Goal: Task Accomplishment & Management: Manage account settings

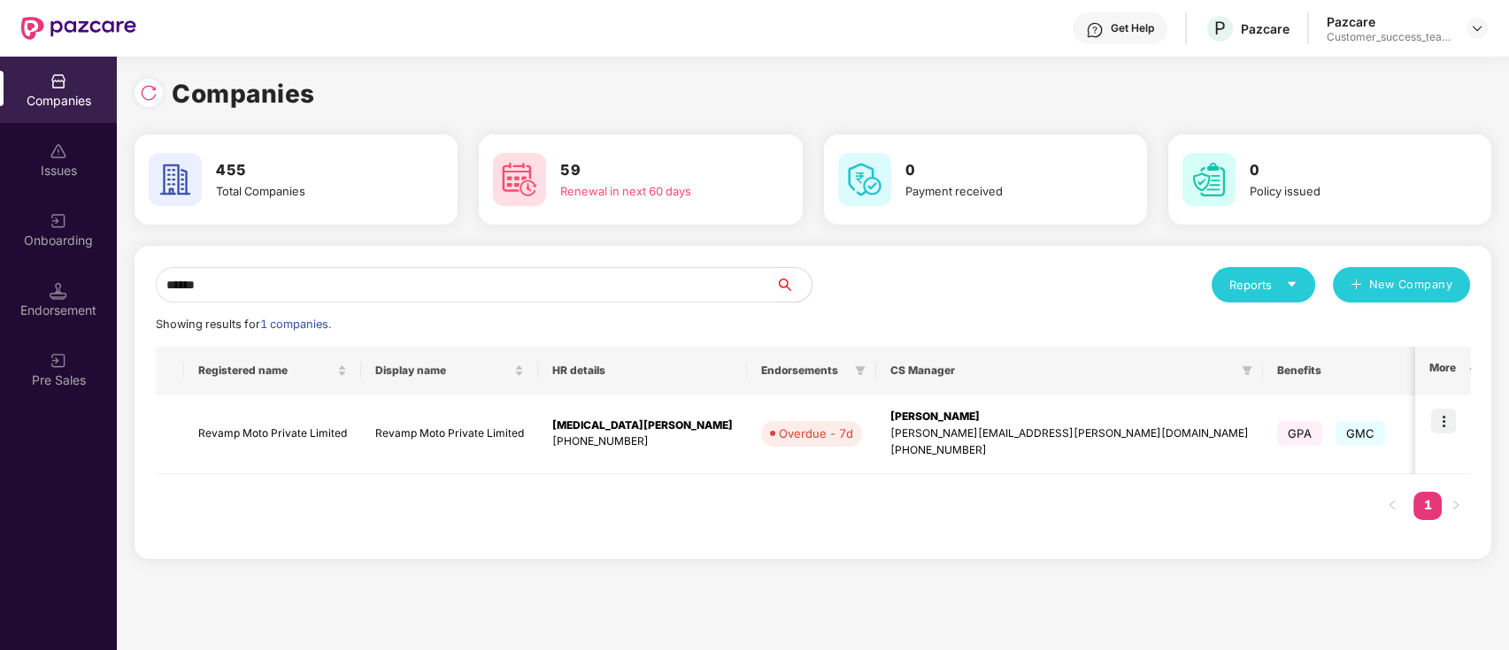
click at [596, 292] on input "******" at bounding box center [466, 284] width 620 height 35
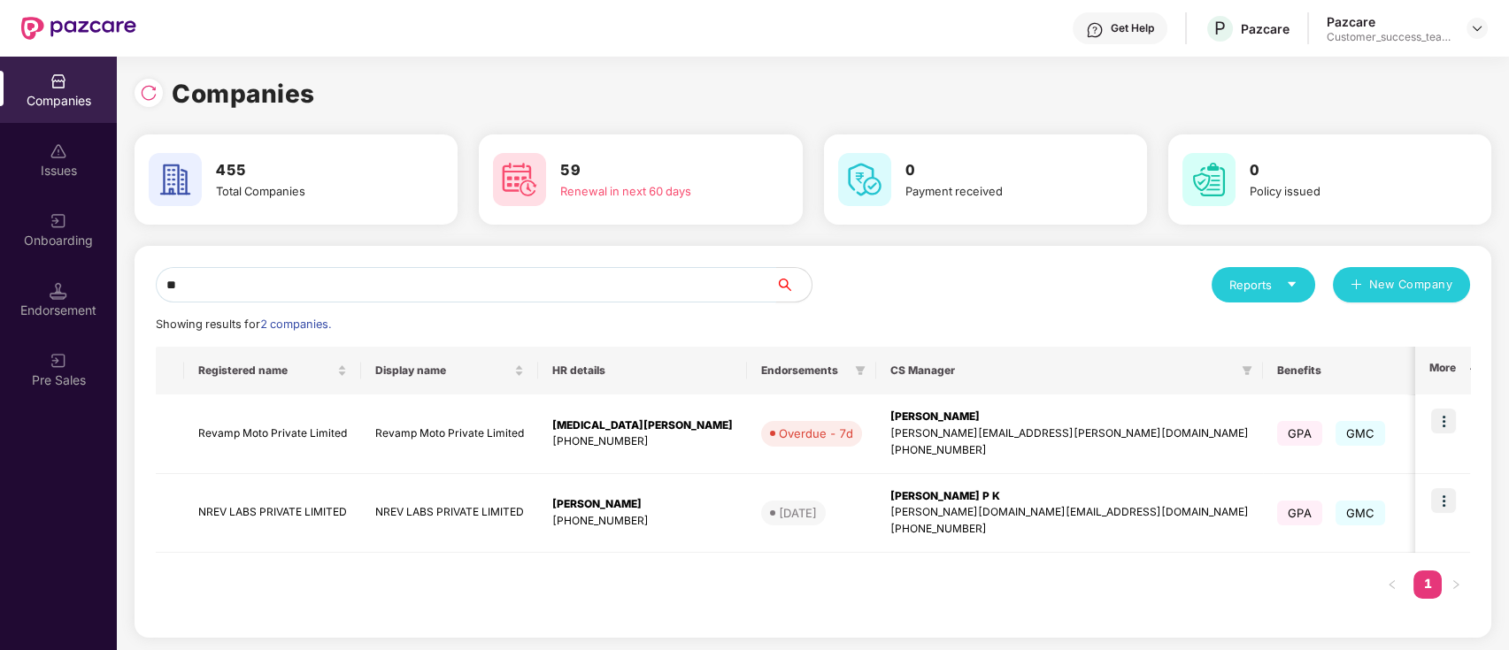
type input "*"
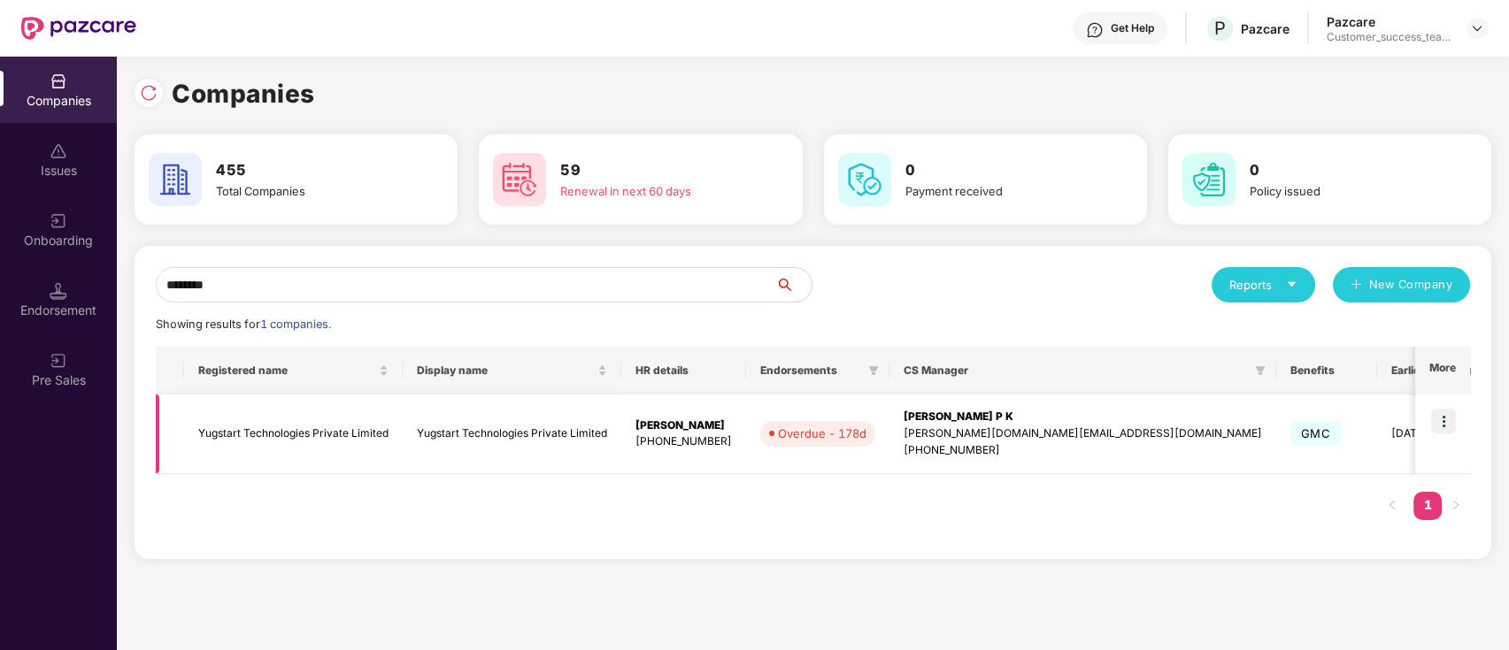
type input "********"
click at [1451, 419] on img at bounding box center [1443, 421] width 25 height 25
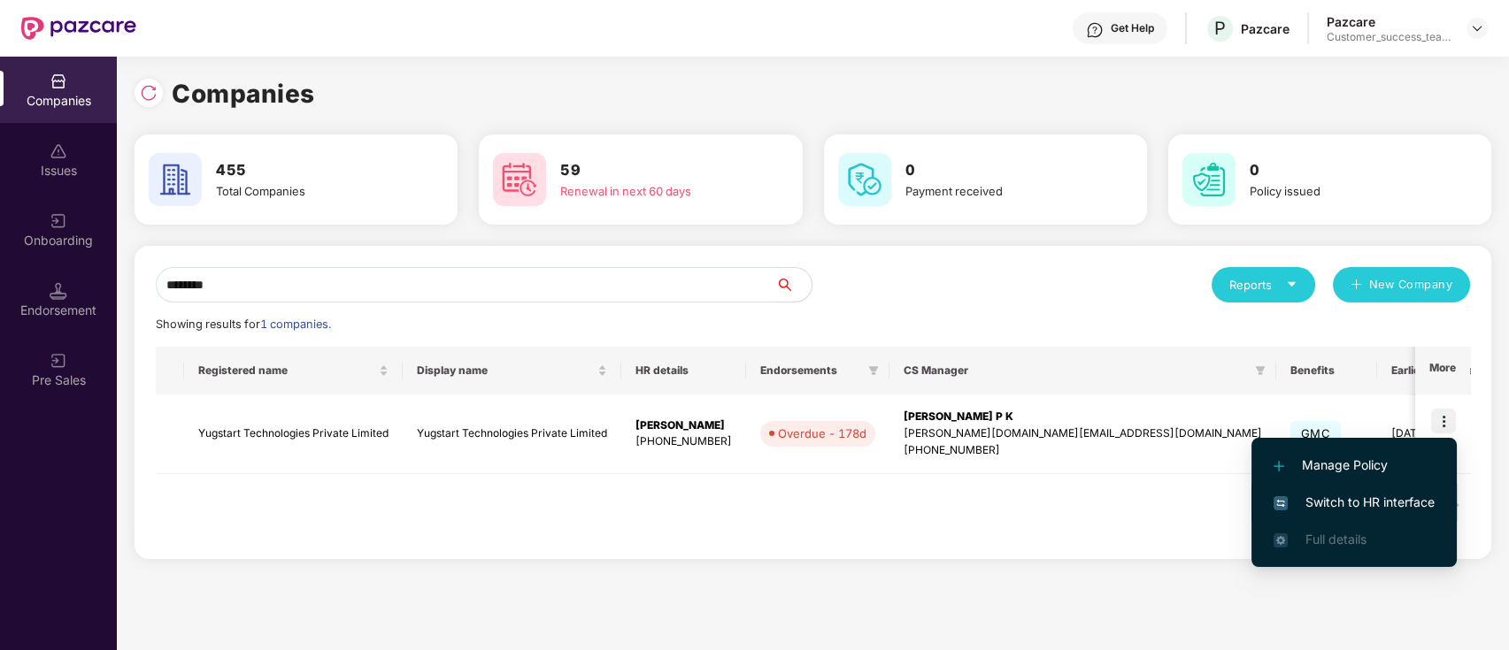
click at [1418, 506] on span "Switch to HR interface" at bounding box center [1353, 502] width 161 height 19
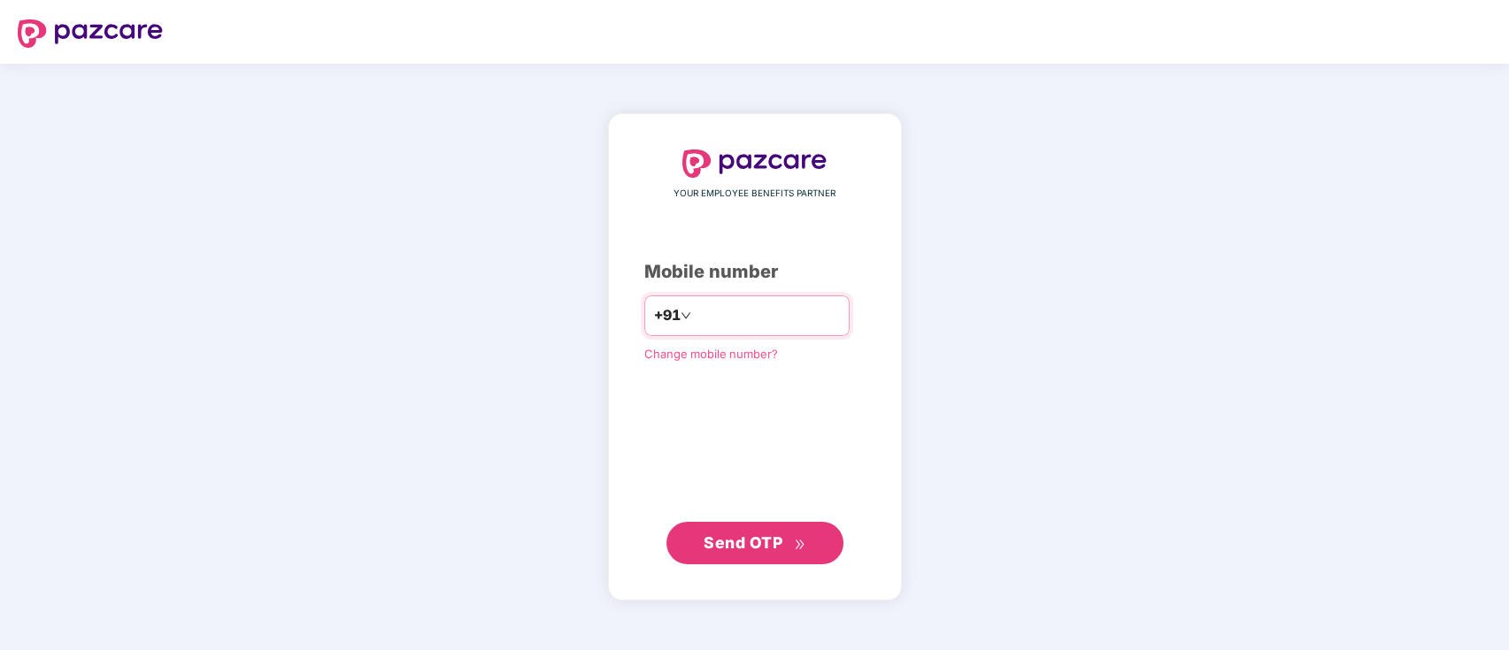
drag, startPoint x: 0, startPoint y: 0, endPoint x: 808, endPoint y: 307, distance: 864.3
click at [808, 307] on input "number" at bounding box center [767, 316] width 145 height 28
type input "**********"
click at [786, 549] on span "Send OTP" at bounding box center [754, 543] width 102 height 25
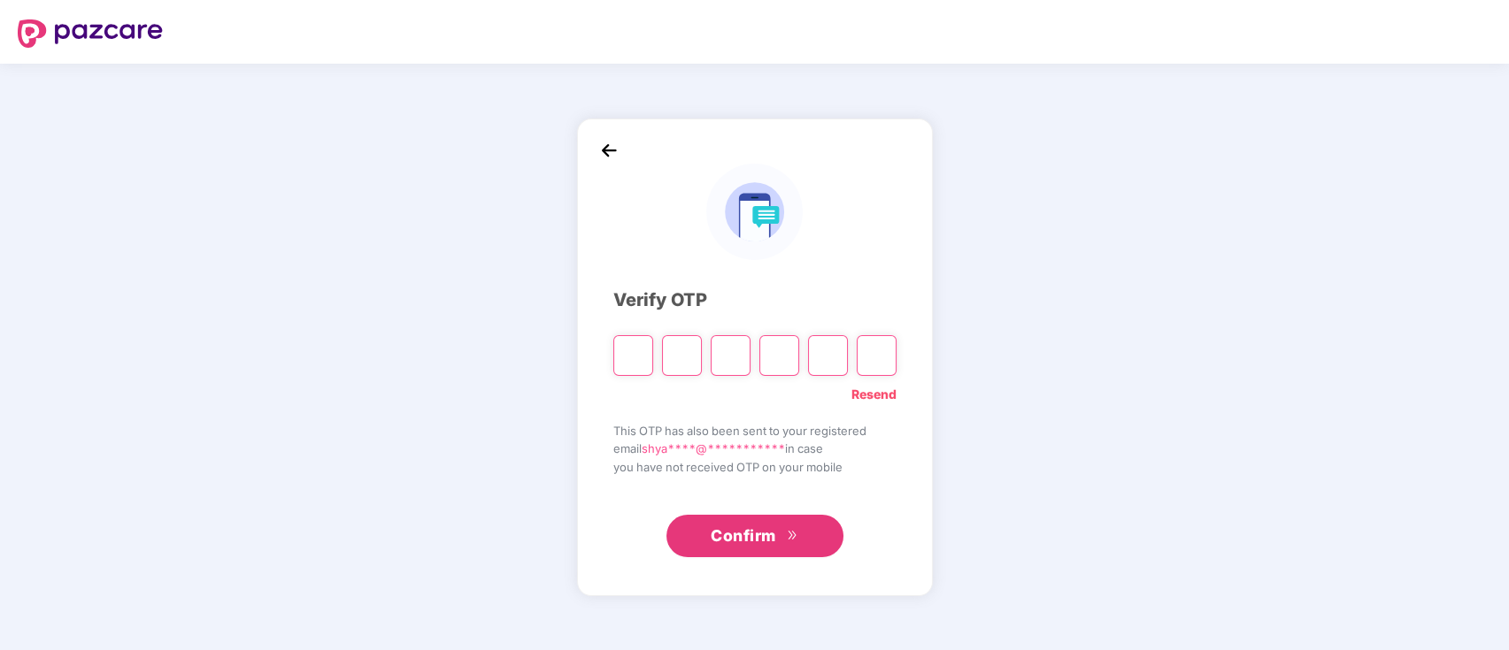
type input "*"
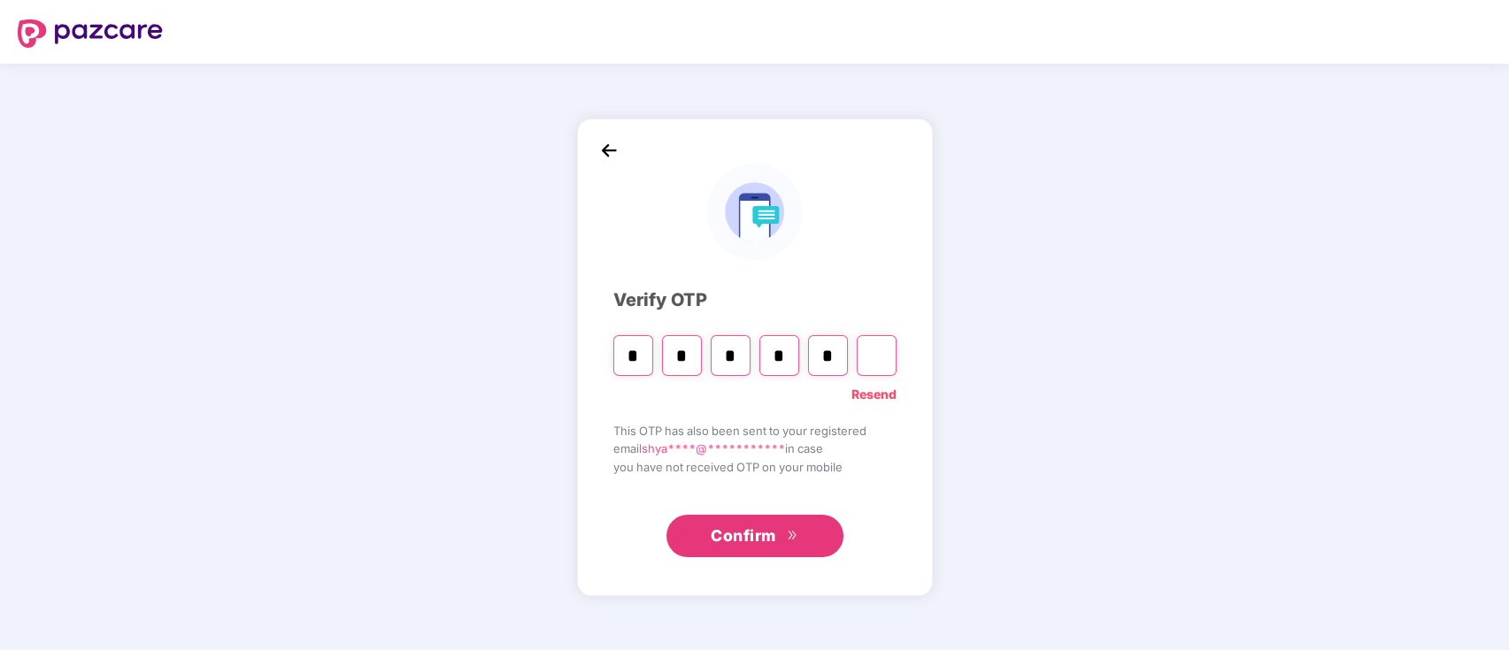
type input "*"
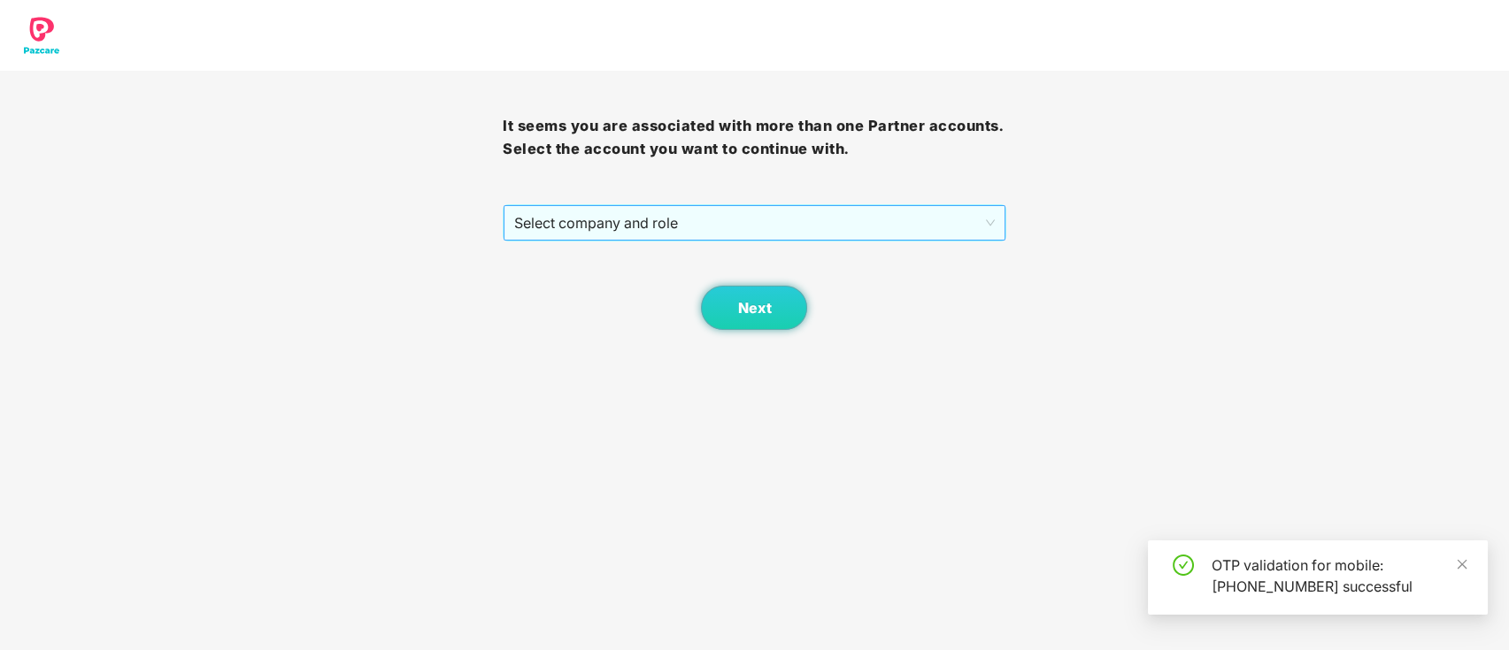
click at [782, 216] on span "Select company and role" at bounding box center [754, 223] width 480 height 34
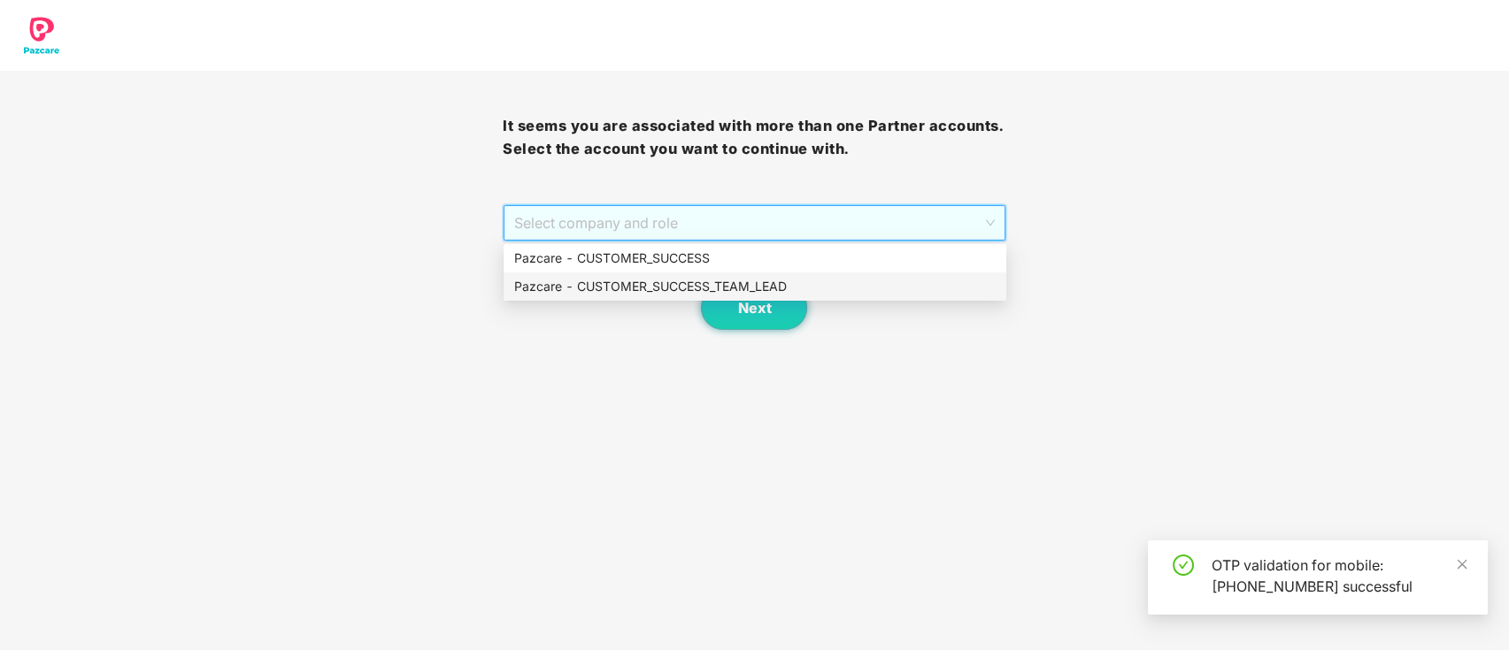
click at [765, 282] on div "Pazcare - CUSTOMER_SUCCESS_TEAM_LEAD" at bounding box center [754, 286] width 481 height 19
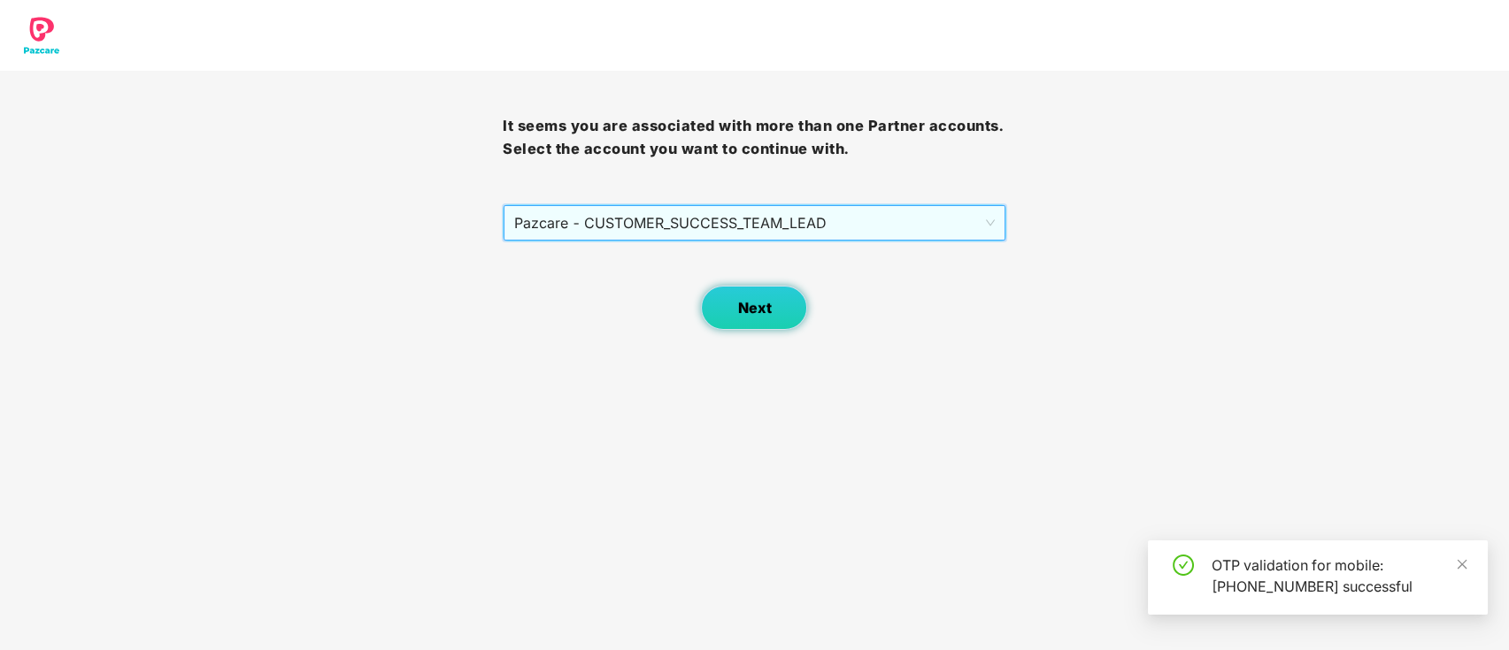
click at [760, 304] on span "Next" at bounding box center [754, 308] width 34 height 17
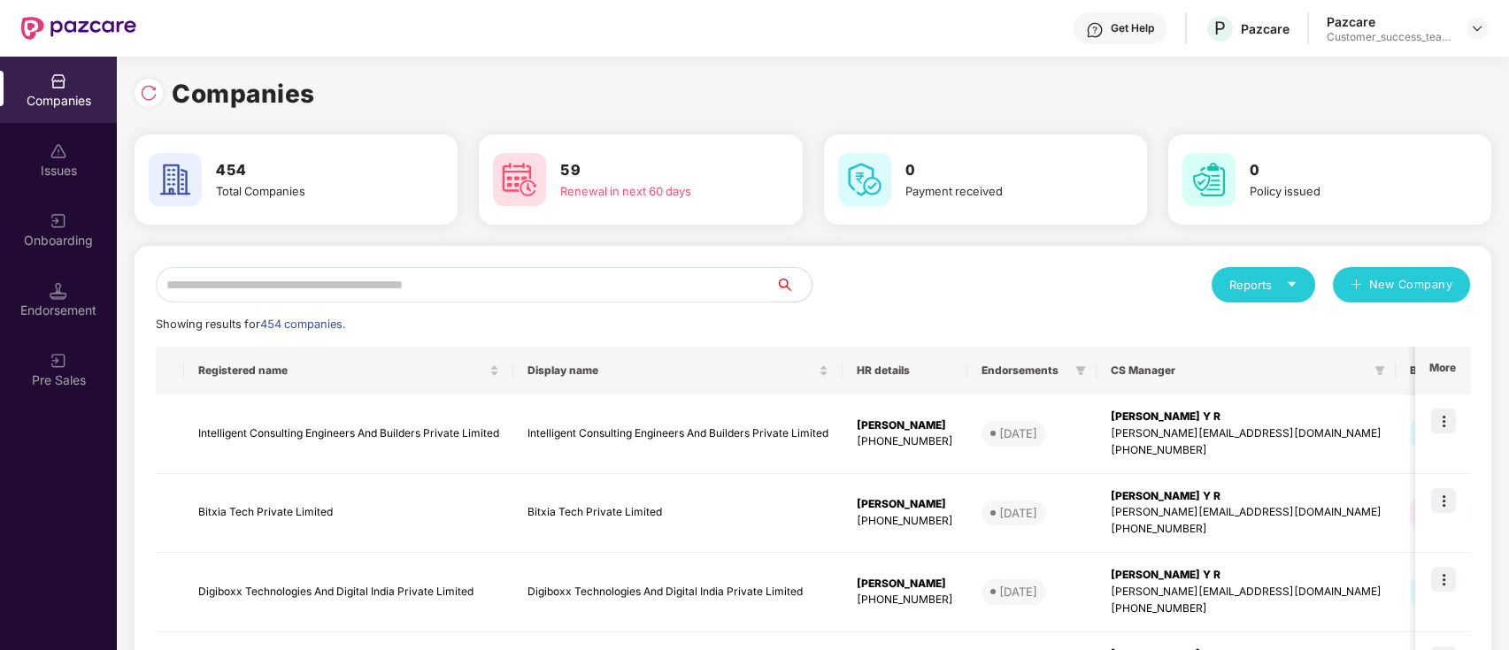
click at [376, 272] on input "text" at bounding box center [466, 284] width 620 height 35
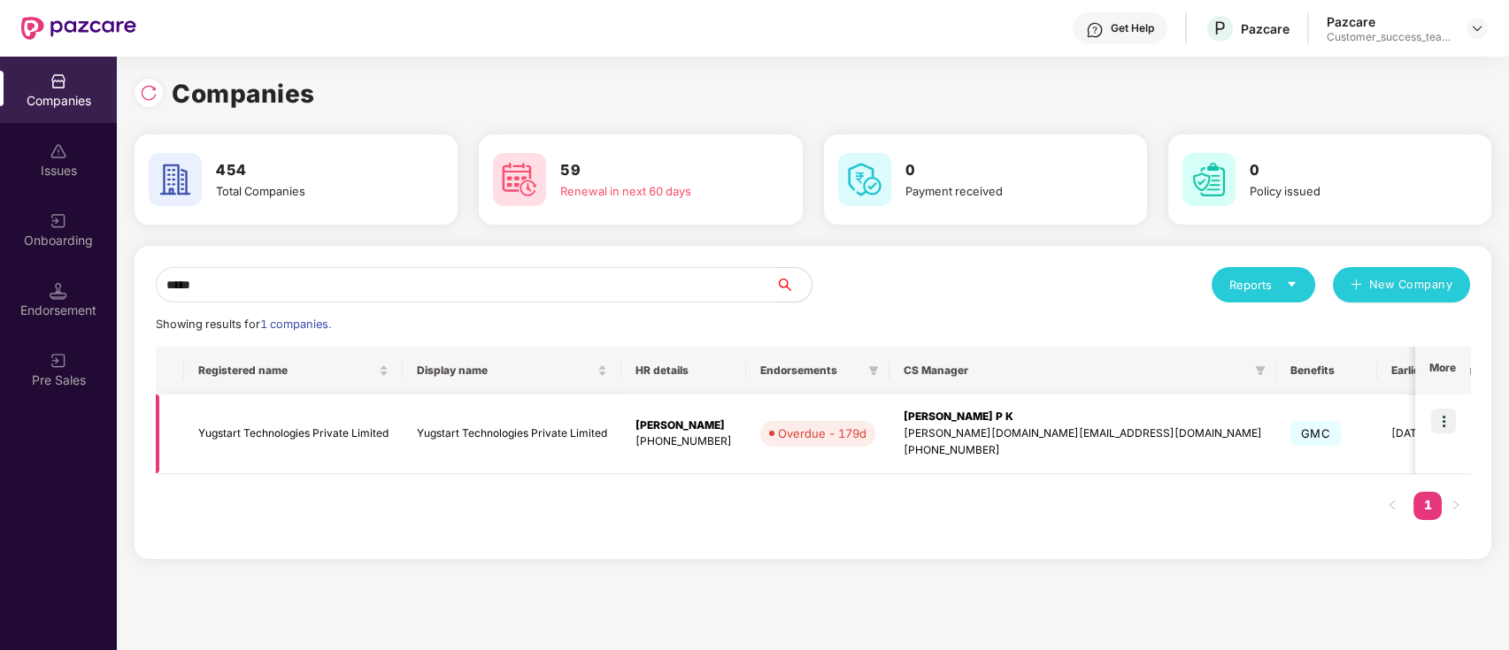
type input "*****"
click at [1446, 421] on img at bounding box center [1443, 421] width 25 height 25
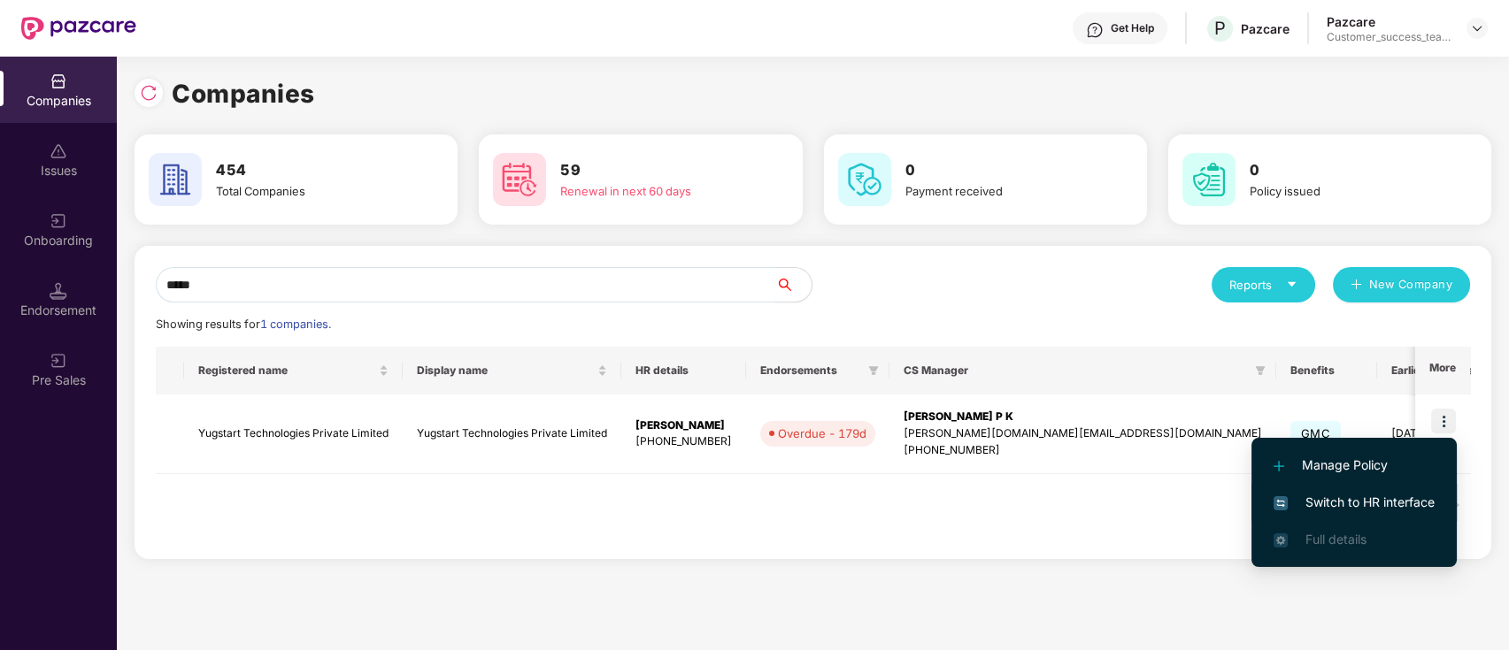
click at [1407, 507] on span "Switch to HR interface" at bounding box center [1353, 502] width 161 height 19
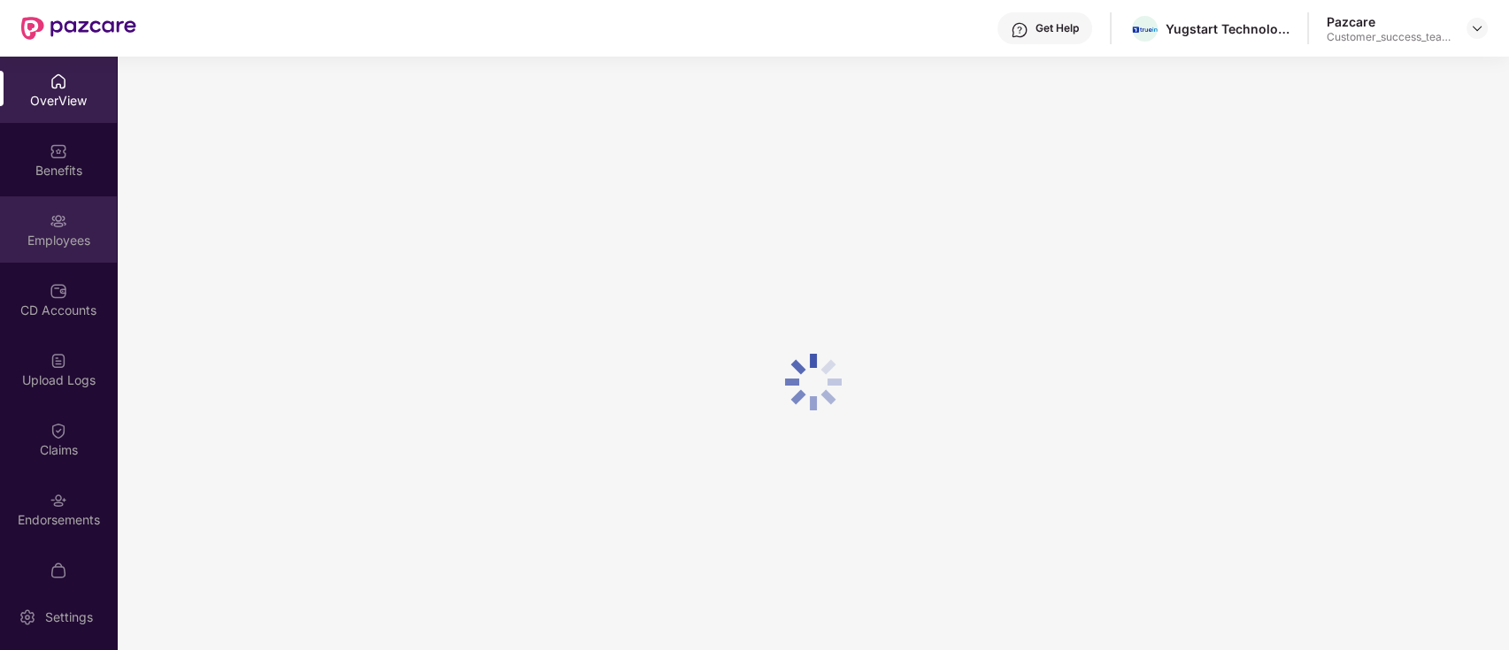
click at [72, 230] on div "Employees" at bounding box center [58, 229] width 117 height 66
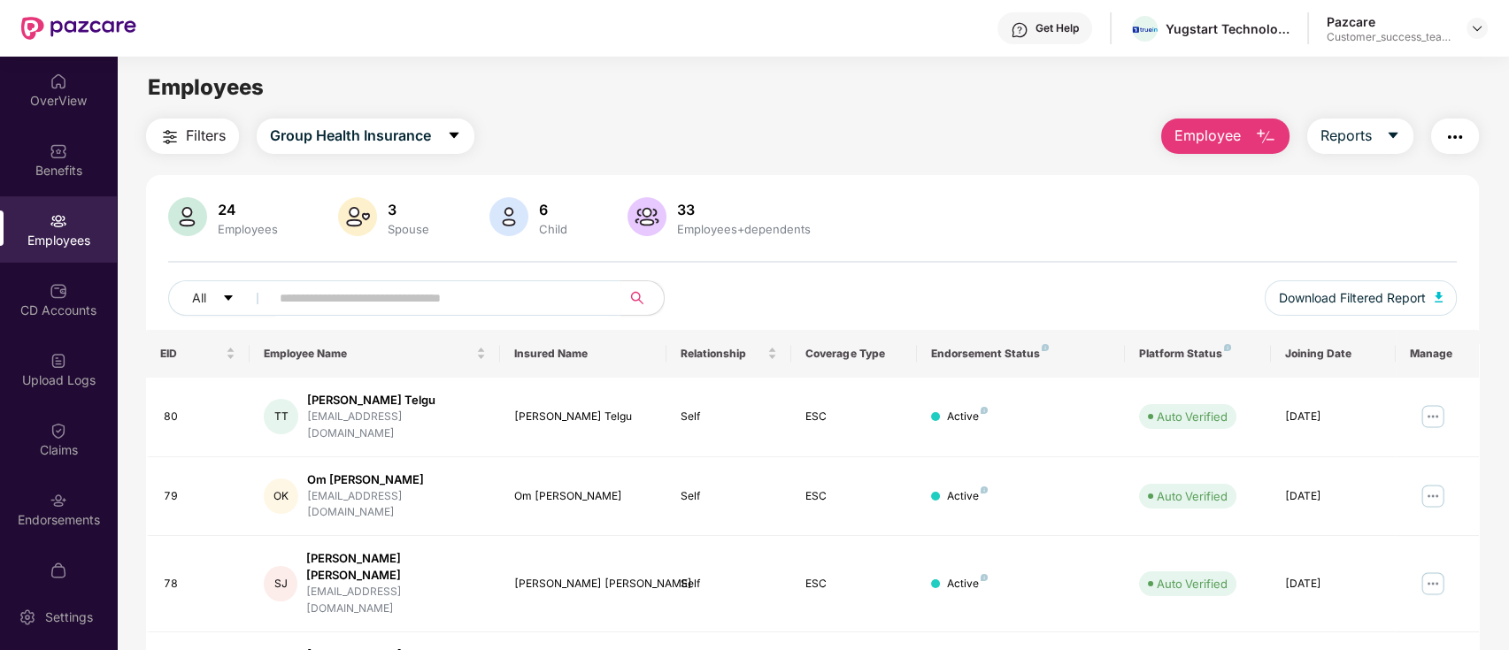
click at [474, 269] on div "24 Employees 3 Spouse 6 Child [DEMOGRAPHIC_DATA] Employees+dependents All Downl…" at bounding box center [812, 263] width 1333 height 133
click at [474, 288] on input "text" at bounding box center [439, 298] width 318 height 27
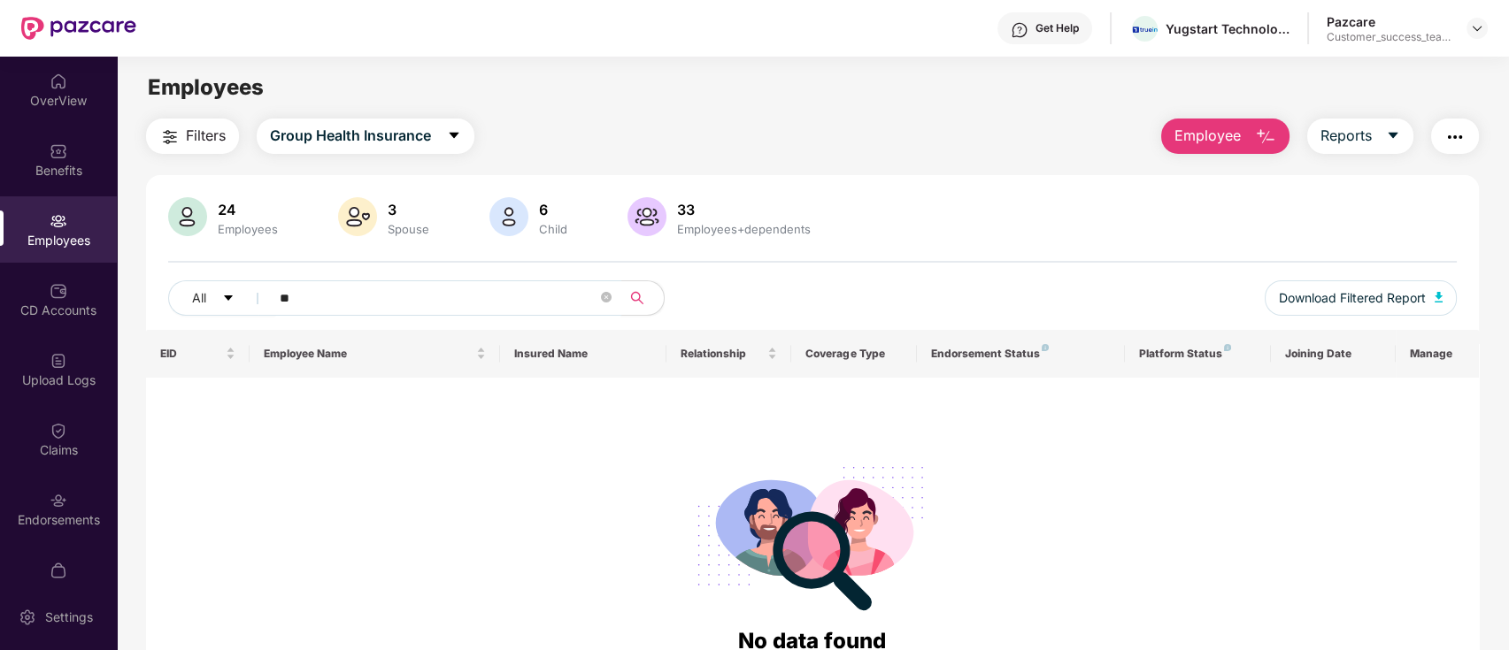
type input "*"
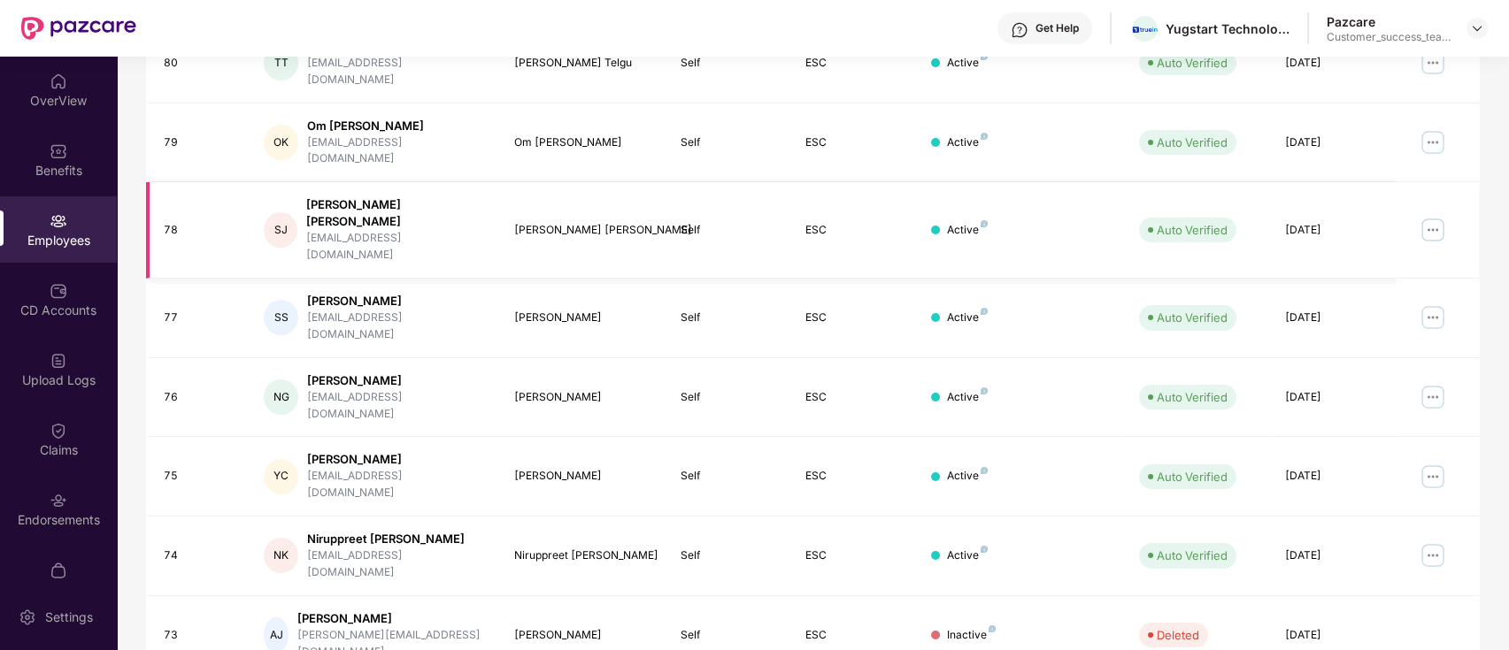
scroll to position [435, 0]
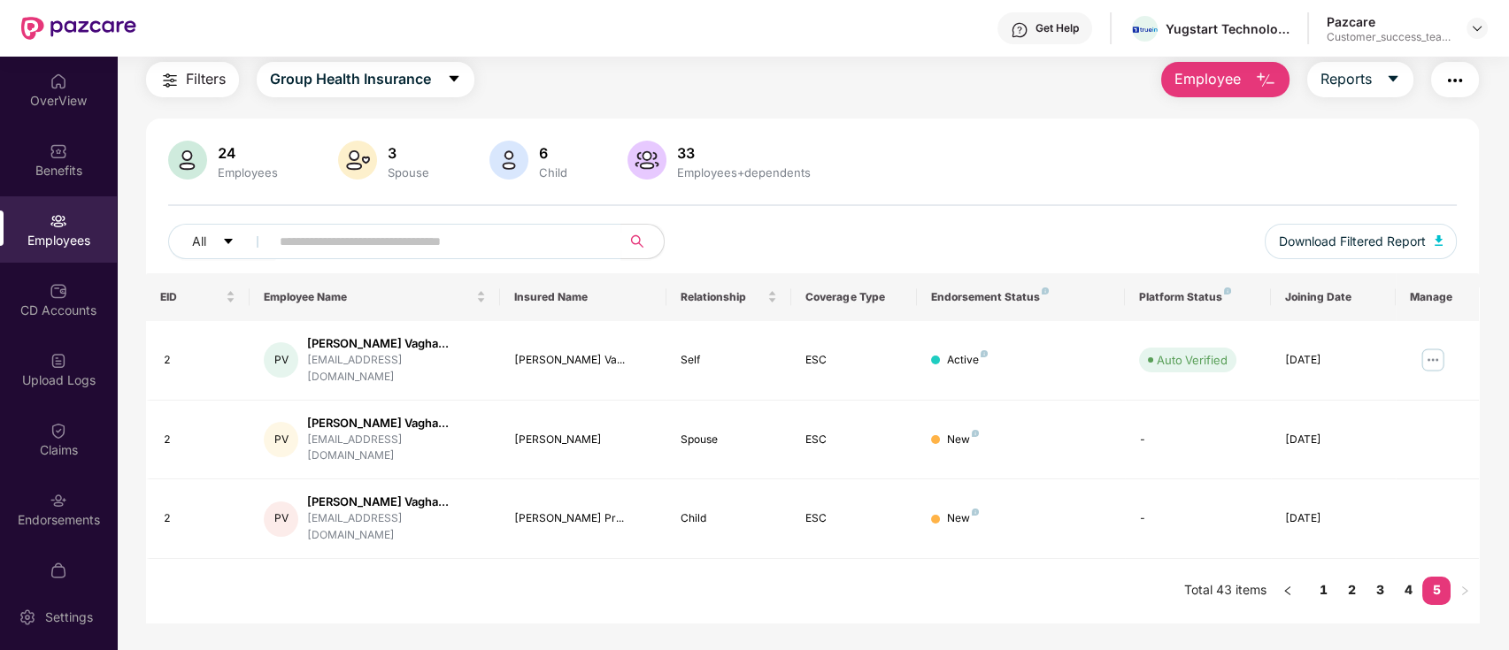
scroll to position [57, 0]
click at [1402, 577] on link "4" at bounding box center [1408, 590] width 28 height 27
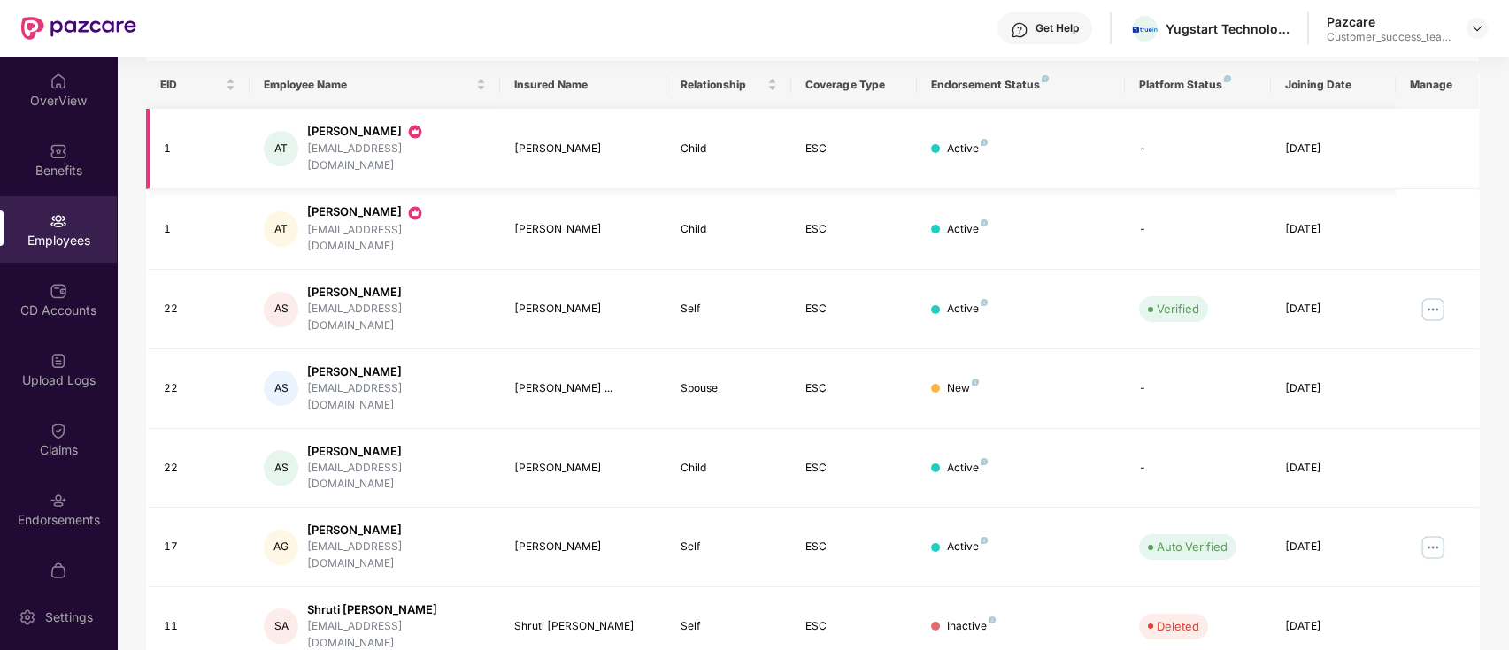
scroll to position [0, 0]
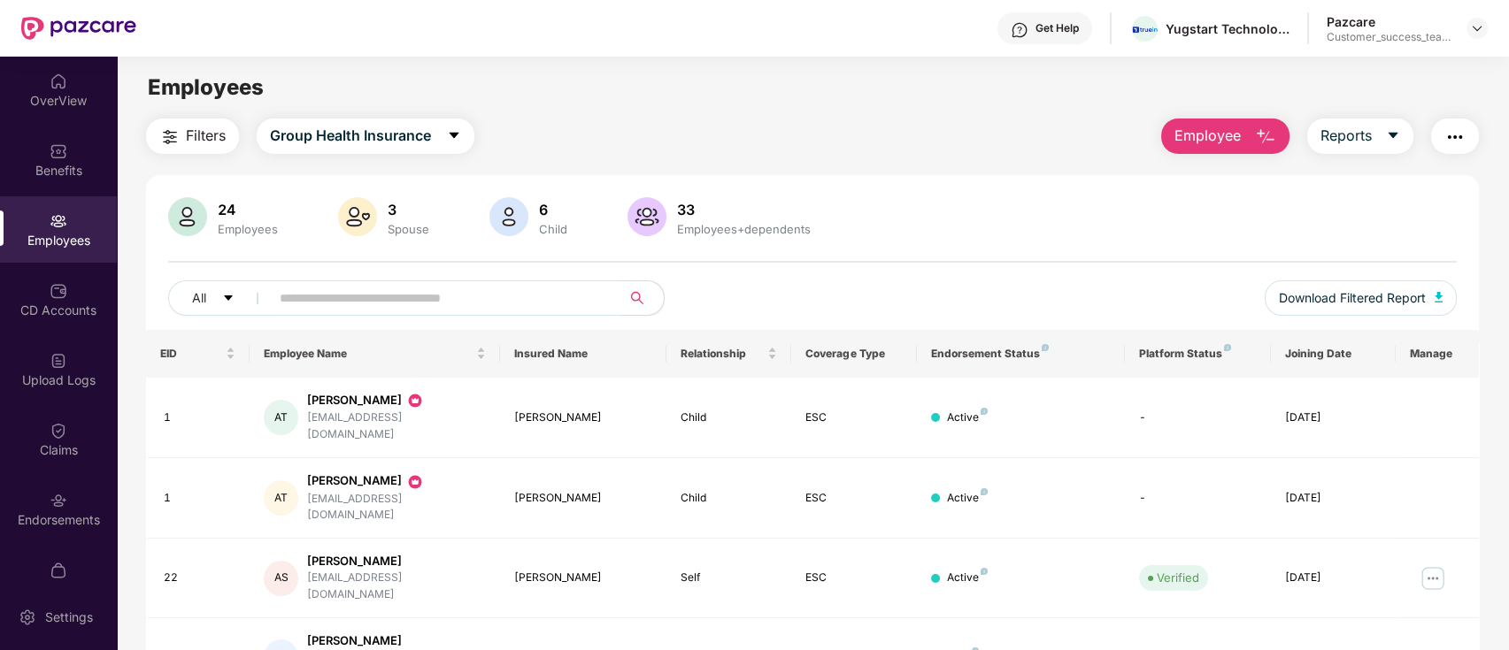
click at [182, 144] on button "Filters" at bounding box center [192, 136] width 93 height 35
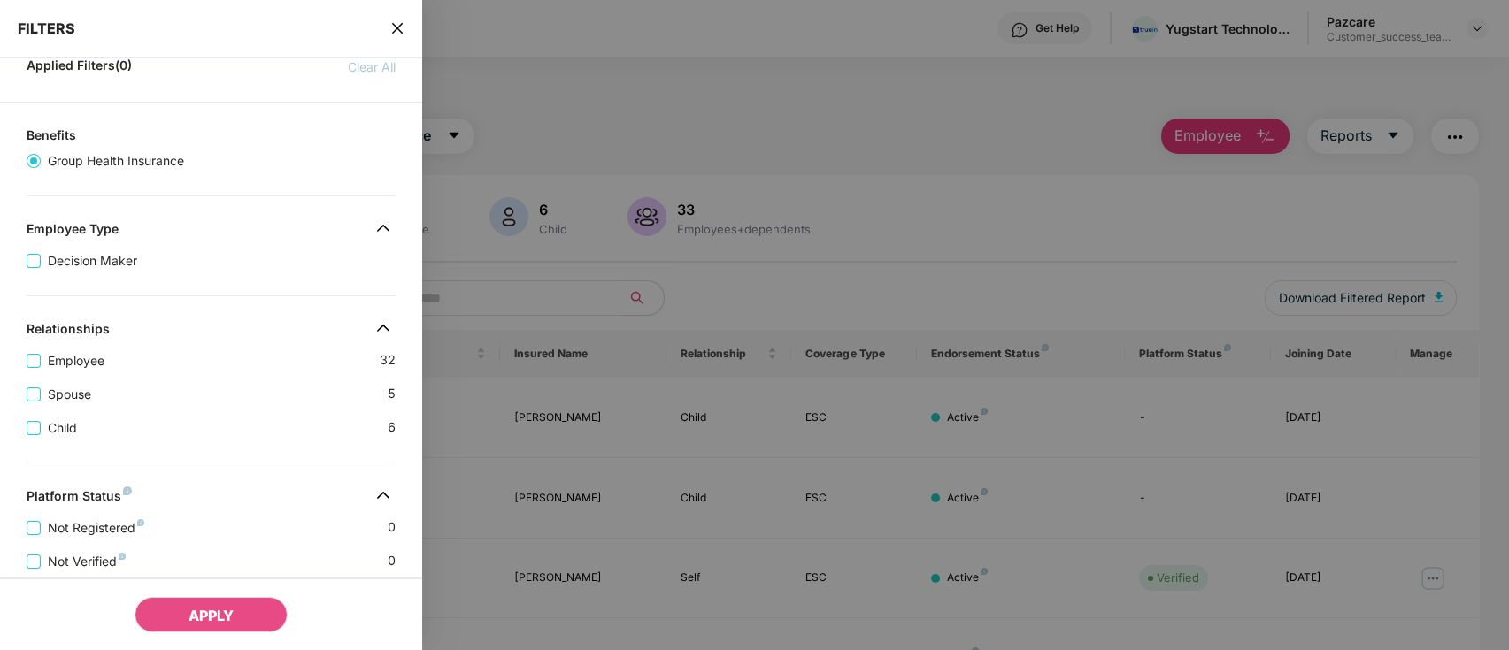
scroll to position [118, 0]
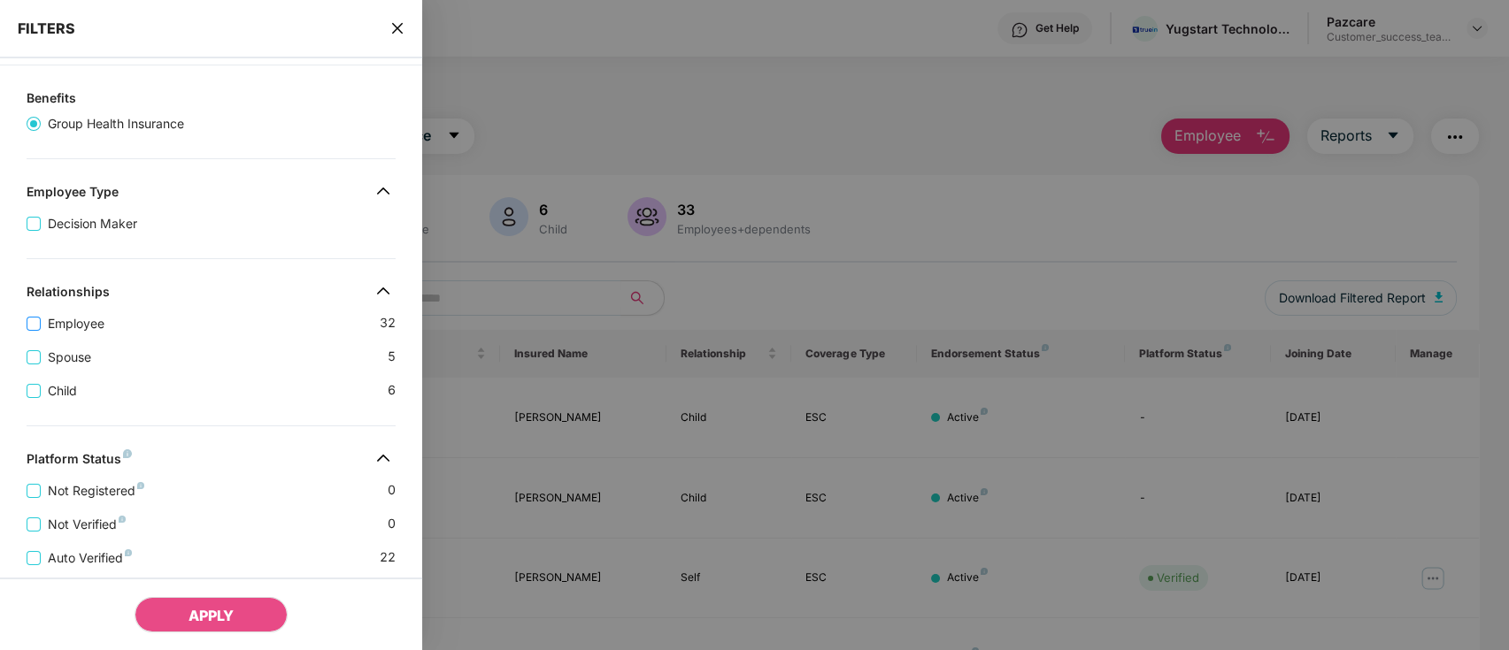
click at [87, 325] on span "Employee" at bounding box center [76, 323] width 71 height 19
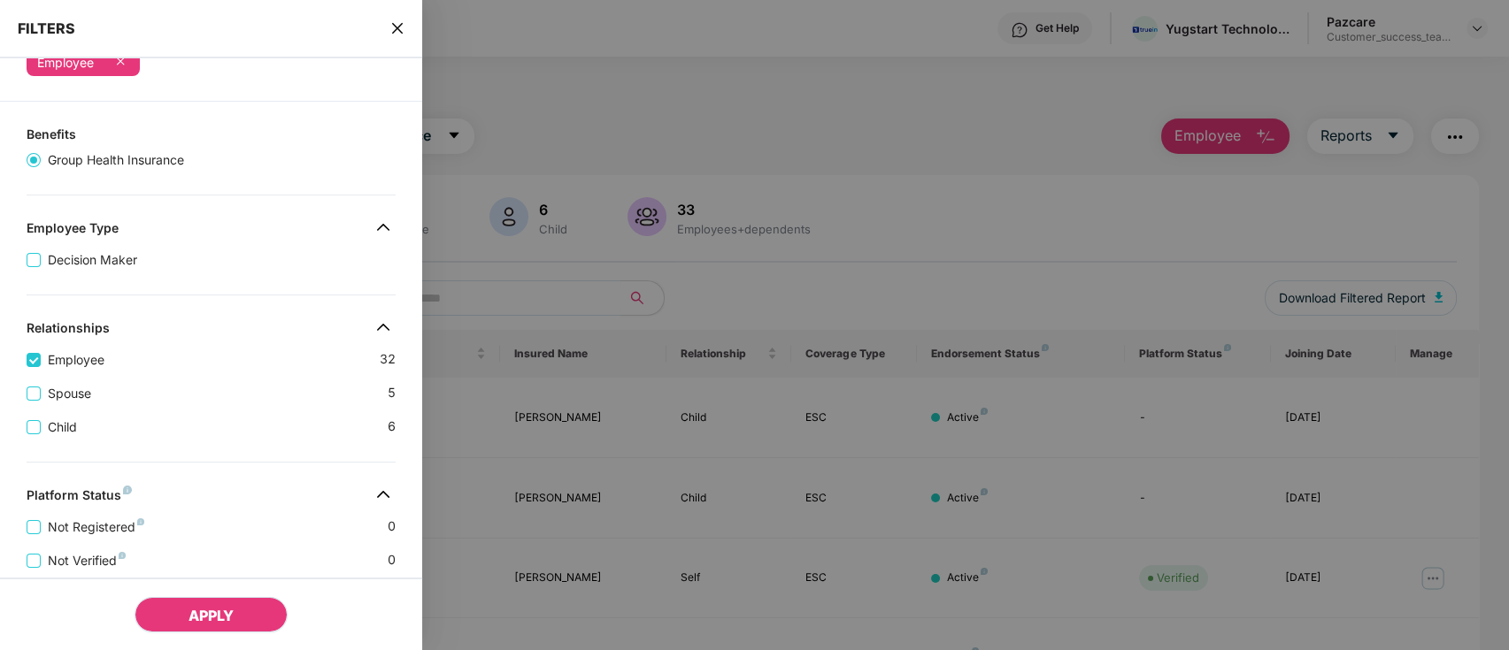
click at [255, 614] on button "APPLY" at bounding box center [210, 614] width 153 height 35
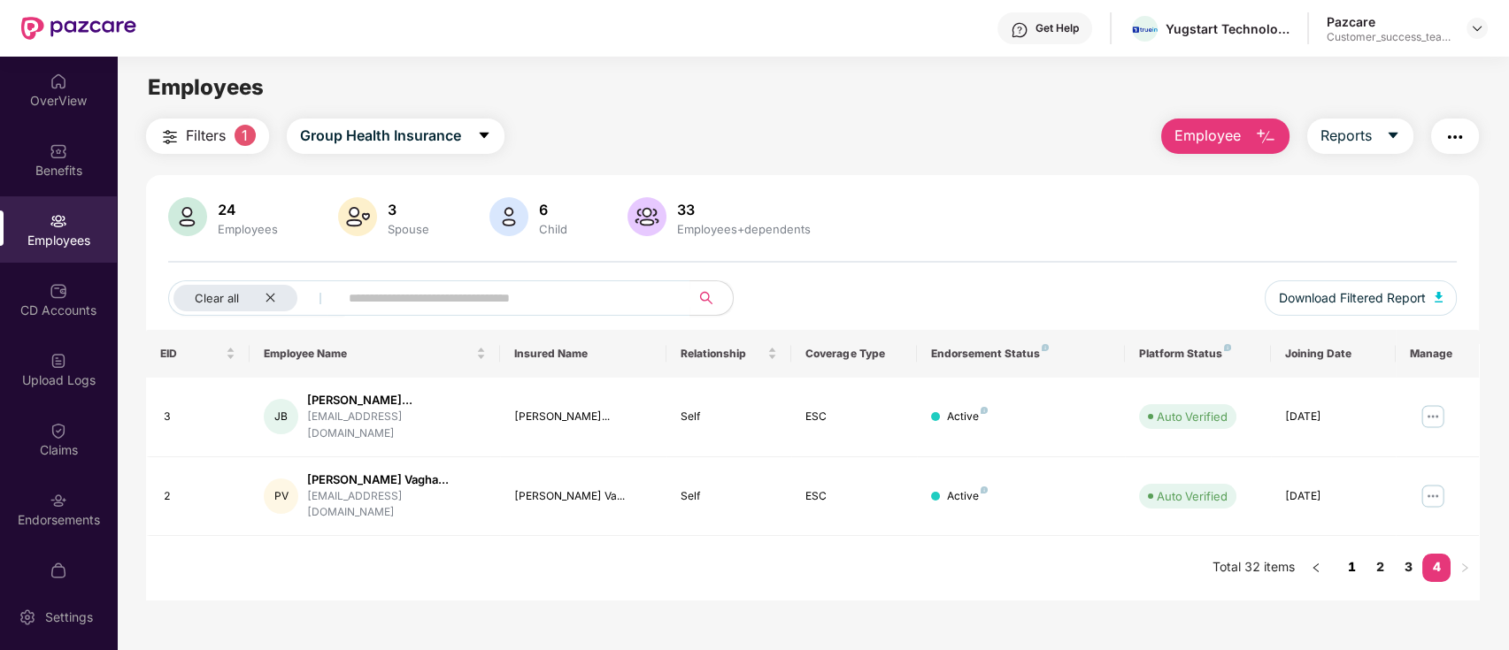
click at [1352, 554] on link "1" at bounding box center [1351, 567] width 28 height 27
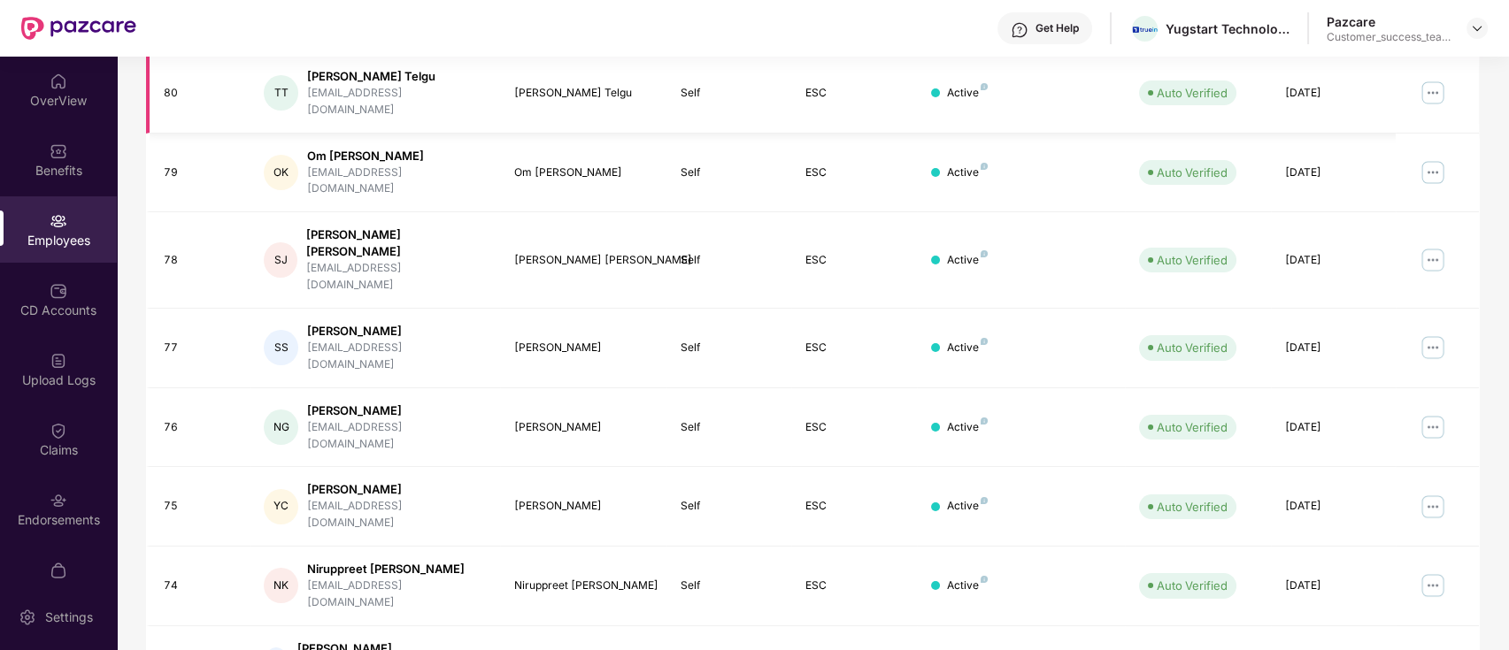
scroll to position [435, 0]
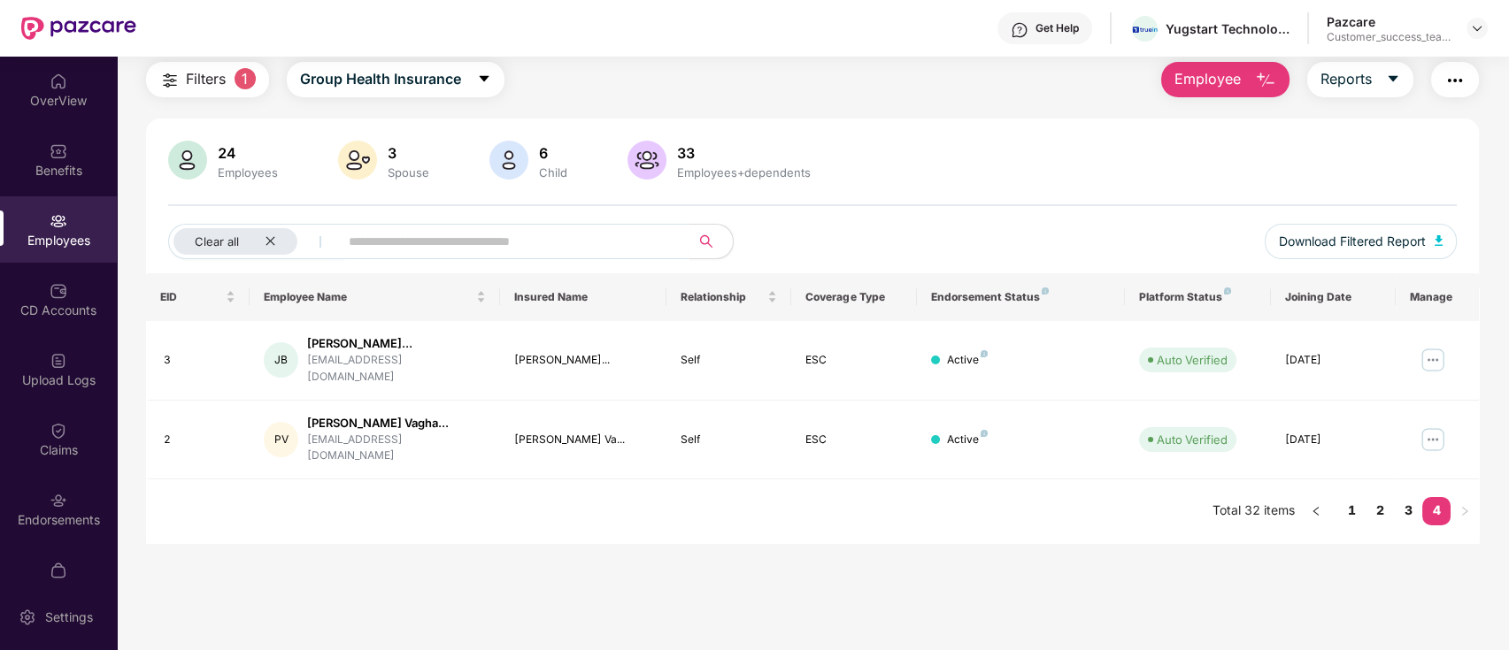
scroll to position [57, 0]
click at [273, 243] on icon "close" at bounding box center [271, 241] width 12 height 12
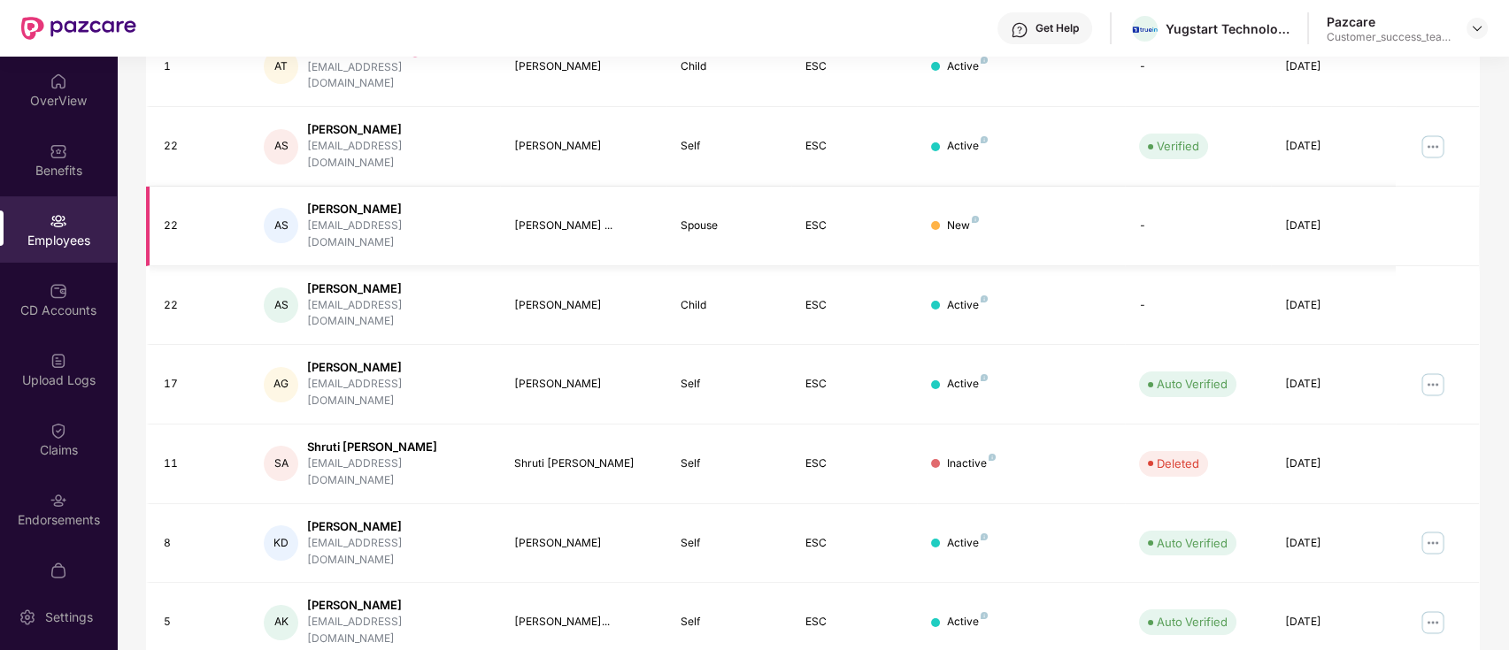
scroll to position [435, 0]
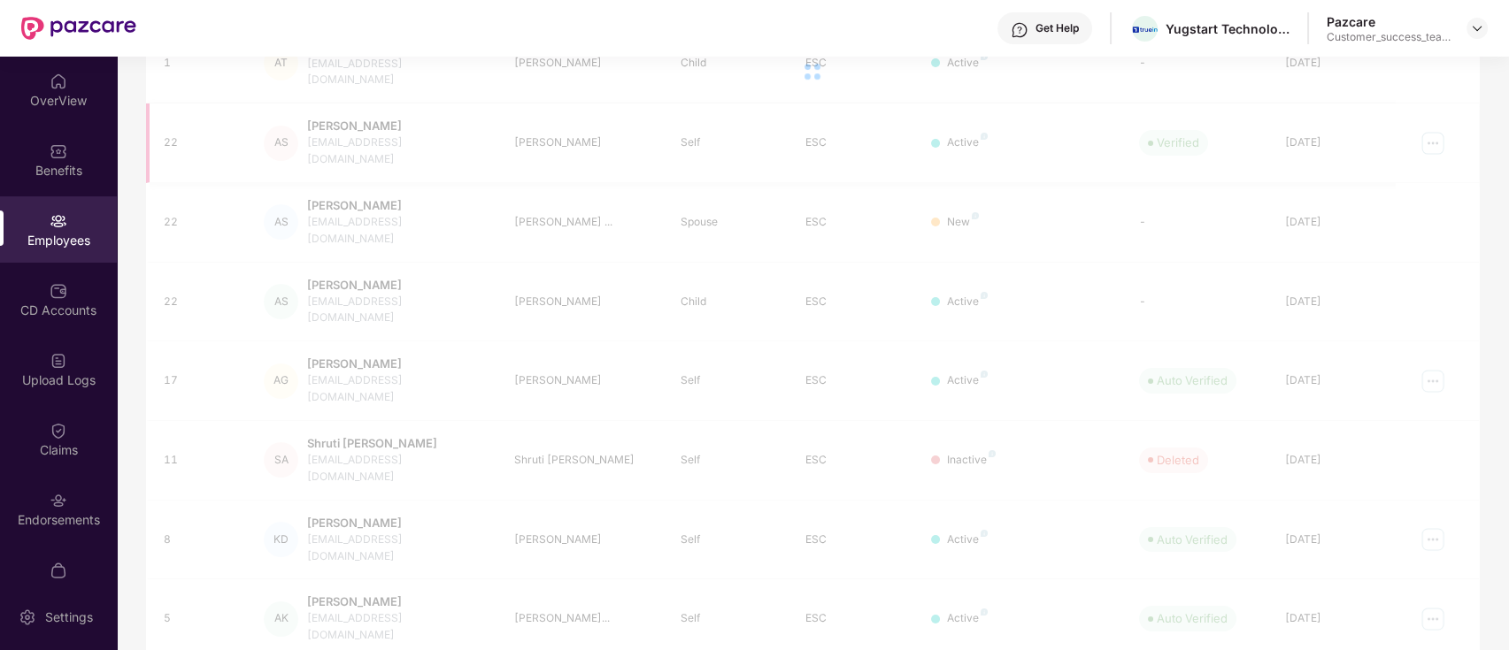
scroll to position [57, 0]
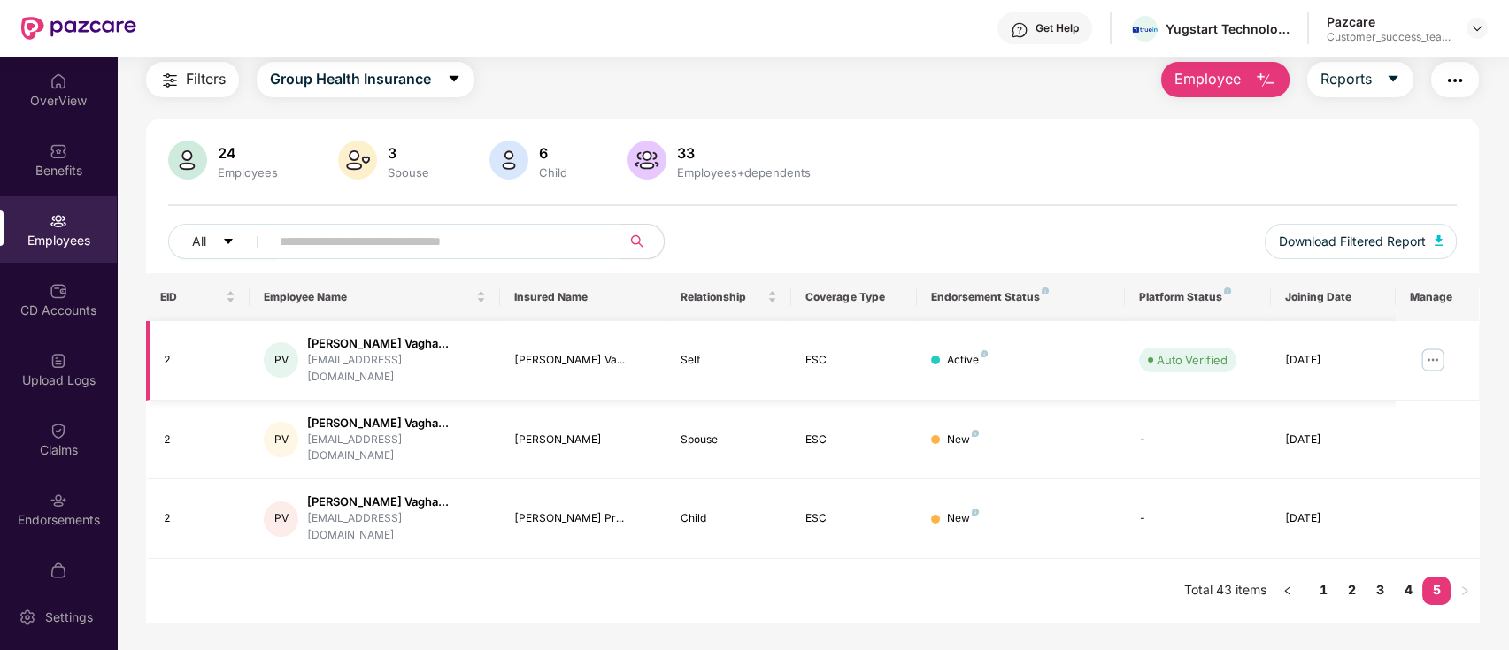
click at [1431, 351] on img at bounding box center [1432, 360] width 28 height 28
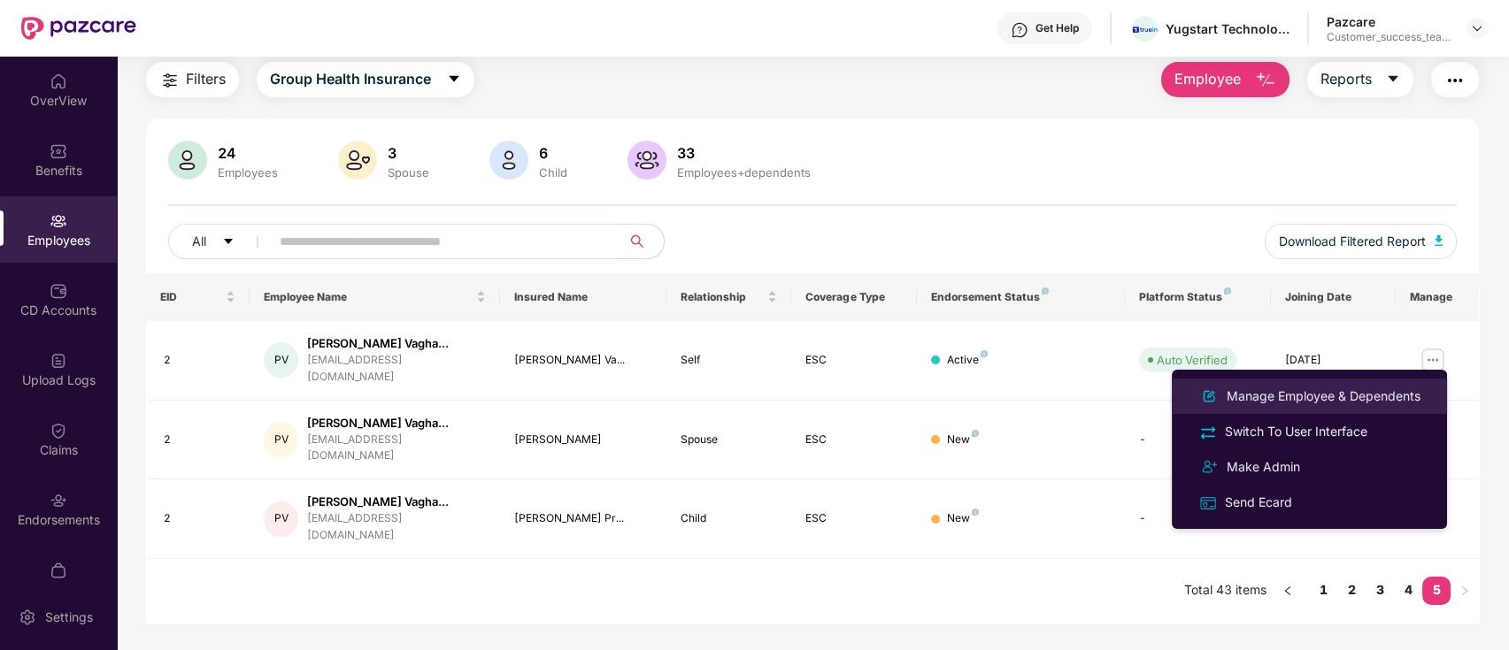
click at [1395, 403] on div "Manage Employee & Dependents" at bounding box center [1323, 396] width 201 height 19
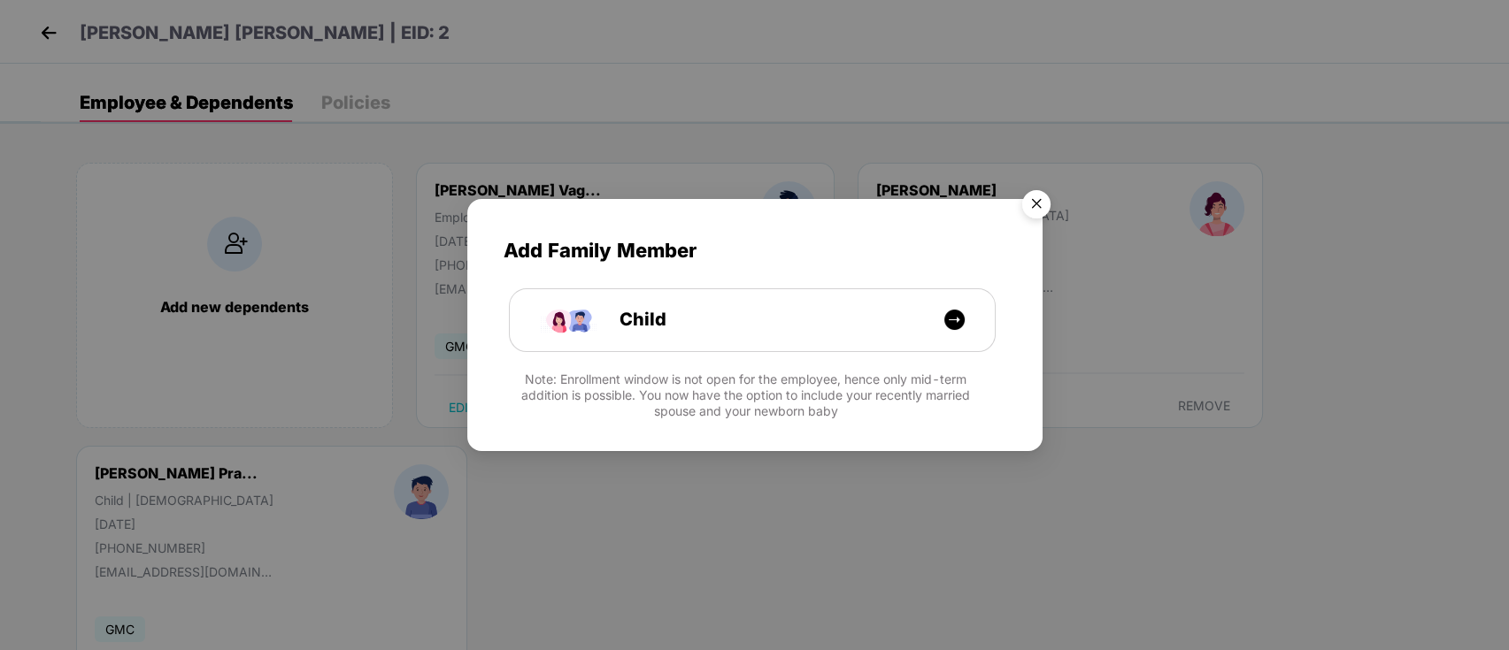
click at [1034, 208] on img "Close" at bounding box center [1036, 207] width 50 height 50
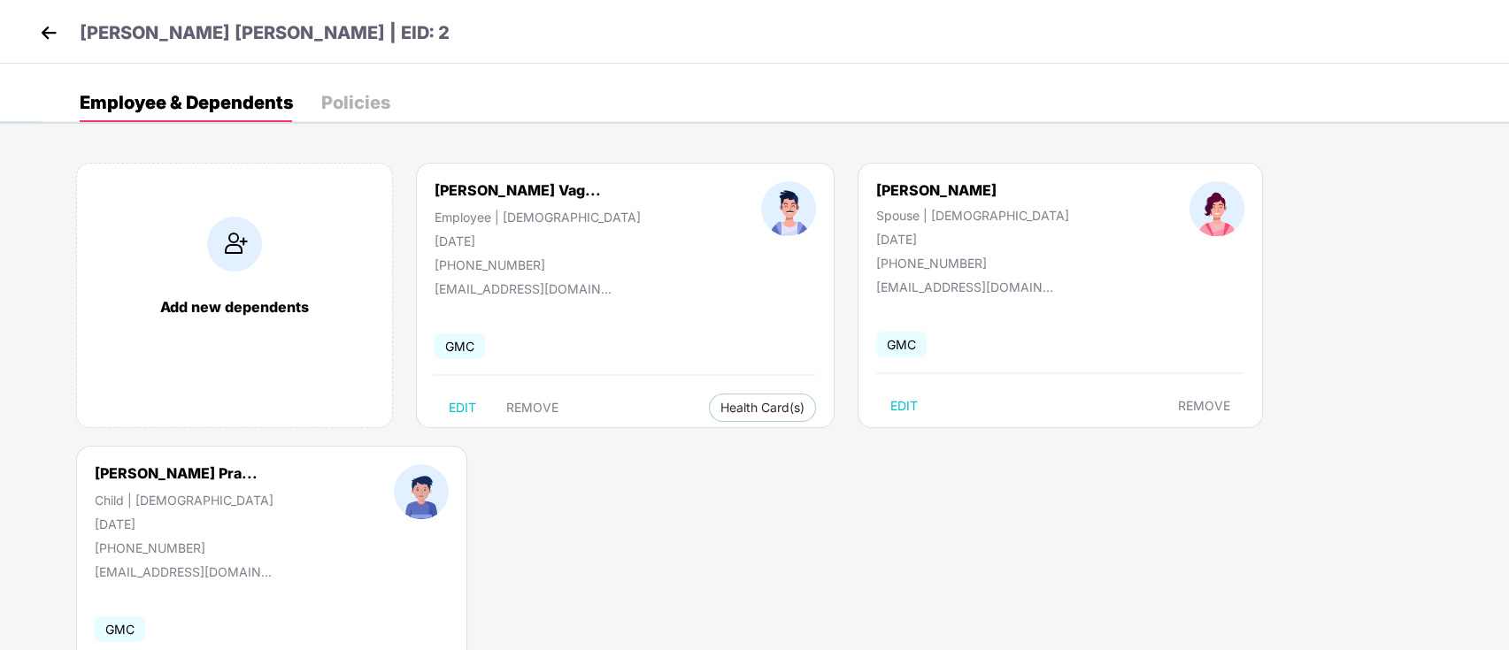
click at [42, 36] on img at bounding box center [48, 32] width 27 height 27
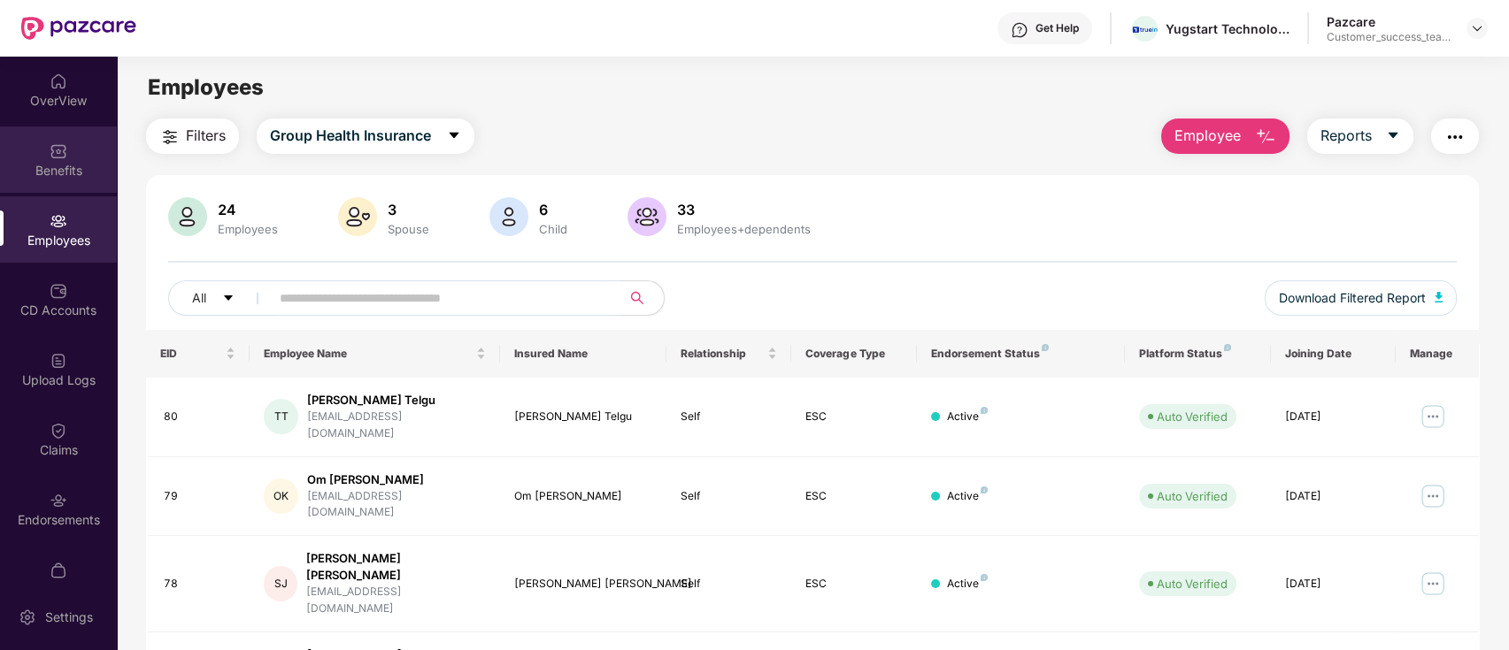
click at [76, 158] on div "Benefits" at bounding box center [58, 160] width 117 height 66
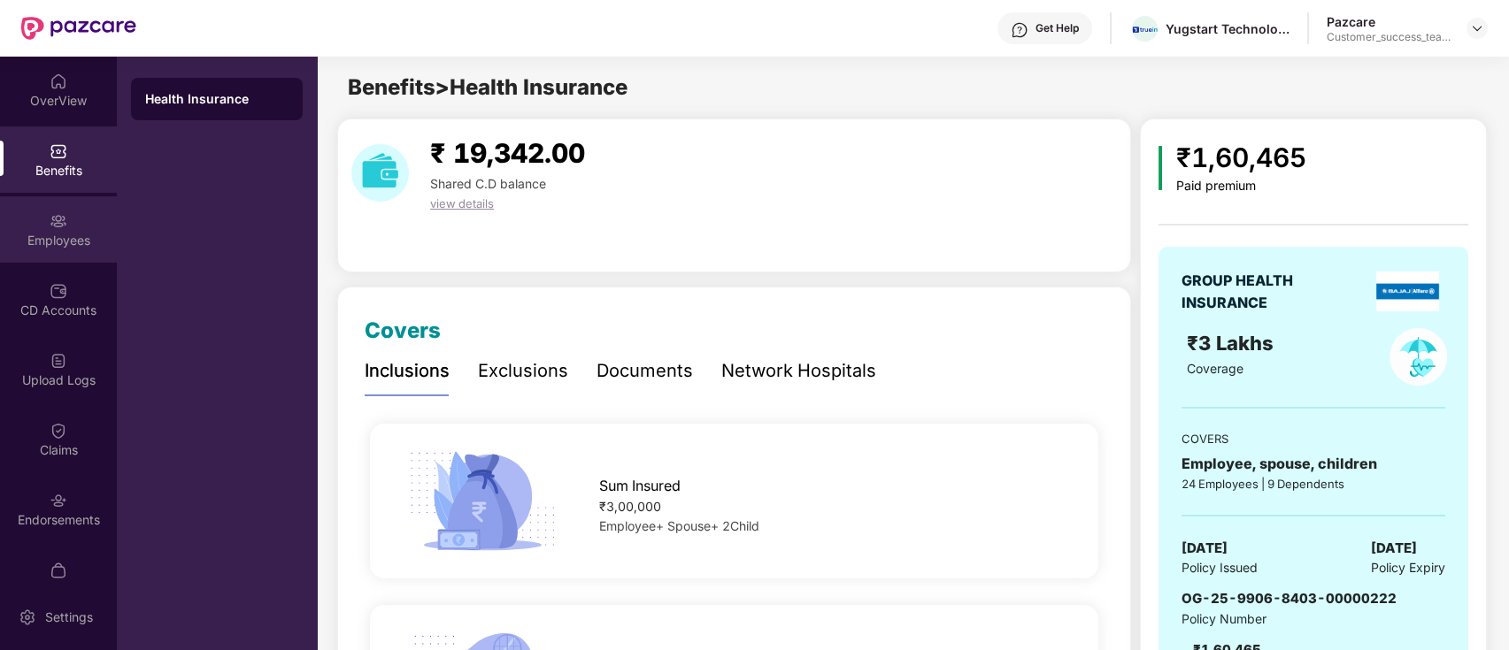
click at [17, 232] on div "Employees" at bounding box center [58, 241] width 117 height 18
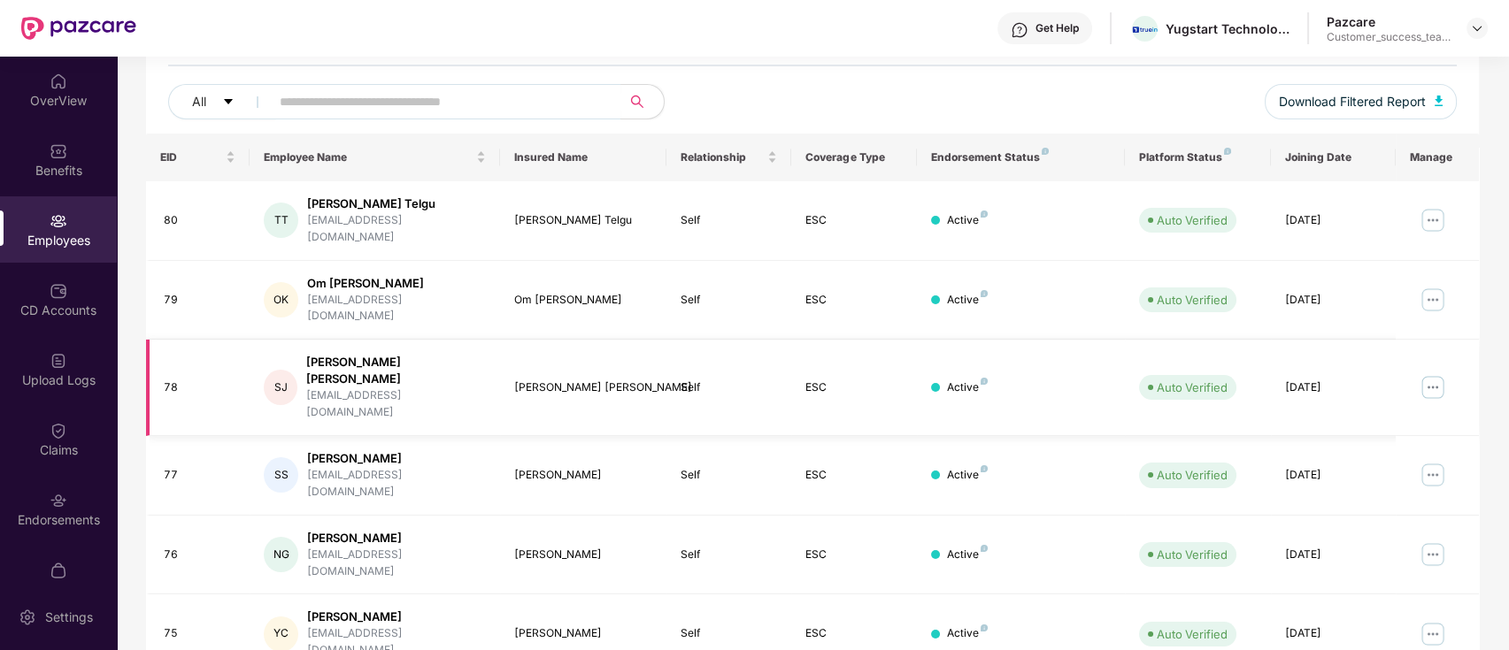
scroll to position [435, 0]
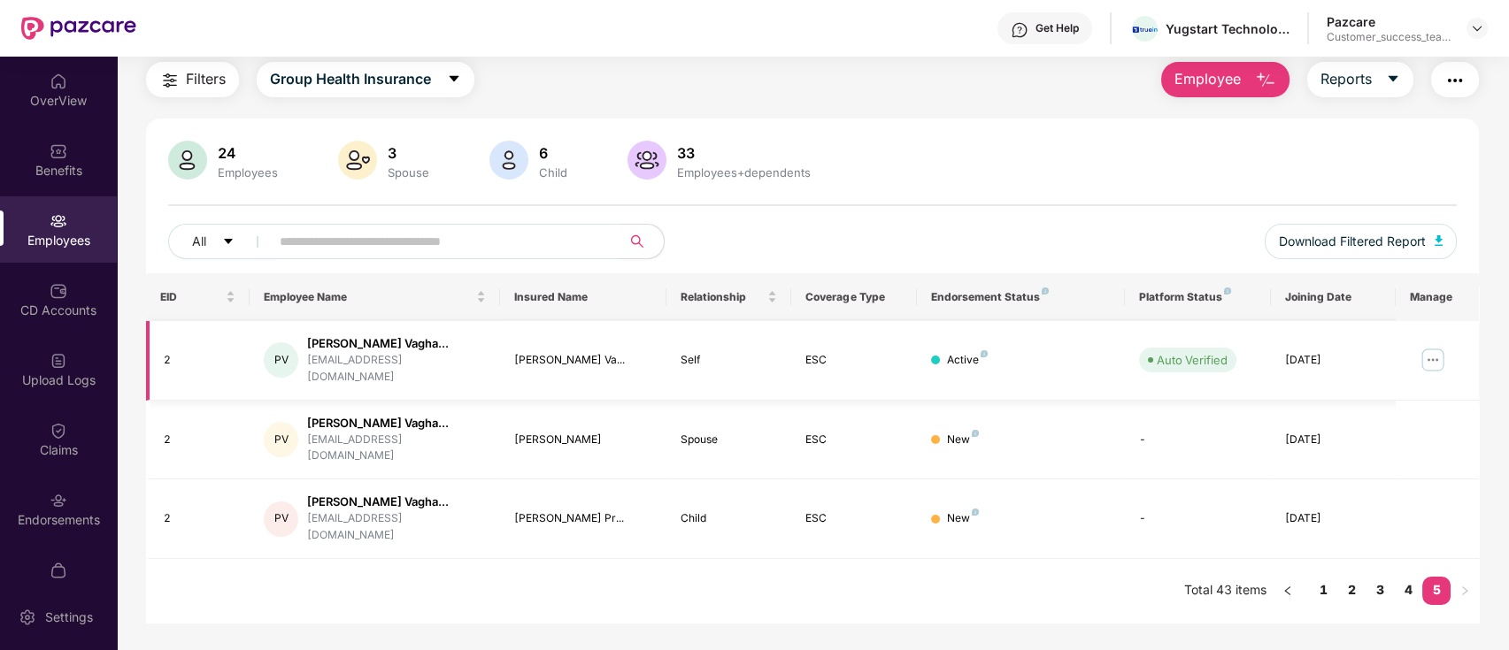
scroll to position [0, 0]
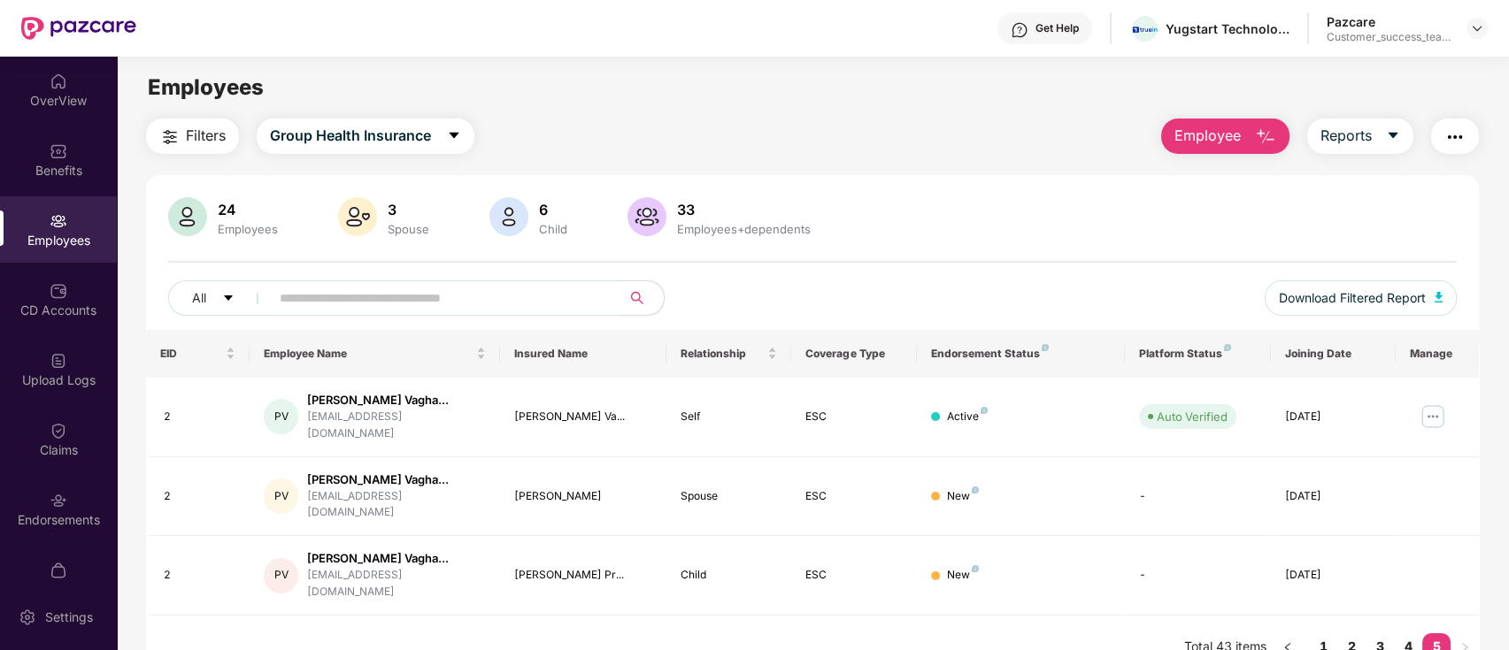
click at [1461, 135] on img "button" at bounding box center [1454, 137] width 21 height 21
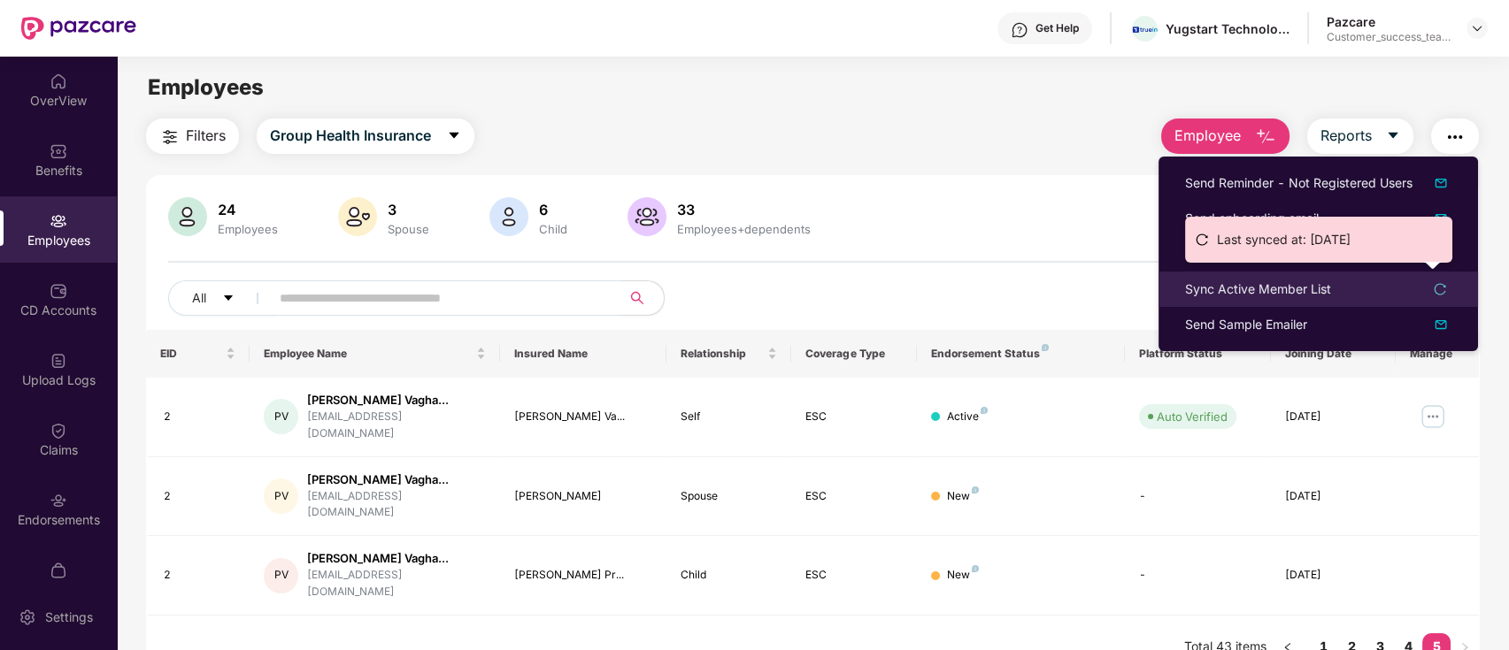
click at [1278, 286] on div "Sync Active Member List" at bounding box center [1258, 289] width 146 height 19
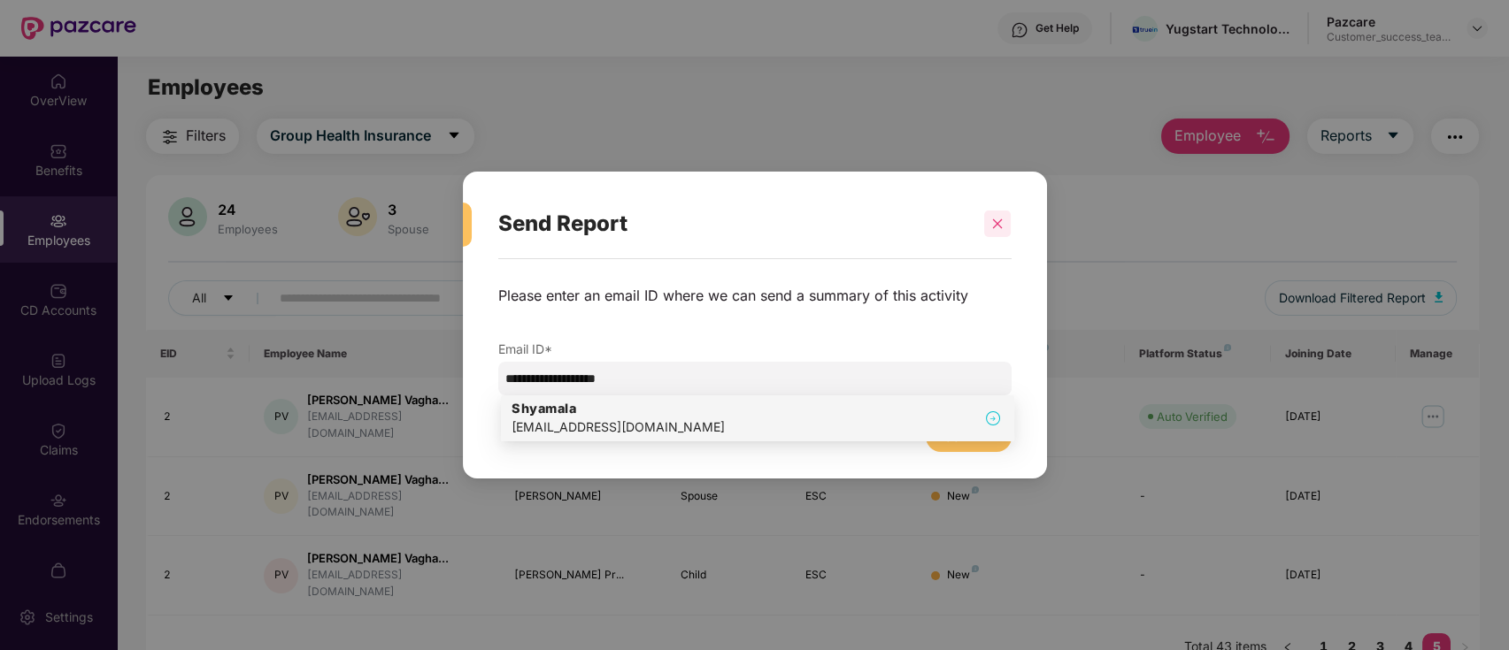
click at [1002, 230] on div at bounding box center [997, 224] width 27 height 27
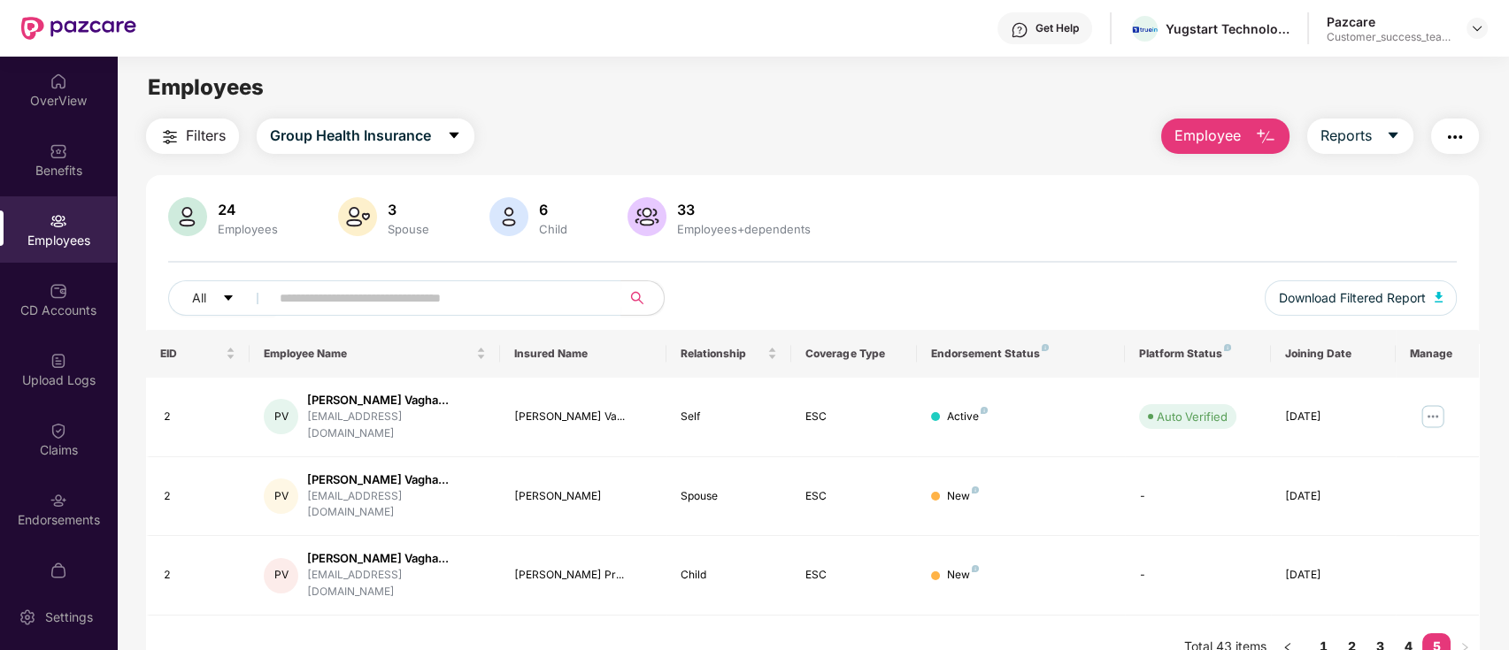
click at [1461, 133] on img "button" at bounding box center [1454, 137] width 21 height 21
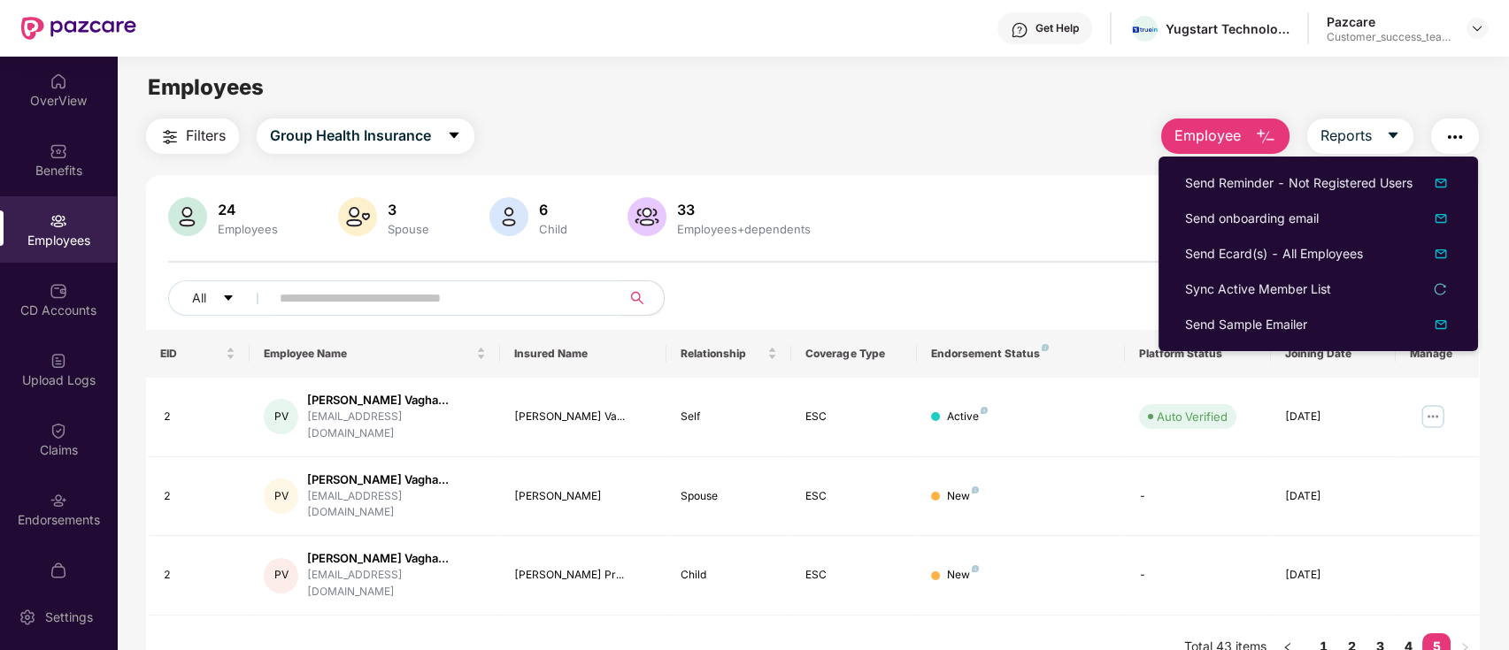
click at [1044, 265] on div "24 Employees 3 Spouse 6 Child [DEMOGRAPHIC_DATA] Employees+dependents All Downl…" at bounding box center [812, 263] width 1333 height 133
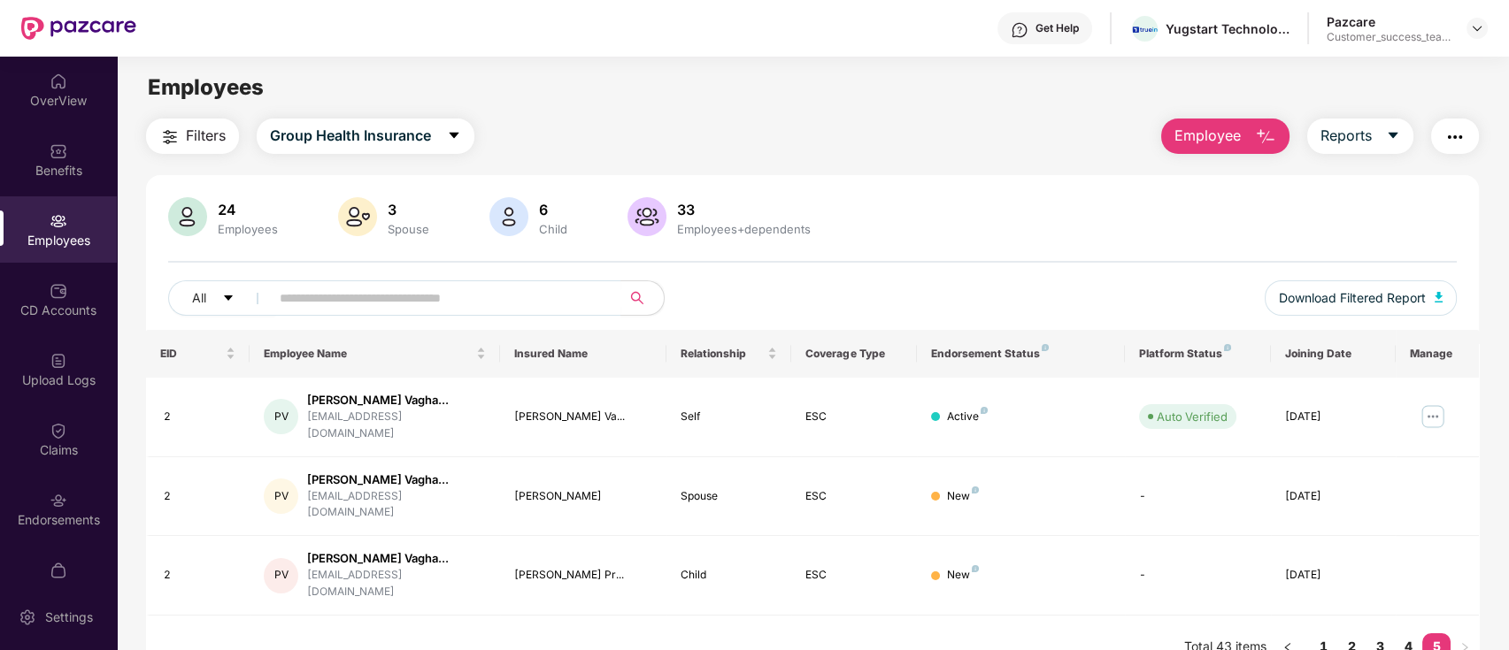
click at [1450, 134] on img "button" at bounding box center [1454, 137] width 21 height 21
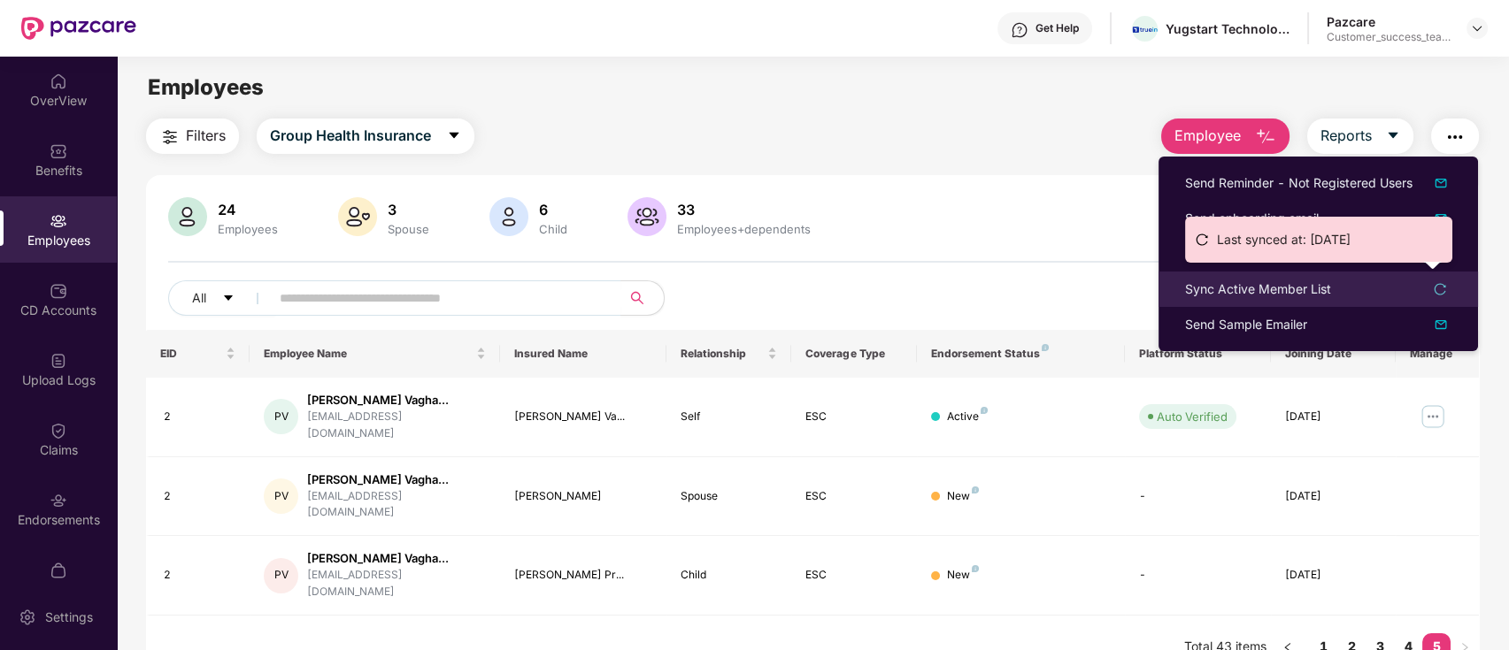
click at [1310, 296] on div "Sync Active Member List" at bounding box center [1258, 289] width 146 height 19
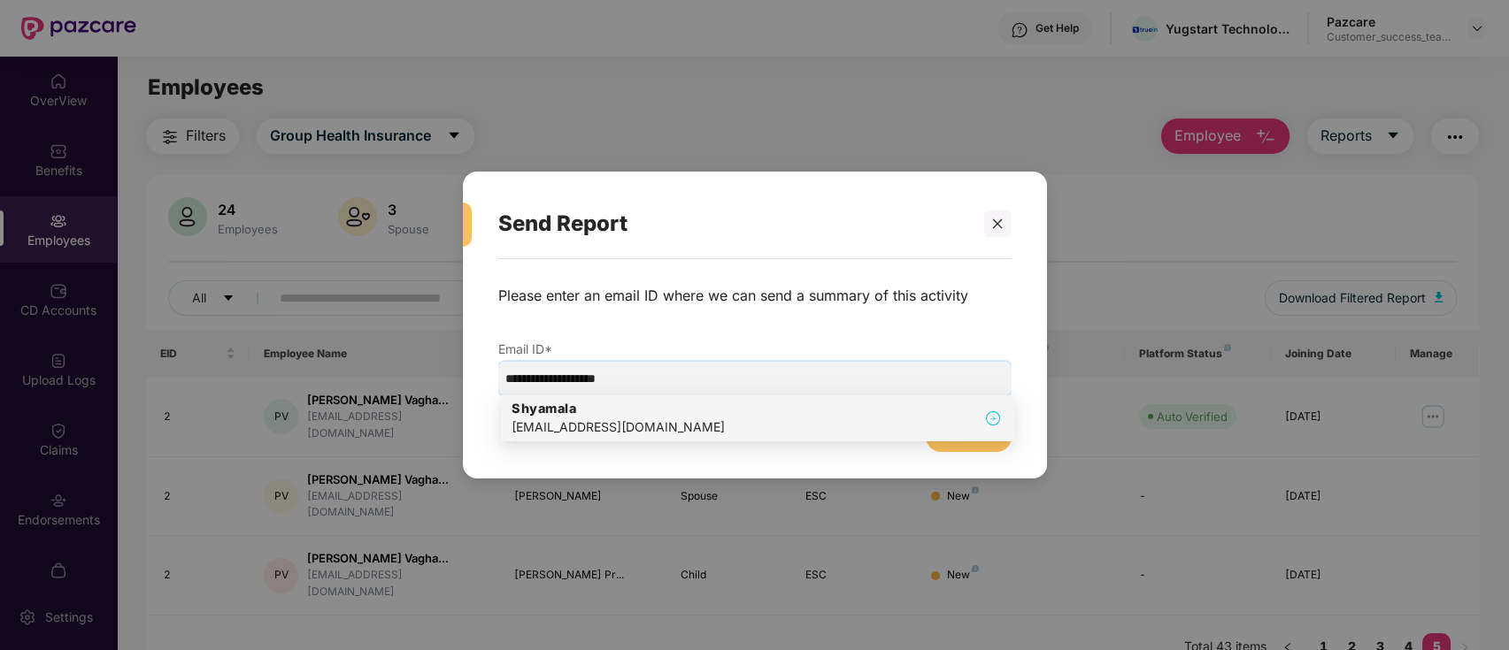
click at [860, 419] on div "[PERSON_NAME] [PERSON_NAME][EMAIL_ADDRESS][DOMAIN_NAME]" at bounding box center [757, 418] width 492 height 37
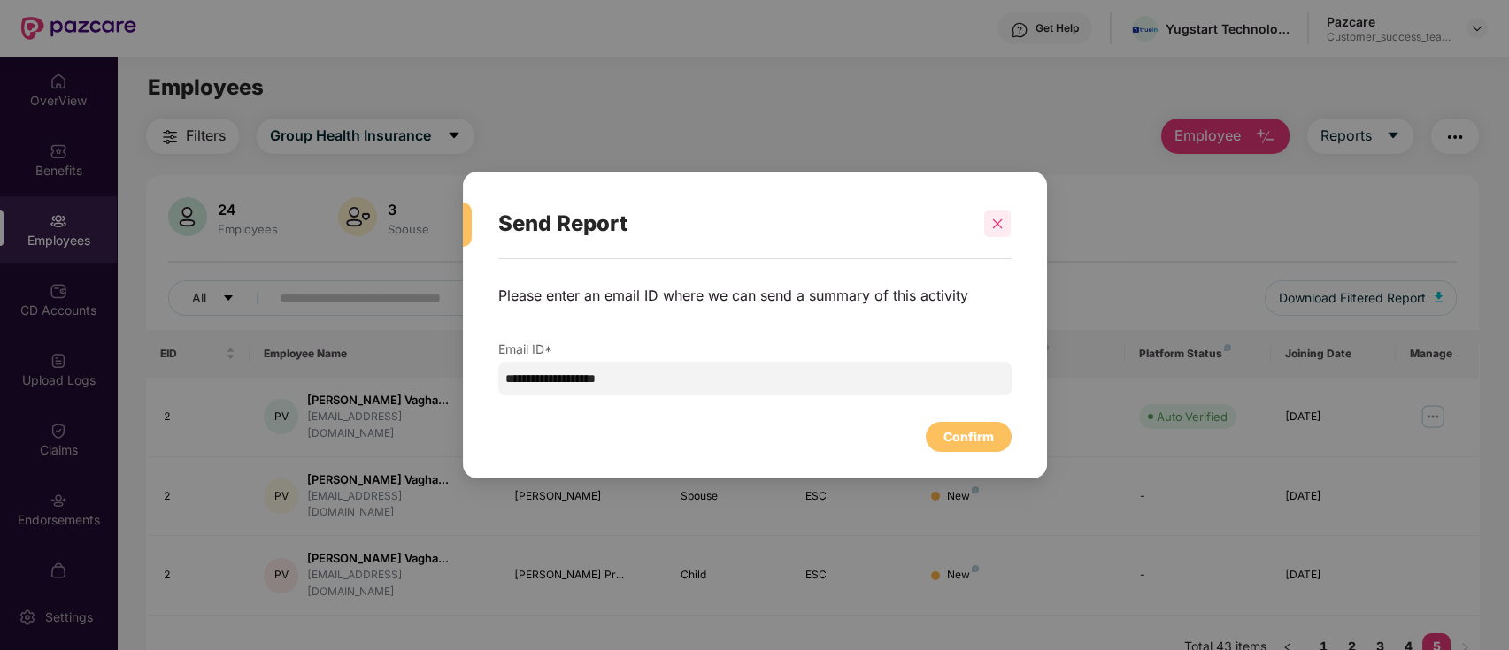
click at [1003, 215] on div at bounding box center [997, 224] width 27 height 27
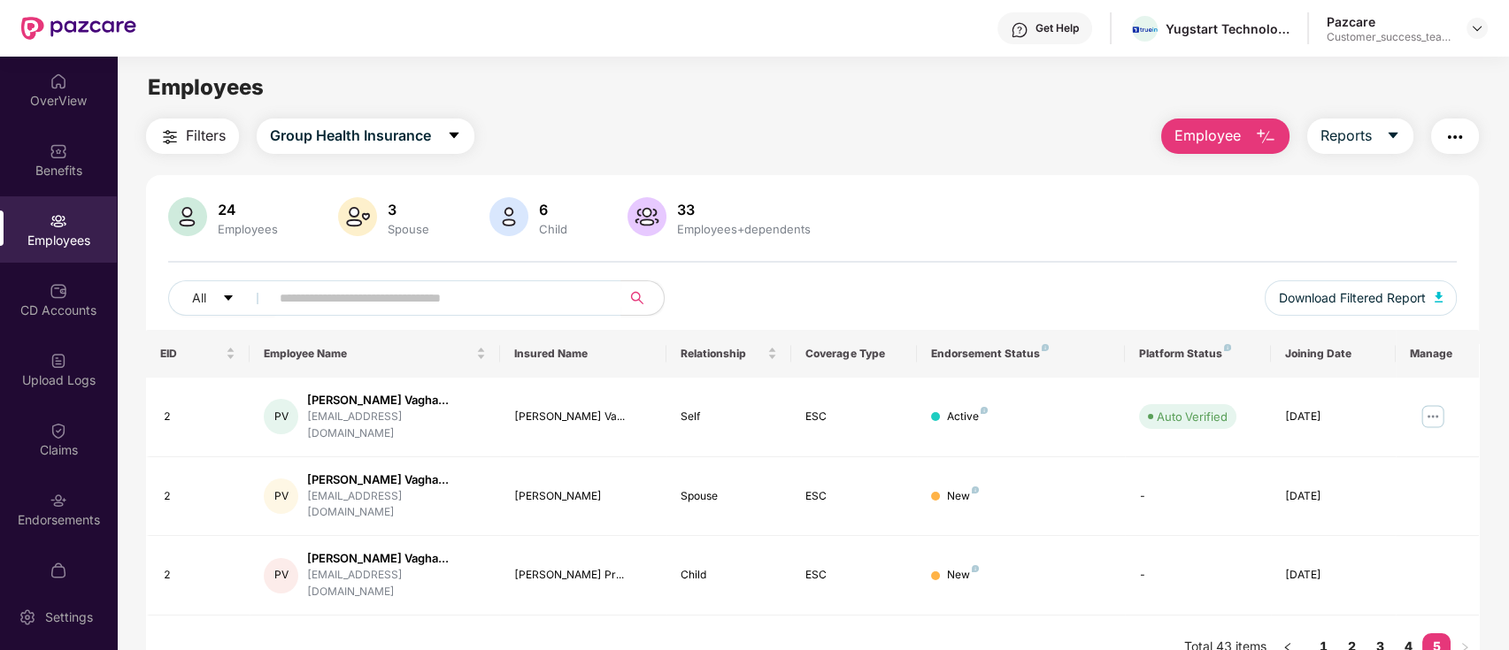
click at [1449, 133] on img "button" at bounding box center [1454, 137] width 21 height 21
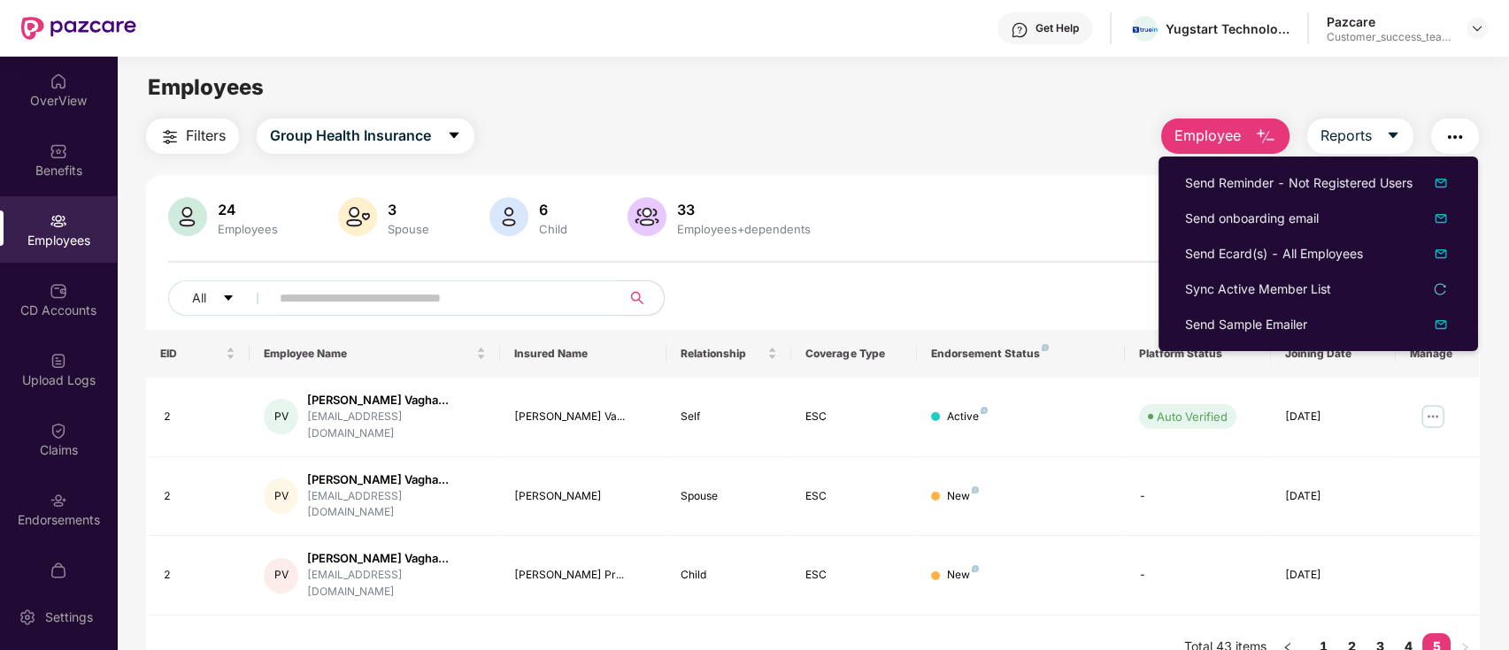
click at [1020, 242] on div "24 Employees 3 Spouse 6 Child [DEMOGRAPHIC_DATA] Employees+dependents All Downl…" at bounding box center [812, 263] width 1333 height 133
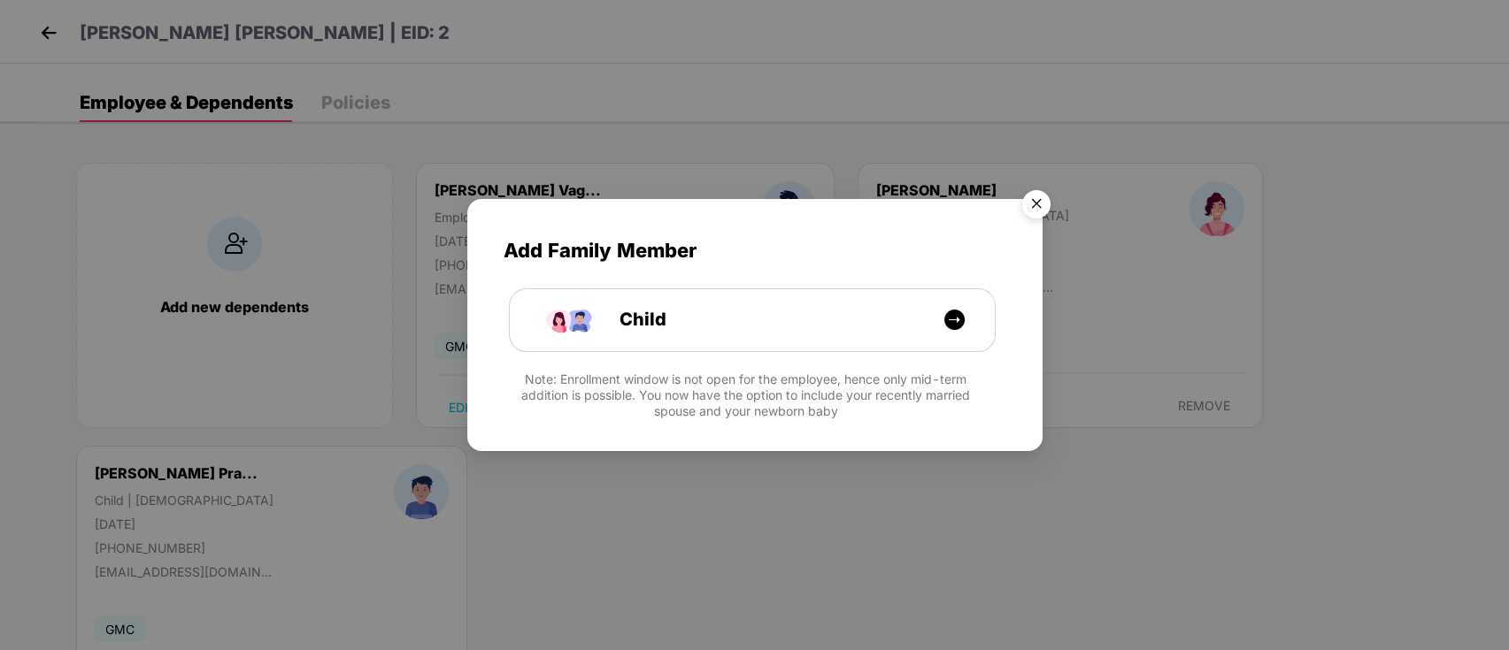
click at [1032, 204] on img "Close" at bounding box center [1036, 207] width 50 height 50
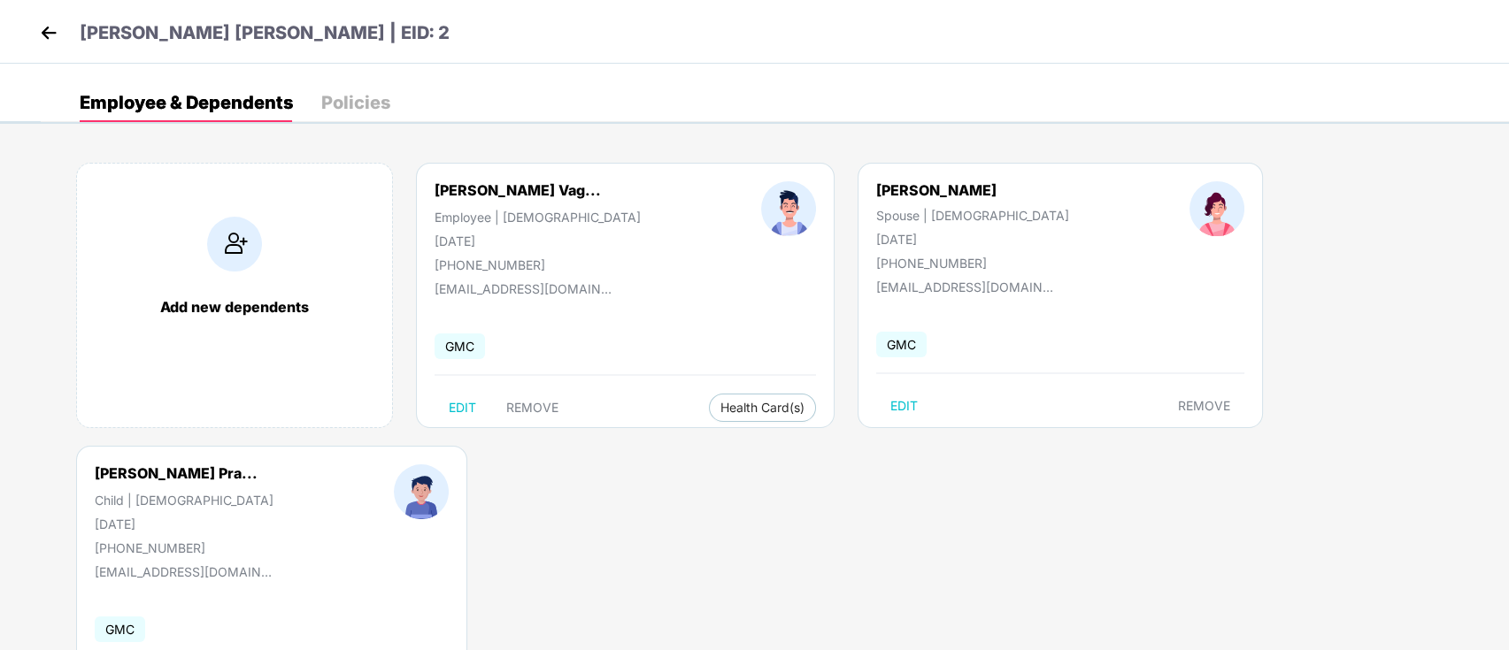
click at [50, 32] on img at bounding box center [48, 32] width 27 height 27
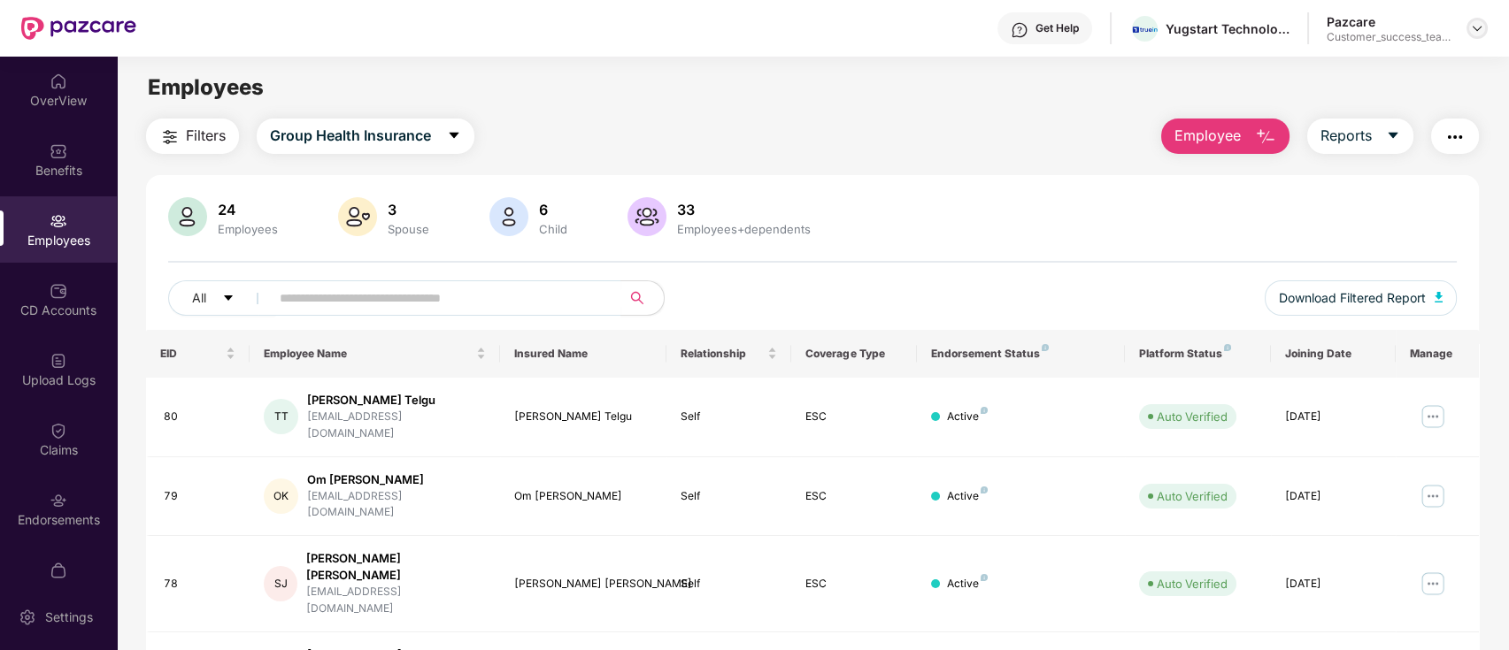
click at [1474, 32] on img at bounding box center [1477, 28] width 14 height 14
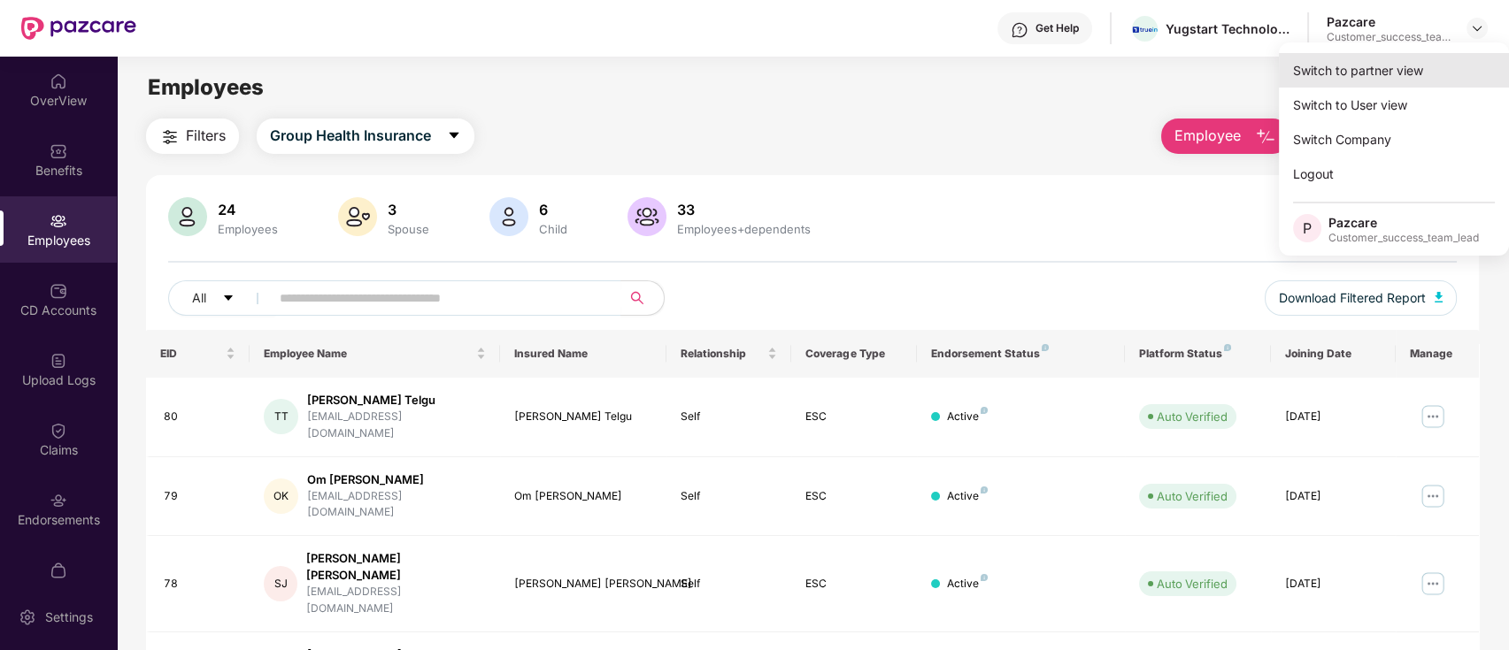
click at [1447, 84] on div "Switch to partner view" at bounding box center [1394, 70] width 230 height 35
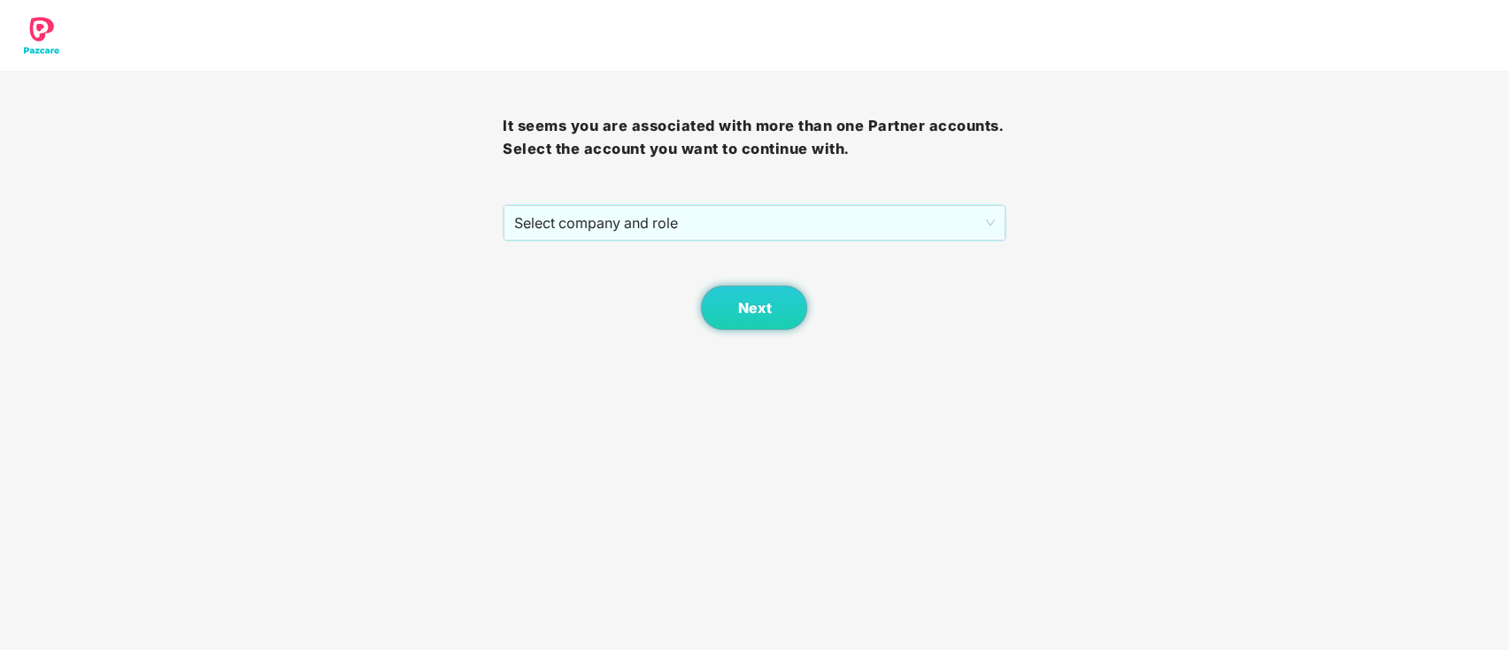
click at [878, 242] on div "Next" at bounding box center [754, 286] width 503 height 88
click at [840, 216] on span "Select company and role" at bounding box center [754, 223] width 480 height 34
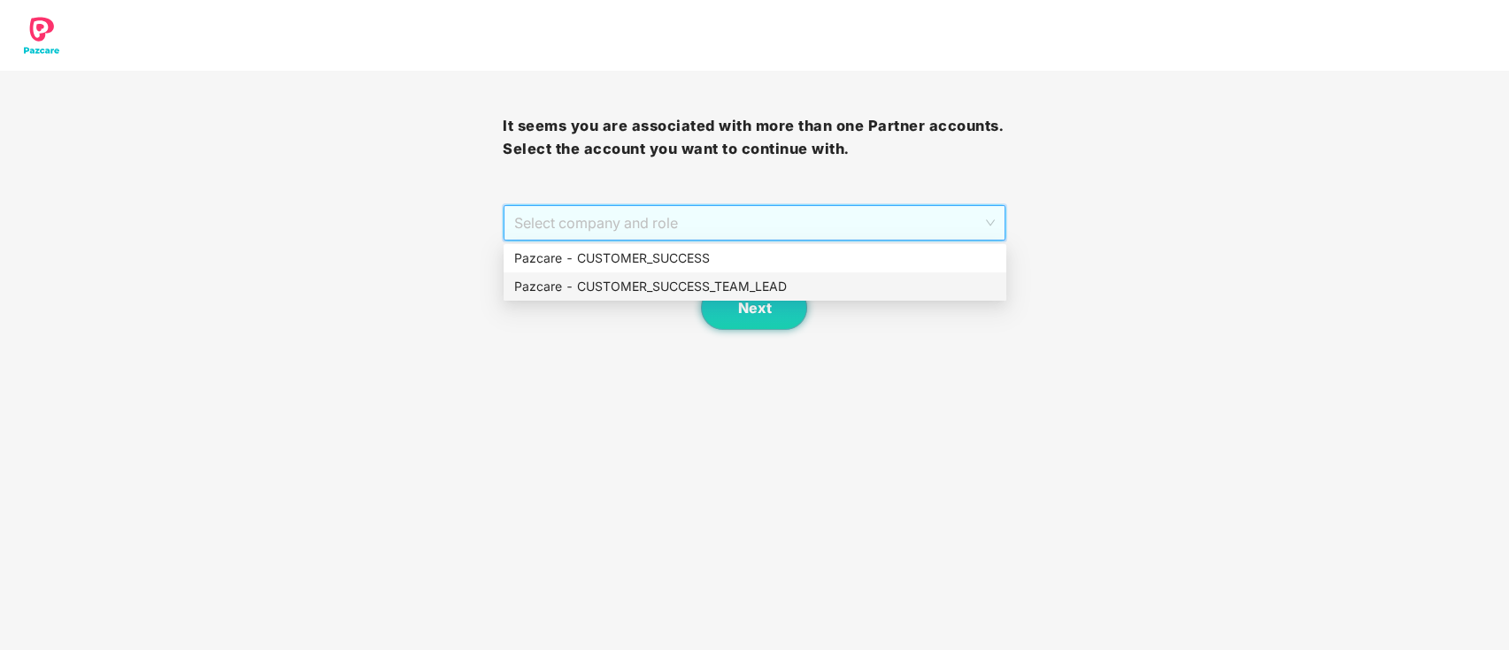
click at [793, 287] on div "Pazcare - CUSTOMER_SUCCESS_TEAM_LEAD" at bounding box center [754, 286] width 481 height 19
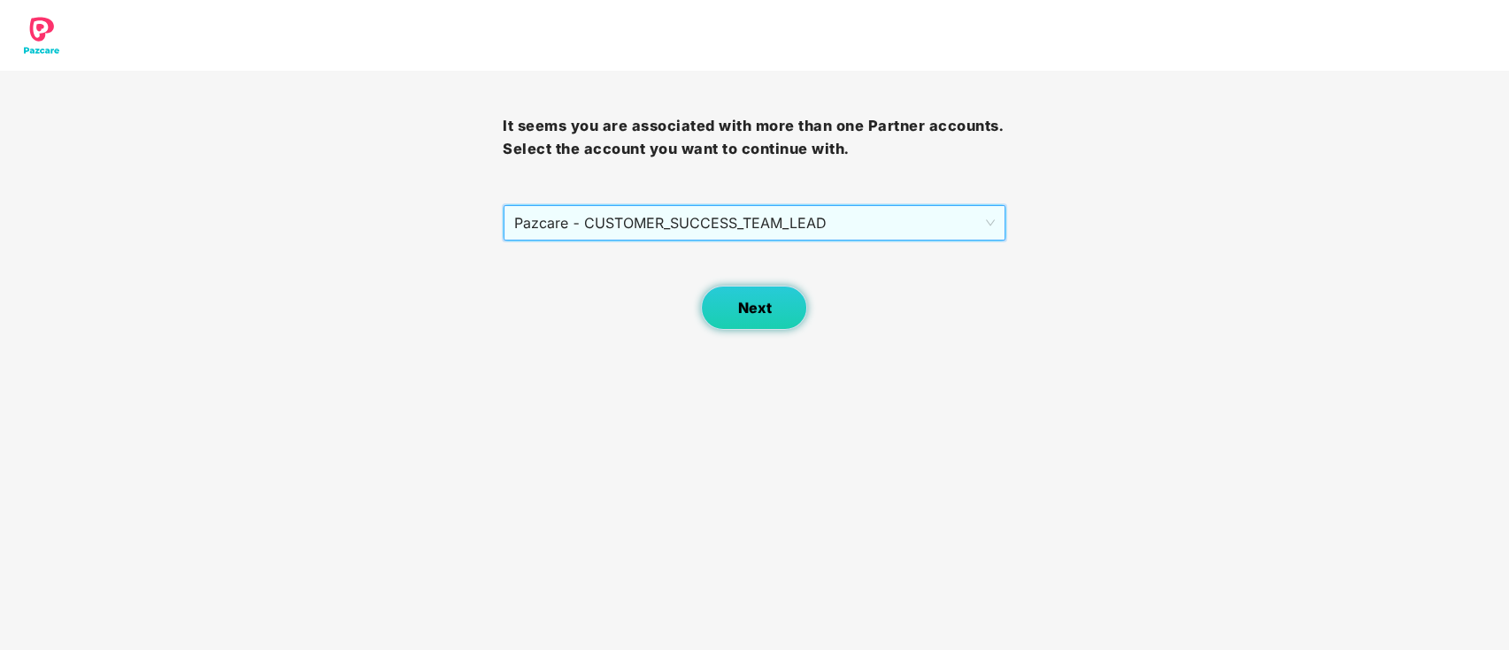
click at [773, 315] on button "Next" at bounding box center [754, 308] width 106 height 44
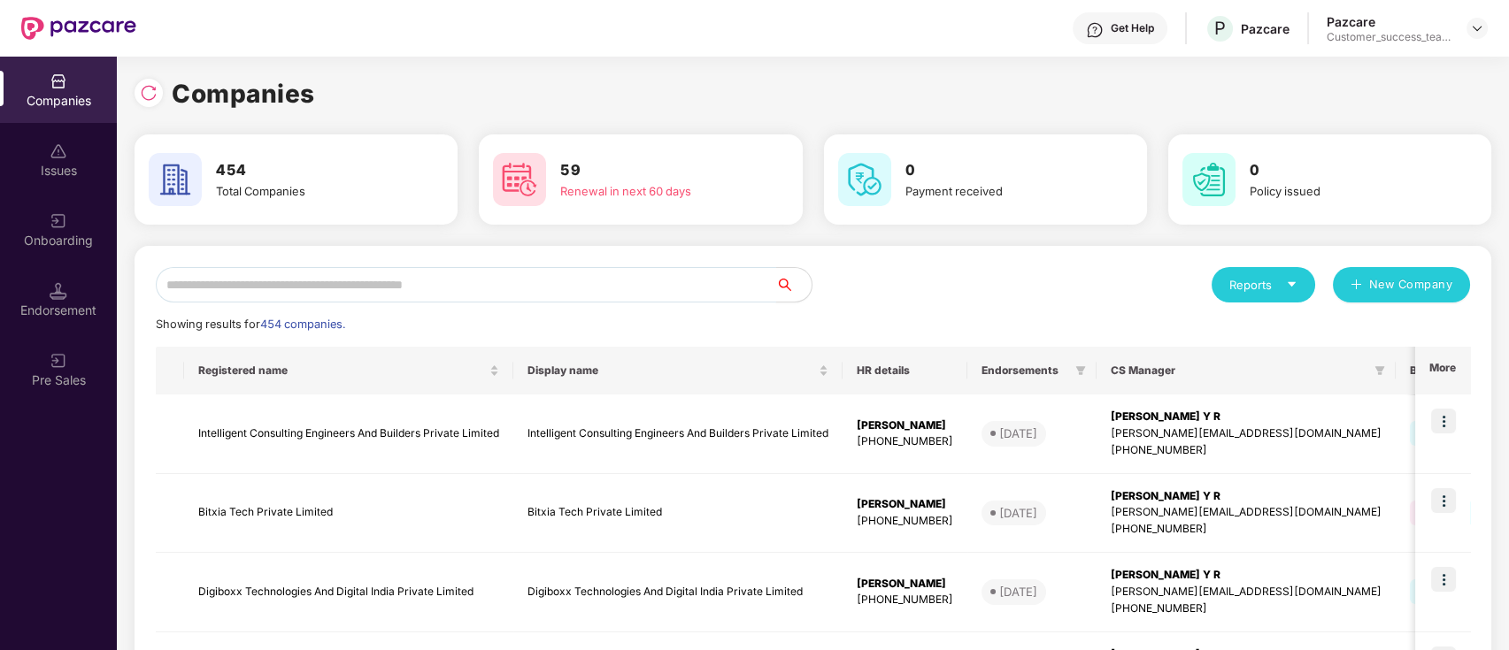
click at [385, 287] on input "text" at bounding box center [466, 284] width 620 height 35
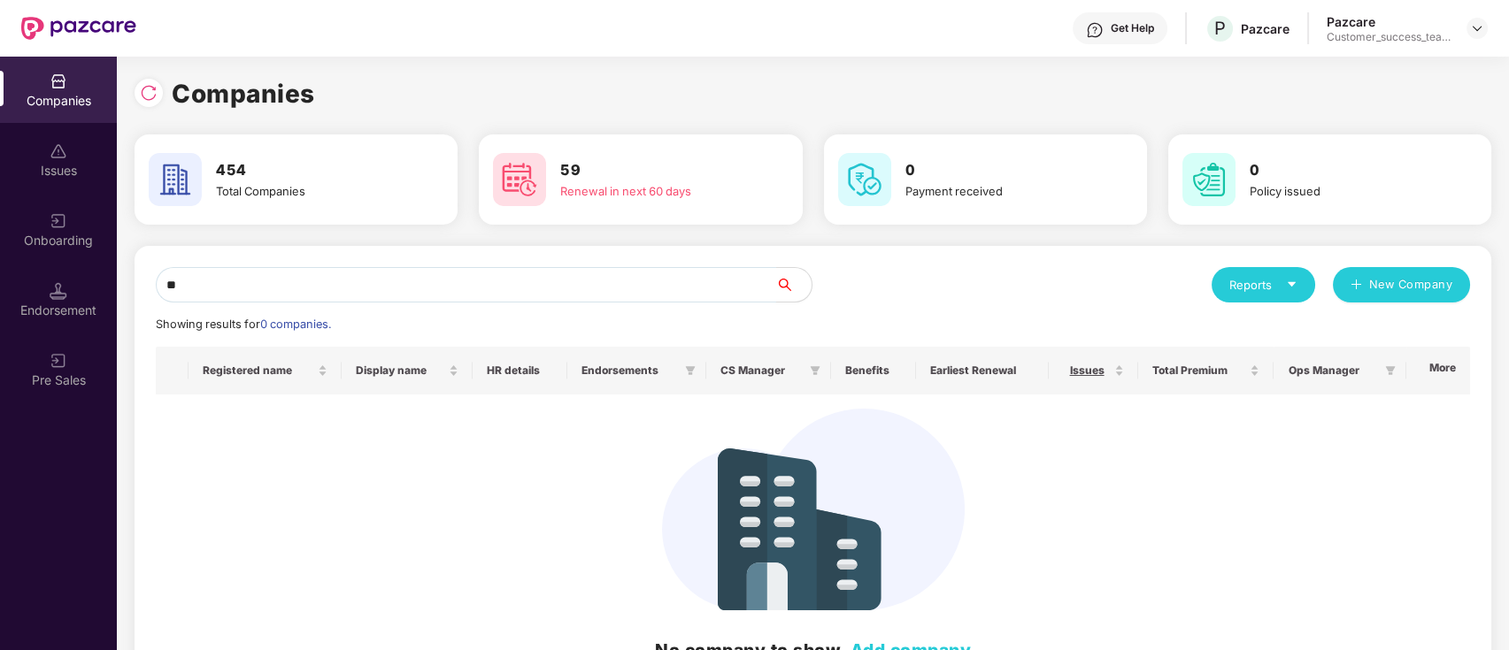
type input "*"
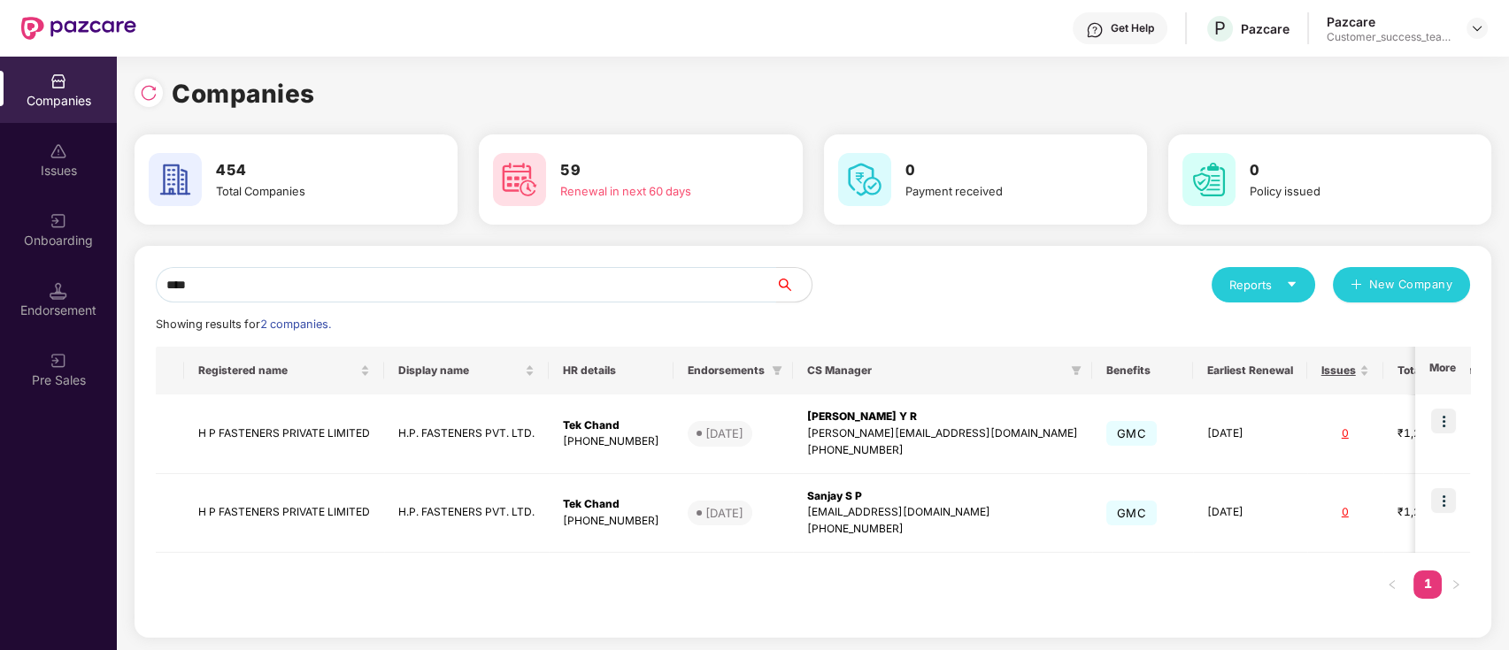
click at [397, 289] on input "****" at bounding box center [466, 284] width 620 height 35
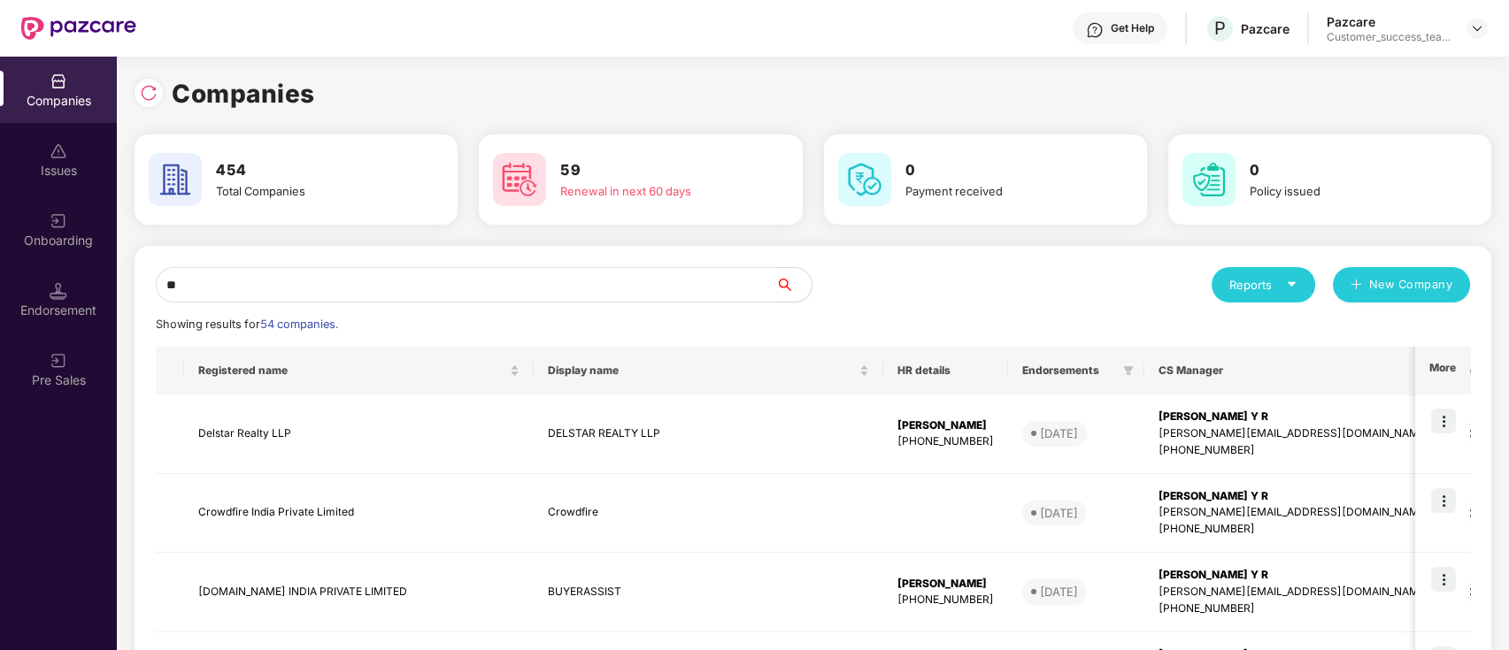
type input "*"
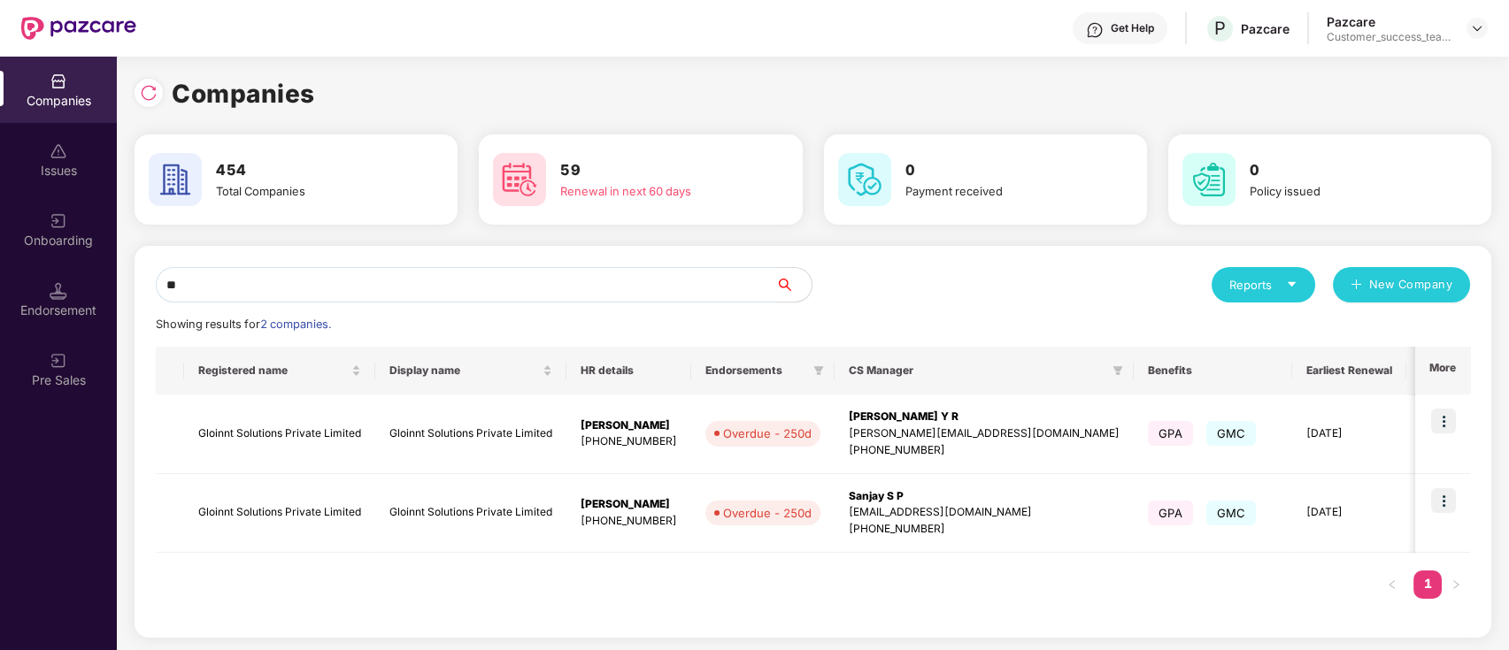
type input "*"
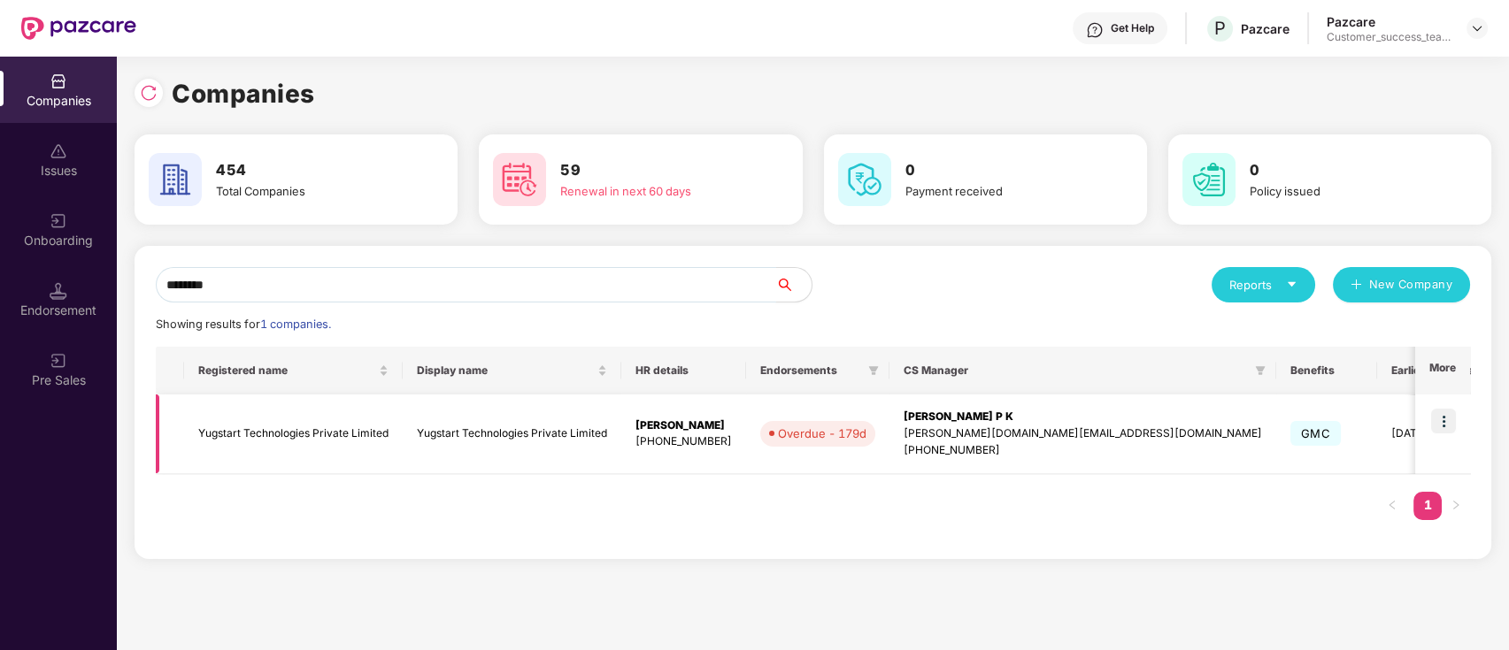
type input "********"
click at [1428, 450] on td at bounding box center [1442, 435] width 55 height 80
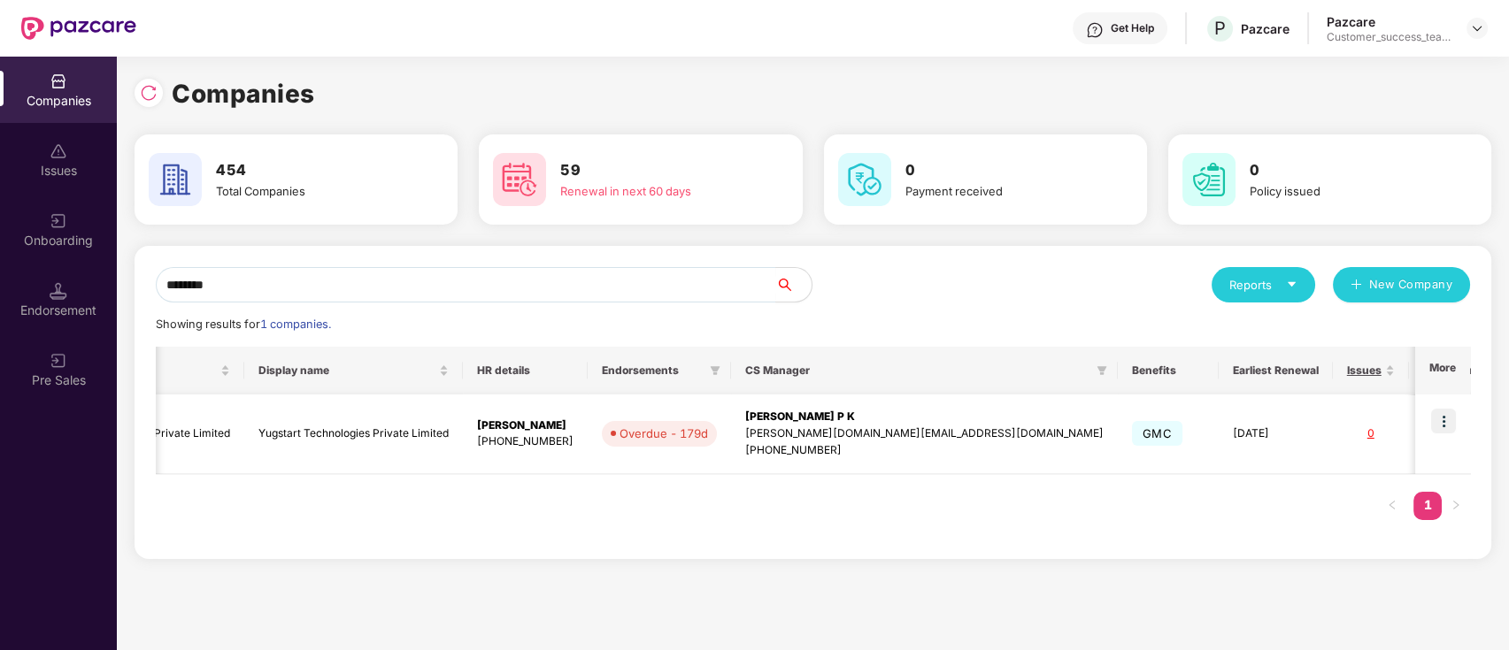
scroll to position [0, 186]
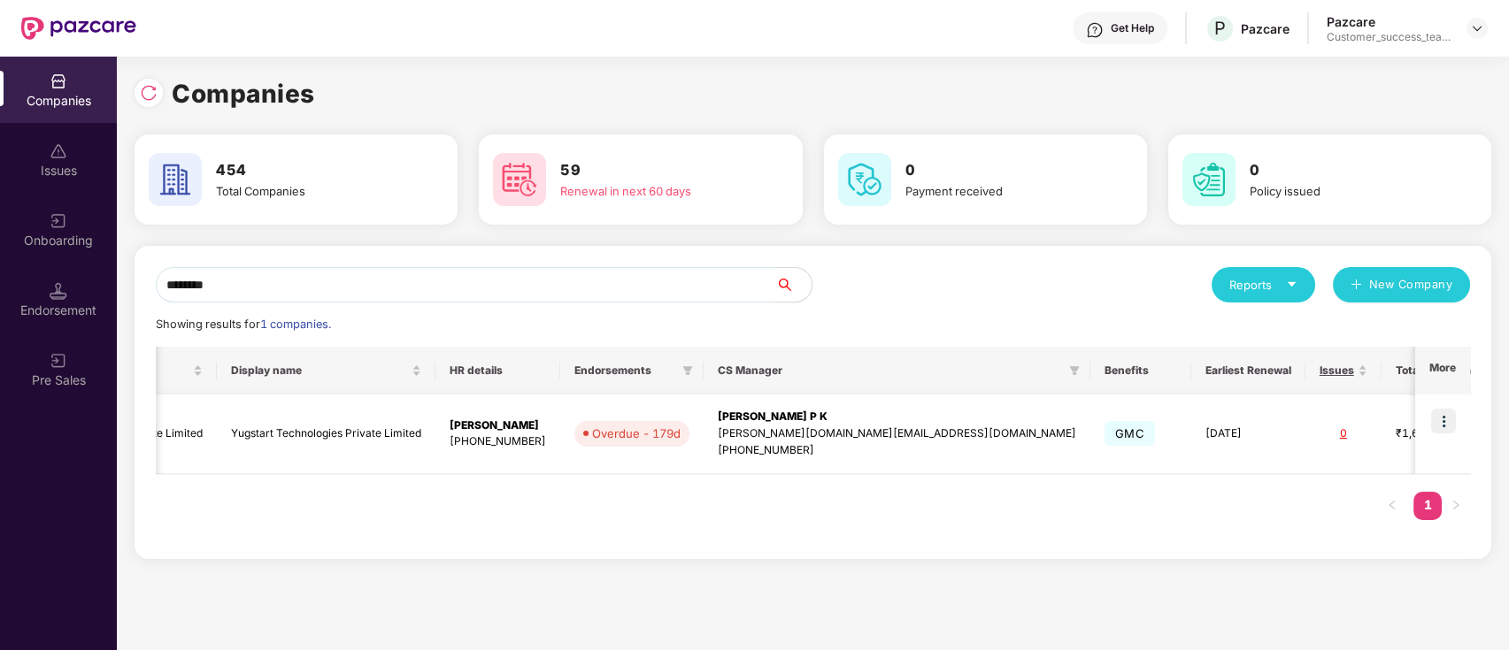
click at [154, 457] on td "Yugstart Technologies Private Limited" at bounding box center [107, 435] width 219 height 80
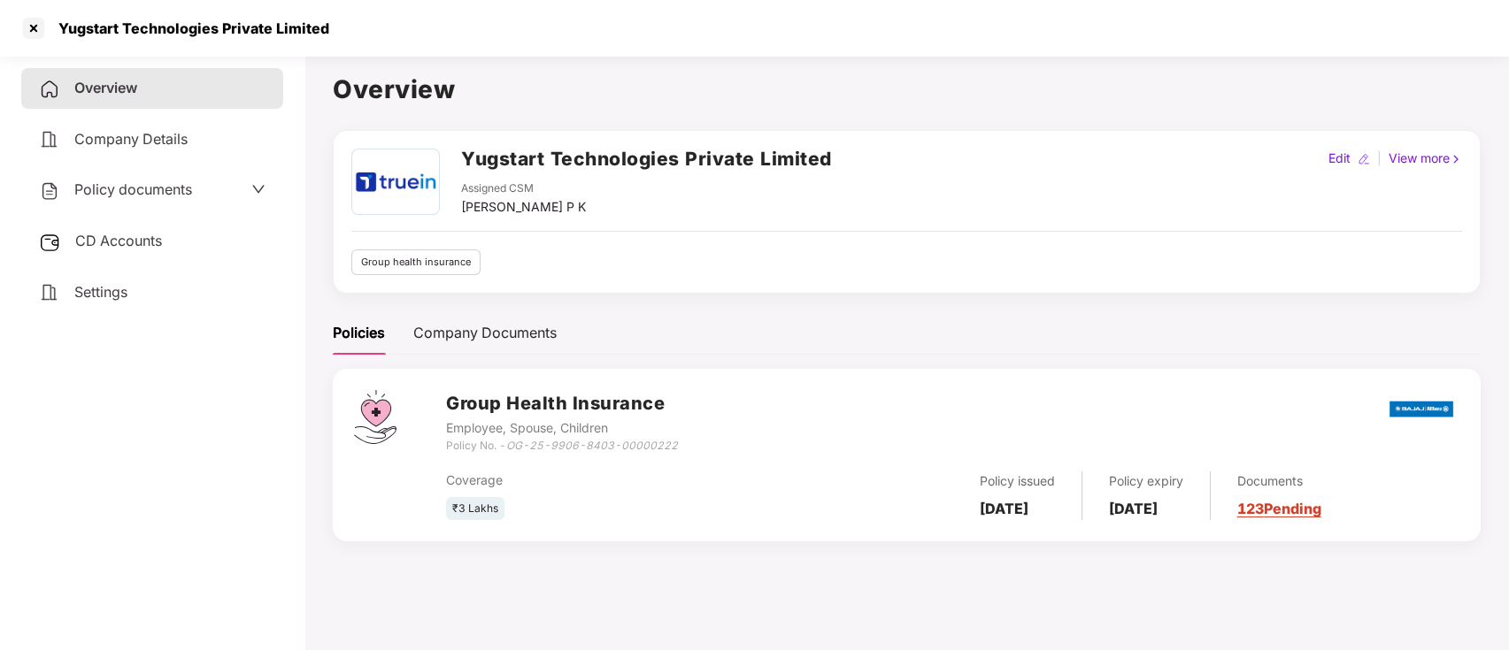
click at [22, 12] on div "Yugstart Technologies Private Limited" at bounding box center [754, 28] width 1509 height 57
click at [42, 28] on div at bounding box center [33, 28] width 28 height 28
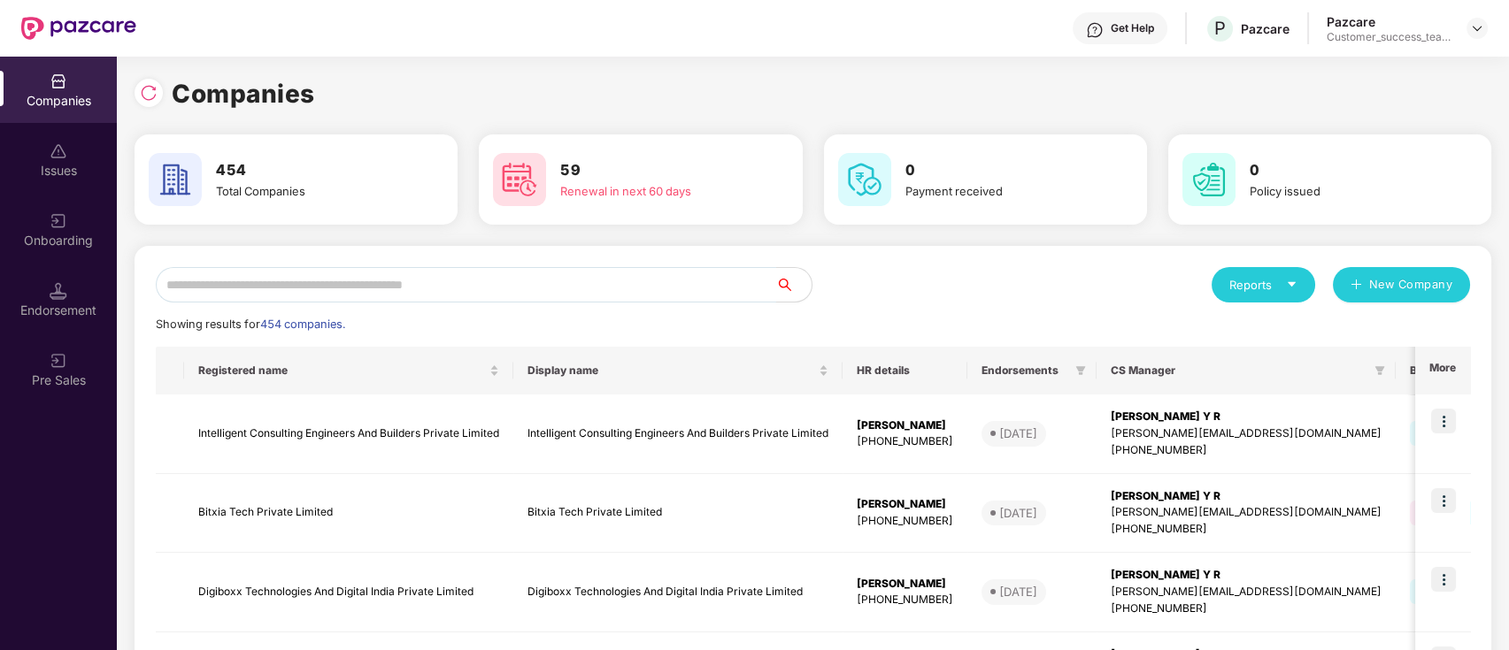
click at [482, 291] on input "text" at bounding box center [466, 284] width 620 height 35
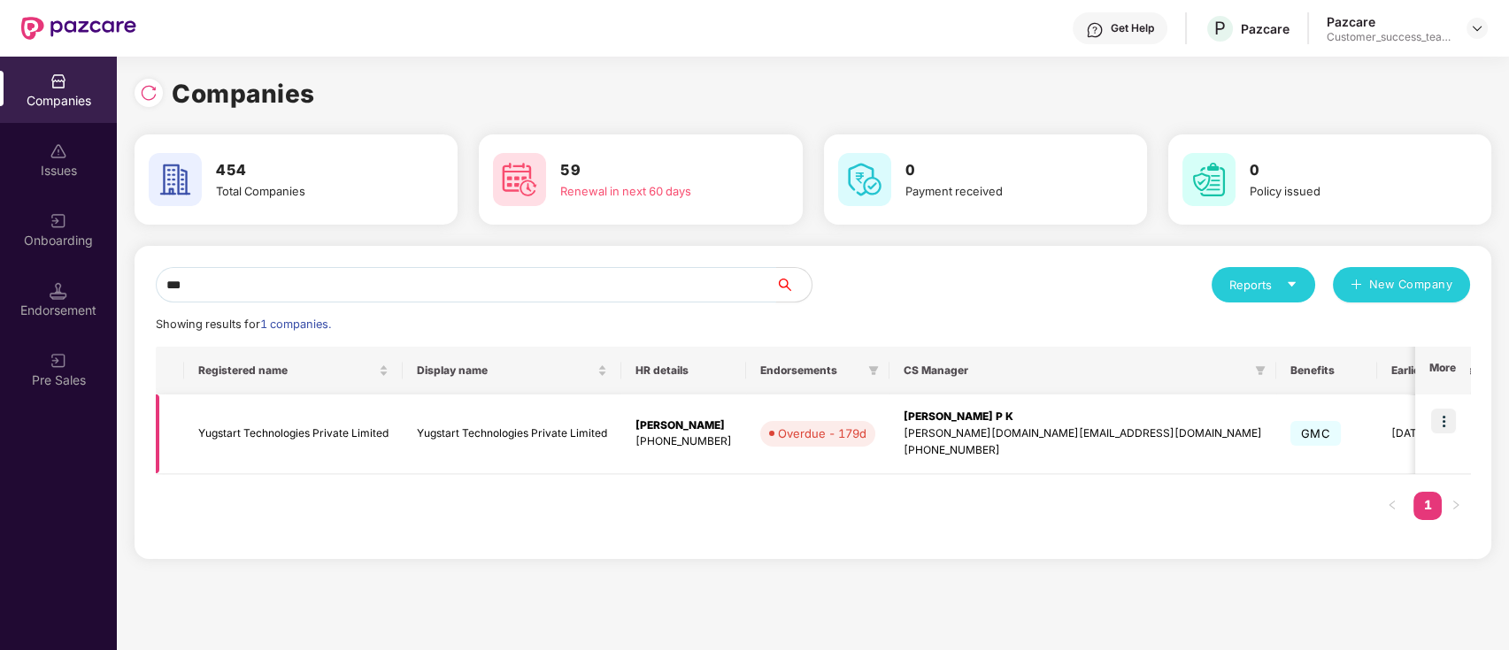
type input "***"
click at [1446, 426] on img at bounding box center [1443, 421] width 25 height 25
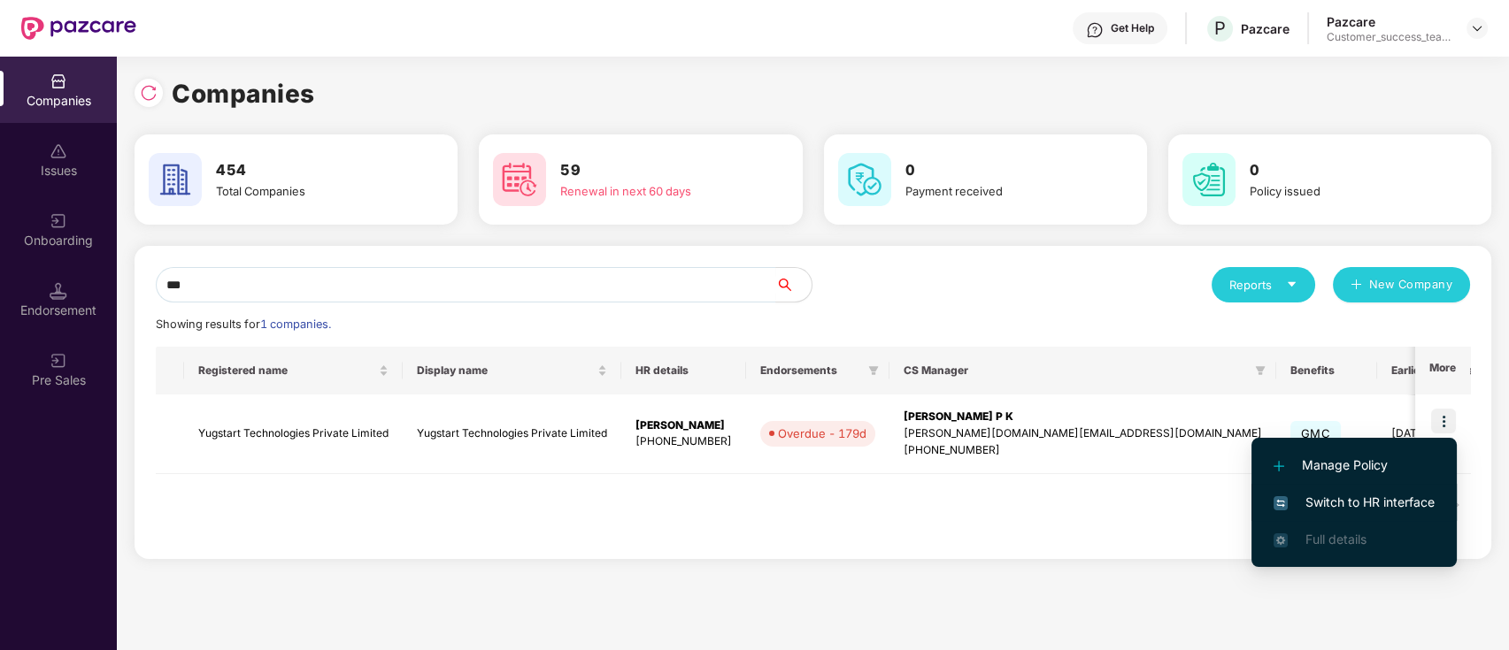
click at [1432, 496] on span "Switch to HR interface" at bounding box center [1353, 502] width 161 height 19
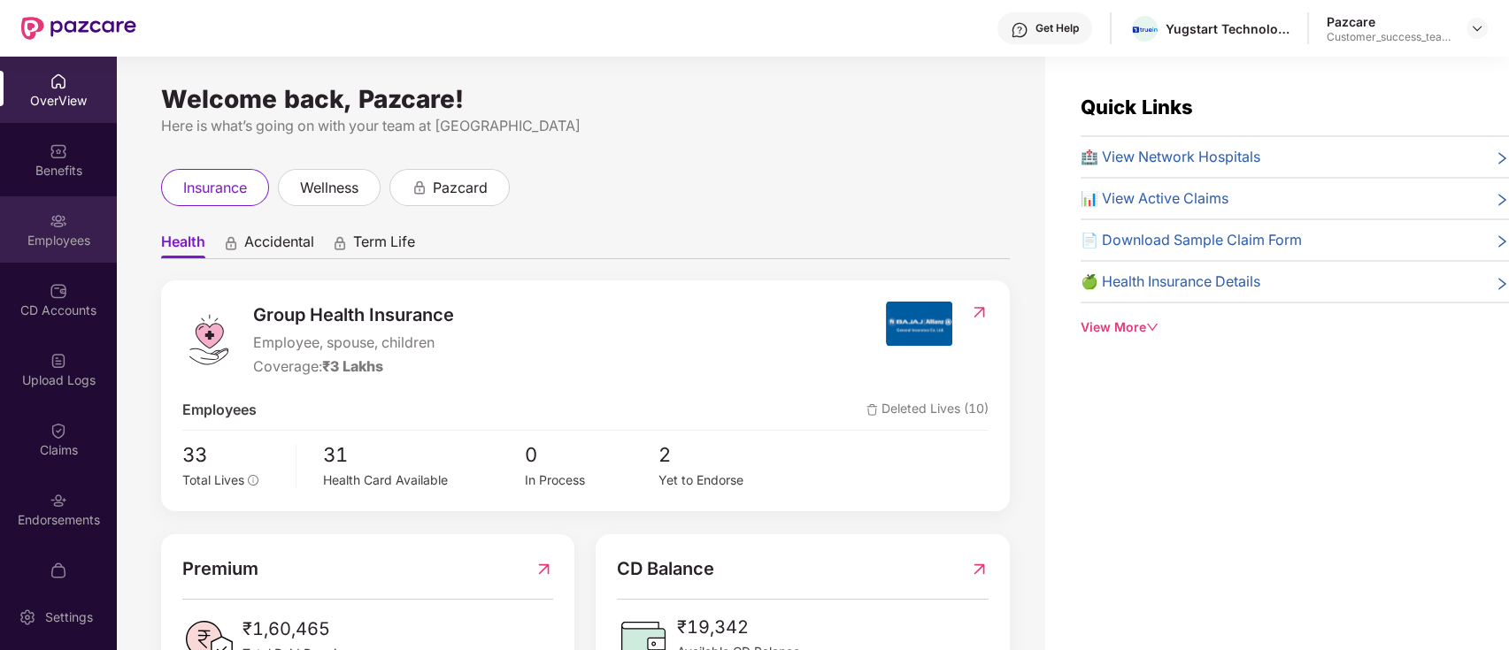
click at [53, 240] on div "Employees" at bounding box center [58, 241] width 117 height 18
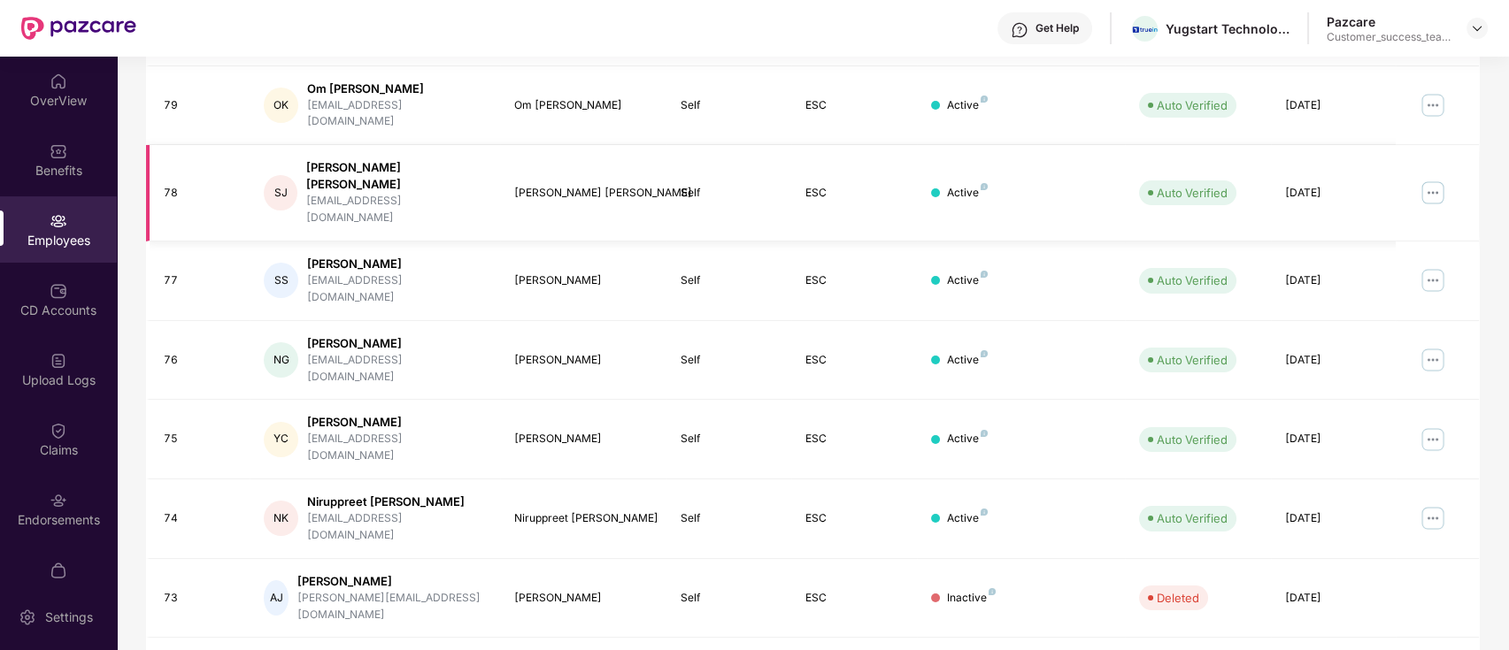
scroll to position [435, 0]
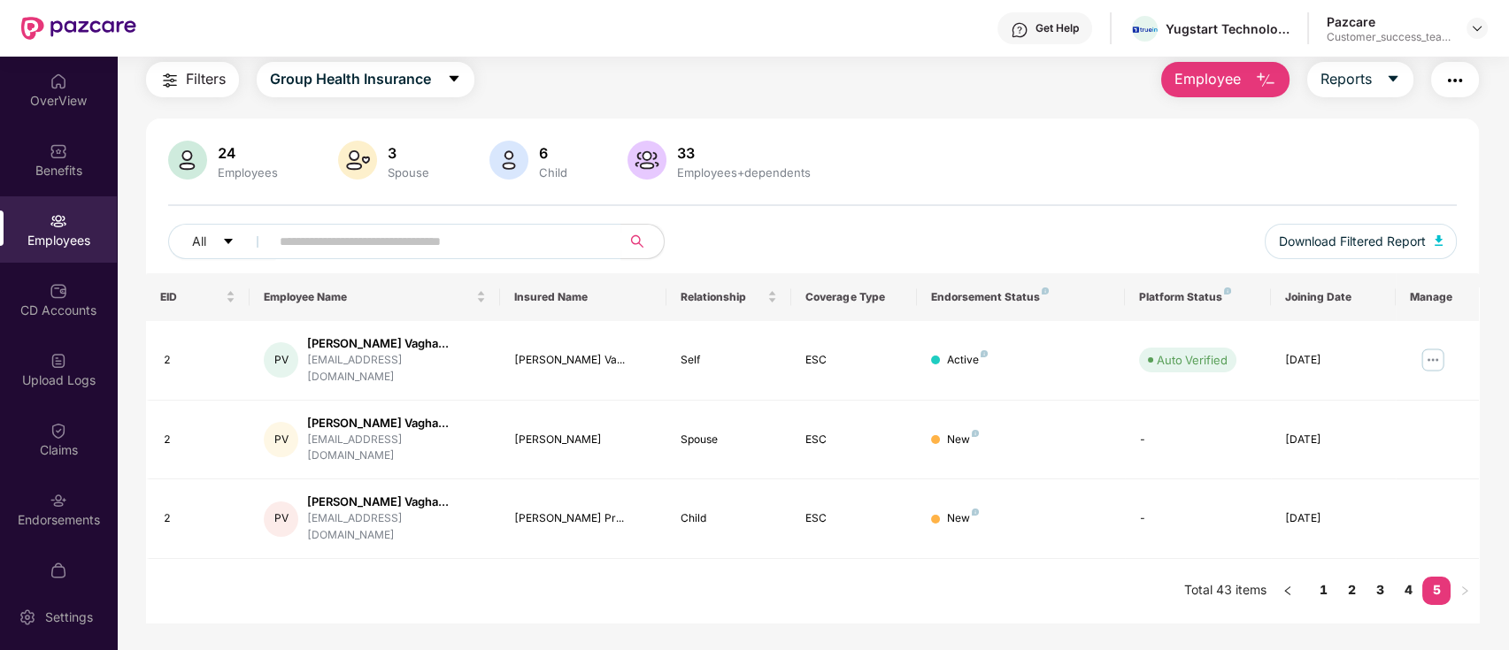
scroll to position [0, 0]
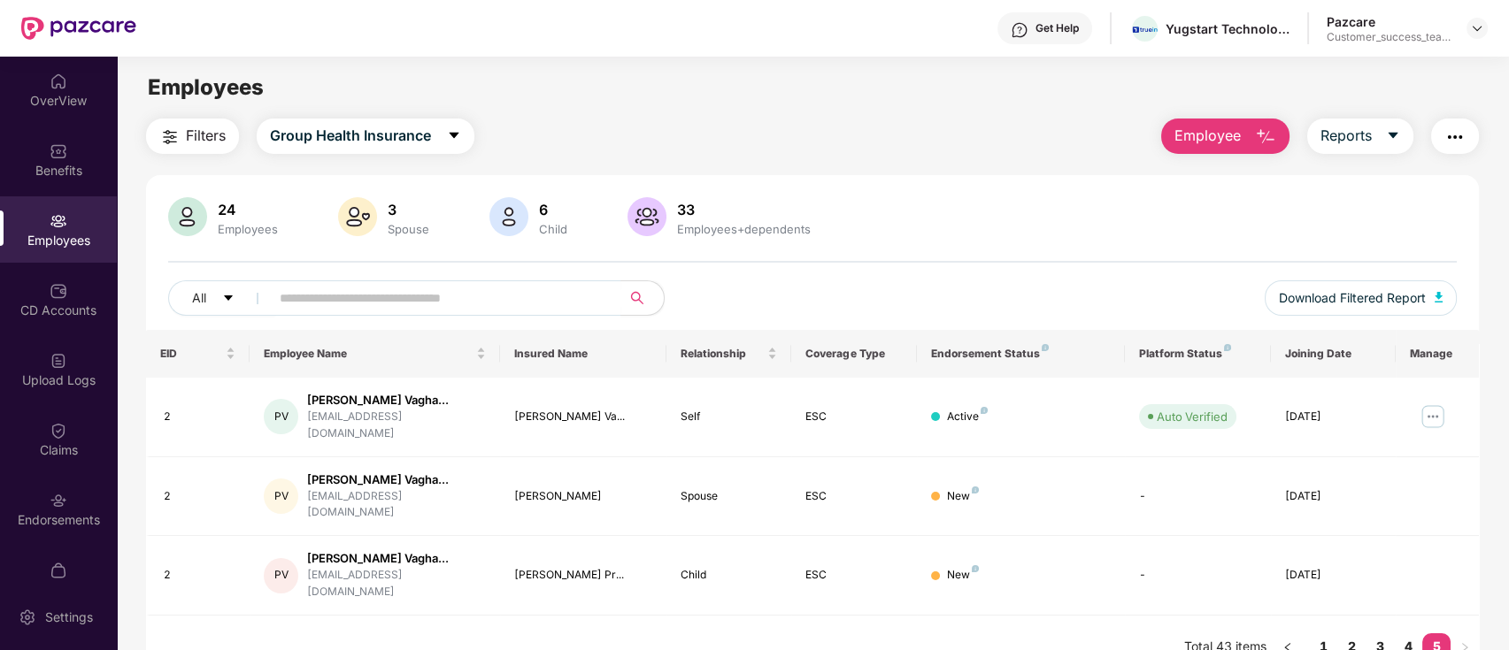
click at [1456, 136] on img "button" at bounding box center [1454, 137] width 21 height 21
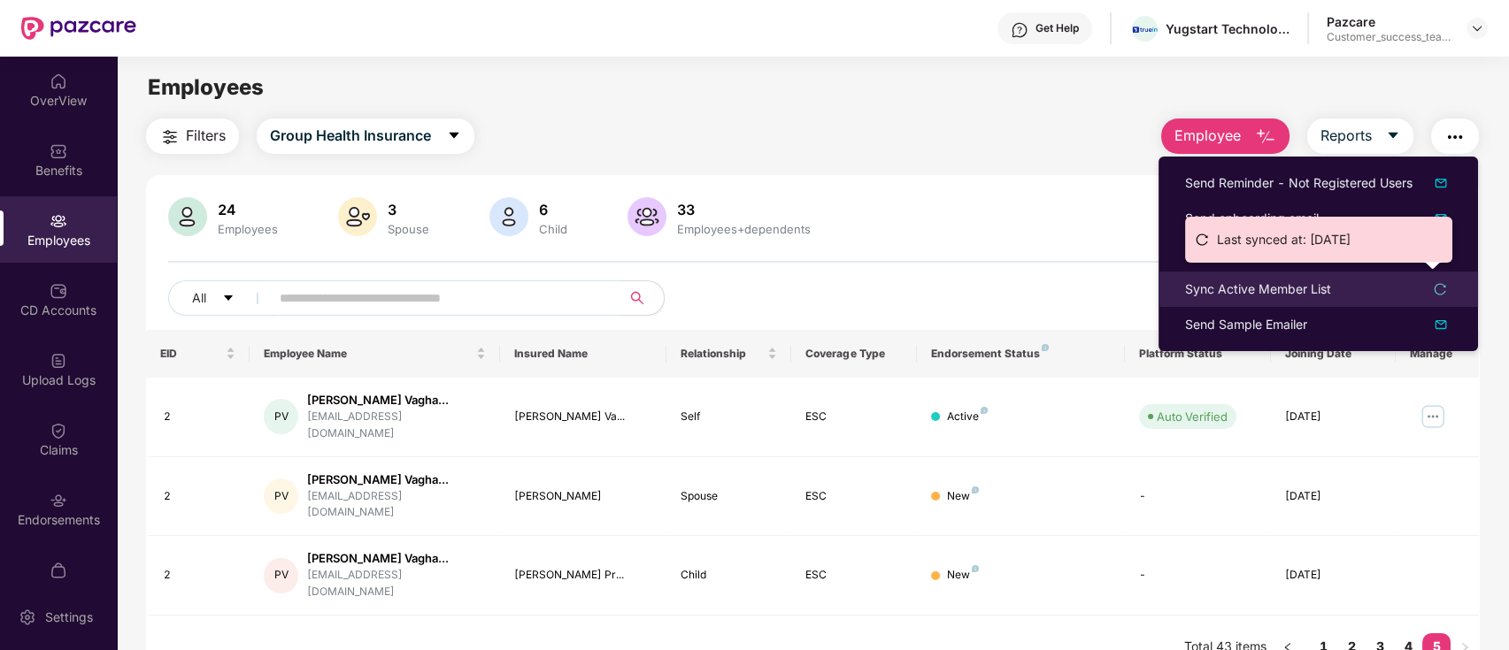
click at [1310, 294] on div "Sync Active Member List" at bounding box center [1258, 289] width 146 height 19
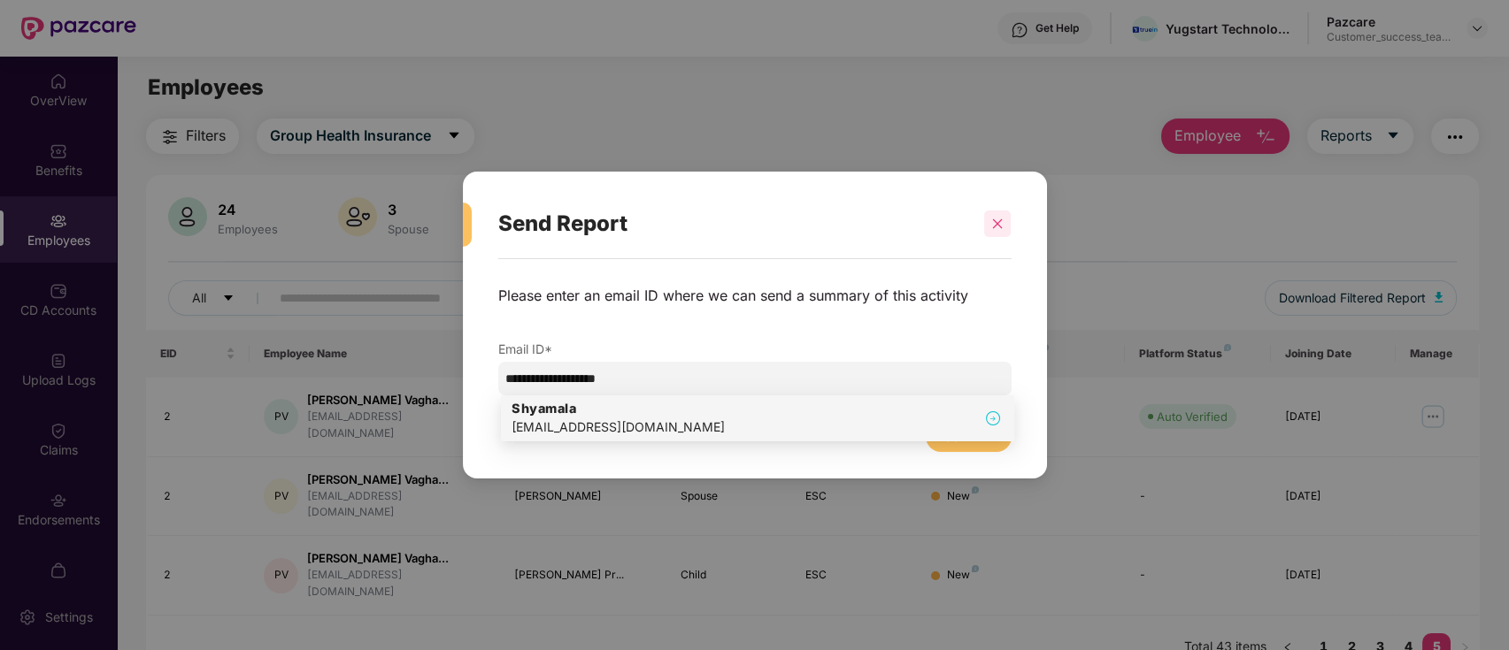
click at [1000, 229] on div at bounding box center [997, 224] width 27 height 27
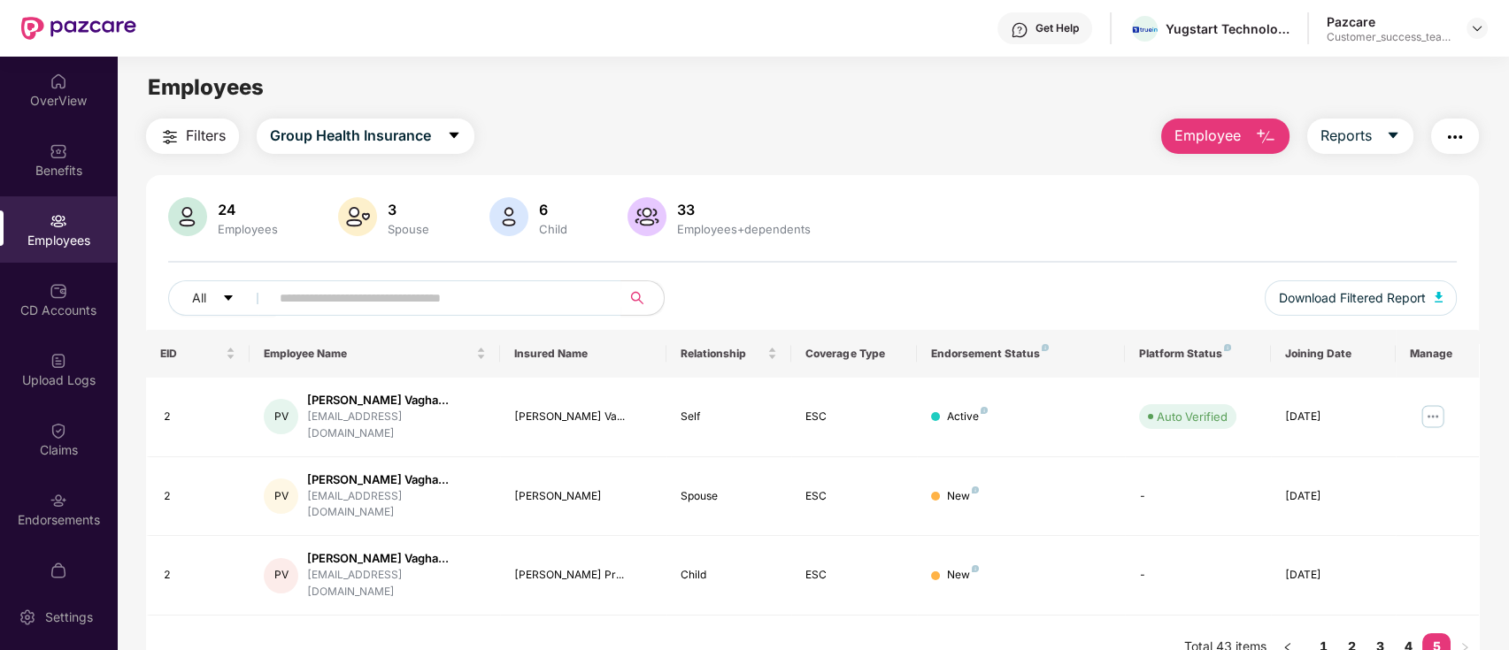
click at [1448, 137] on img "button" at bounding box center [1454, 137] width 21 height 21
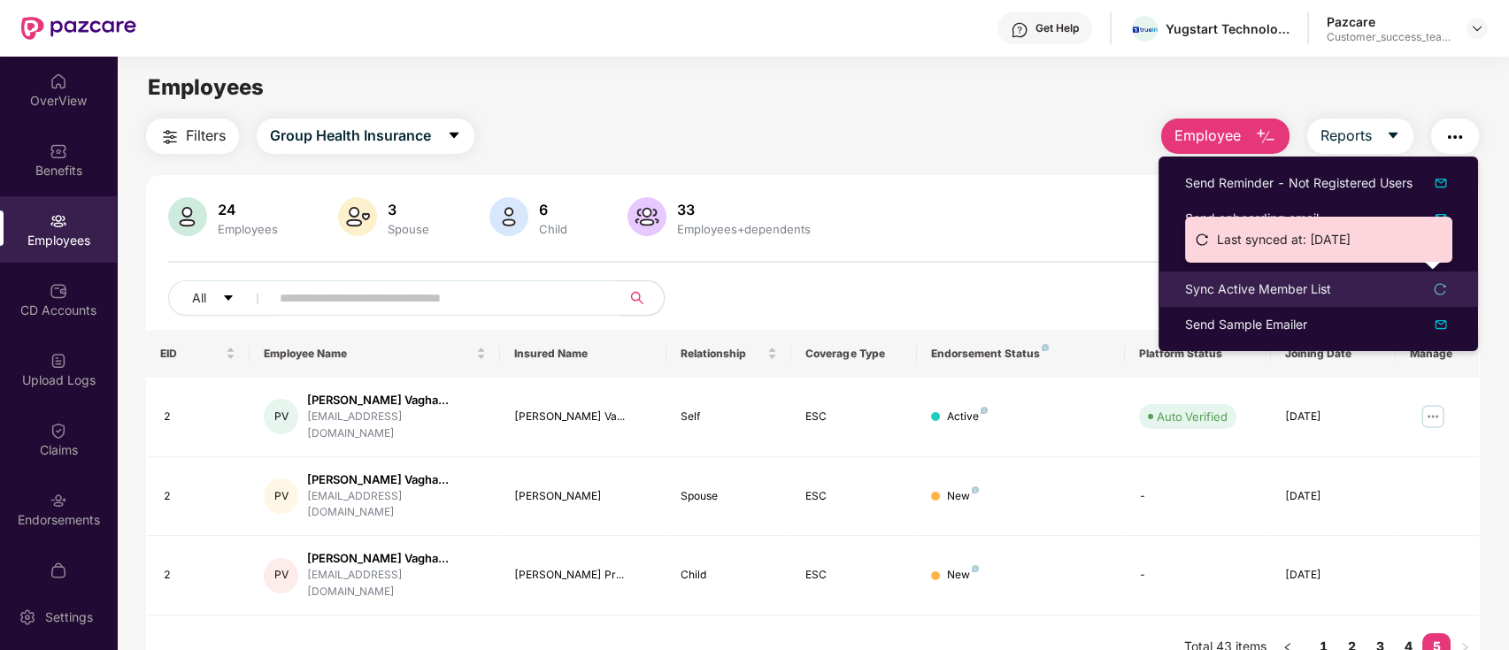
click at [1241, 287] on div "Sync Active Member List" at bounding box center [1258, 289] width 146 height 19
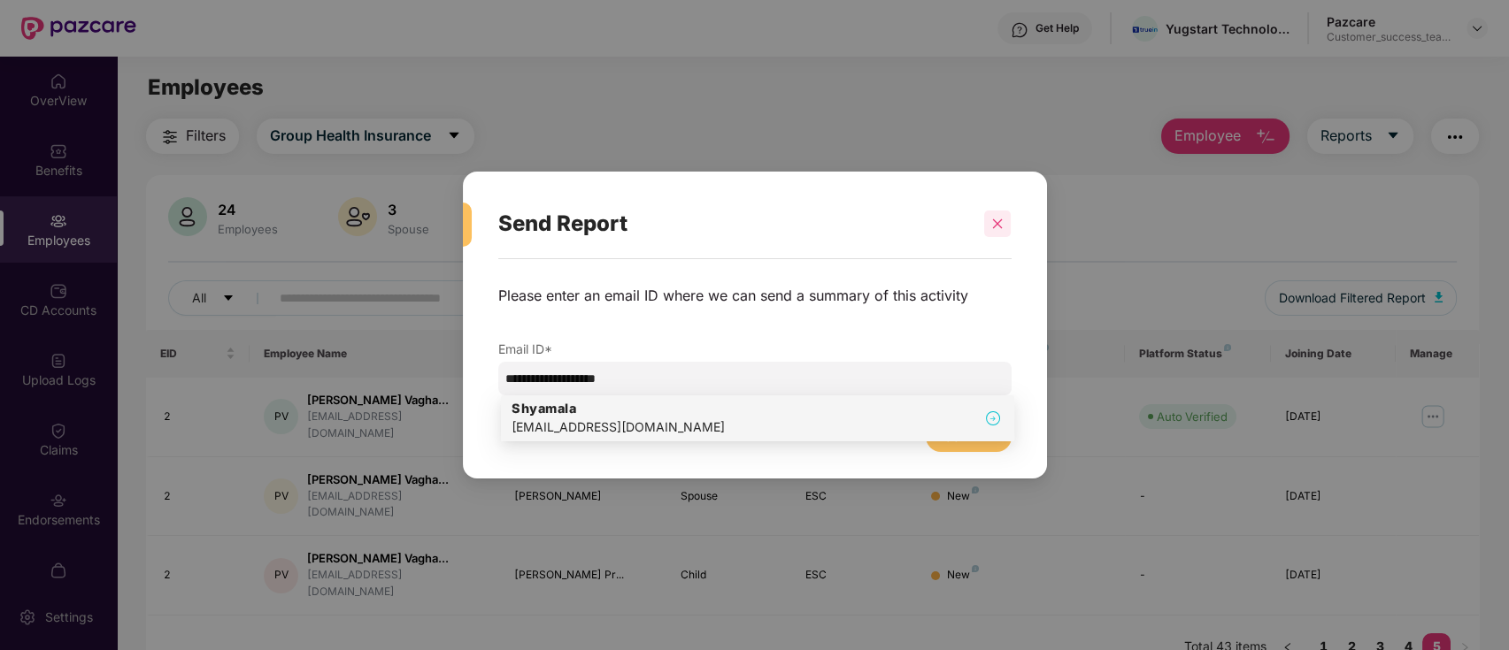
click at [986, 227] on div at bounding box center [997, 224] width 27 height 27
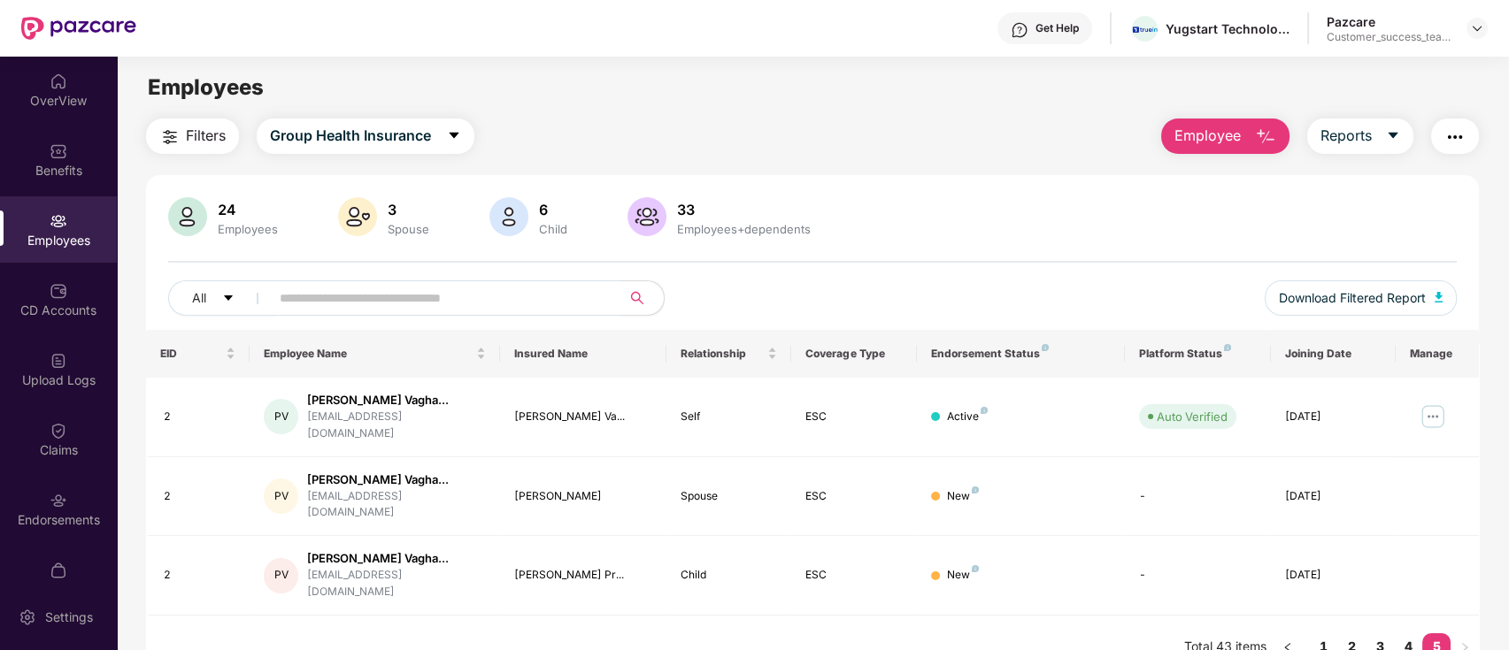
click at [1466, 135] on button "button" at bounding box center [1455, 136] width 48 height 35
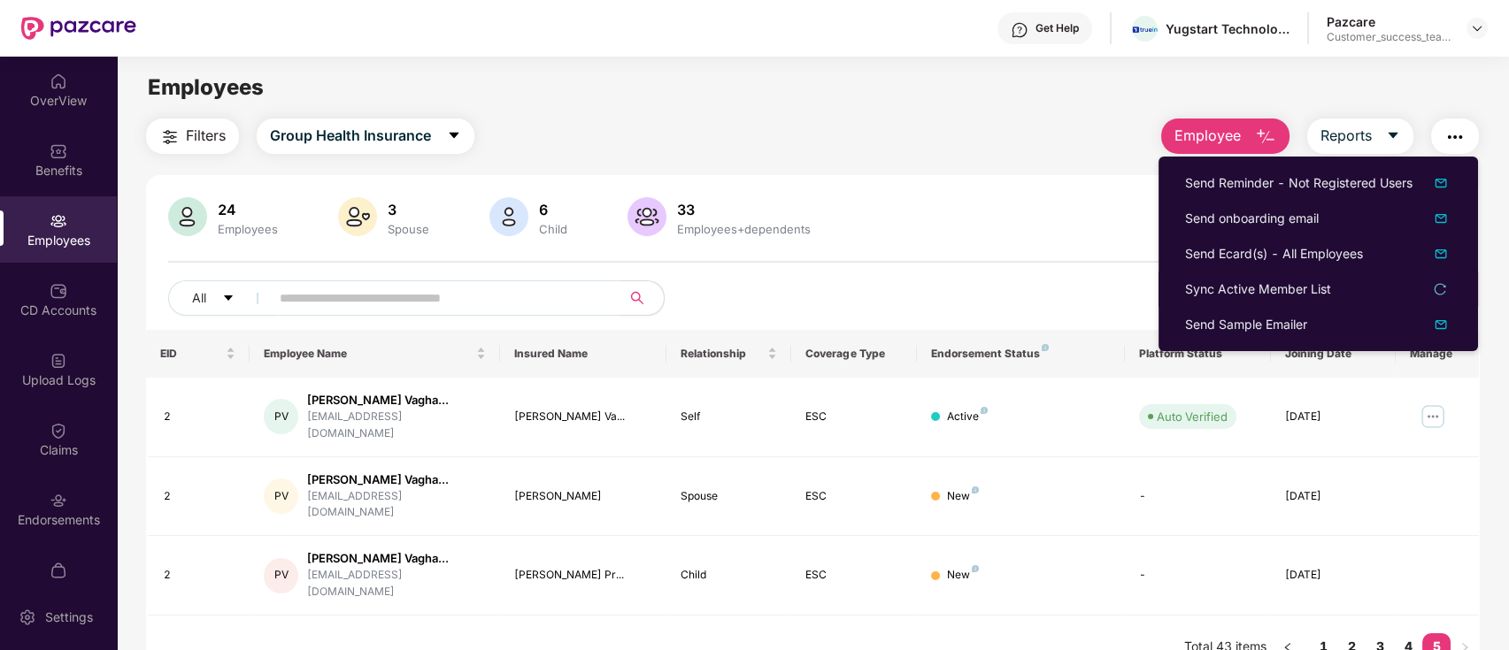
click at [960, 173] on div "Filters Group Health Insurance Employee Reports 24 Employees 3 Spouse 6 Child […" at bounding box center [812, 399] width 1333 height 561
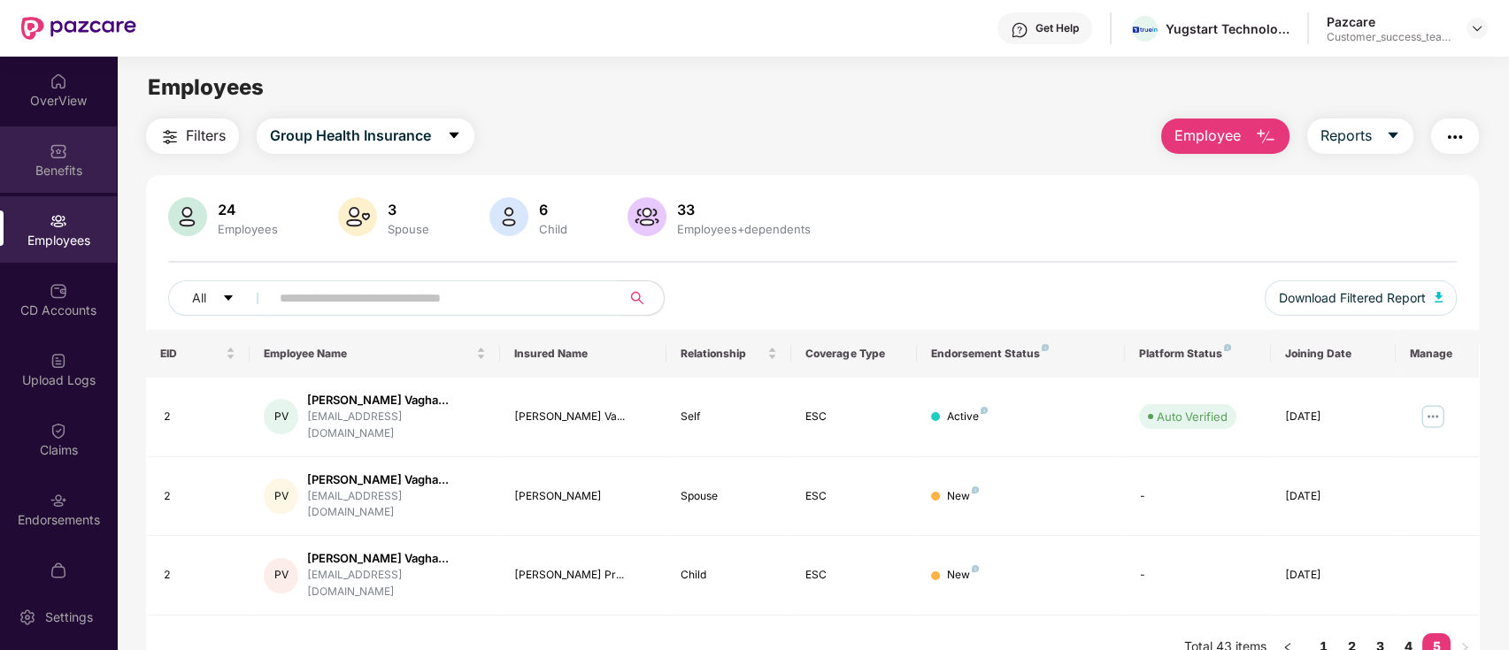
click at [61, 166] on div "Benefits" at bounding box center [58, 171] width 117 height 18
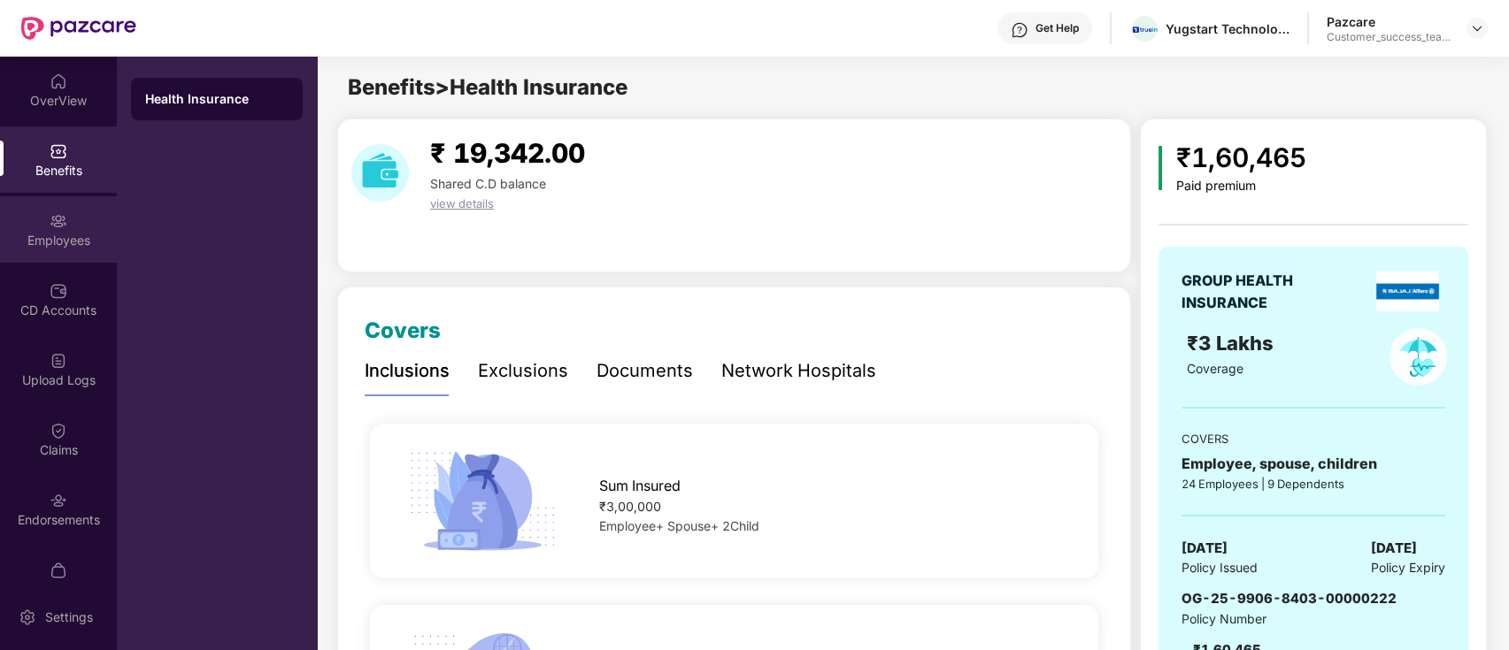
click at [66, 222] on div "Employees" at bounding box center [58, 229] width 117 height 66
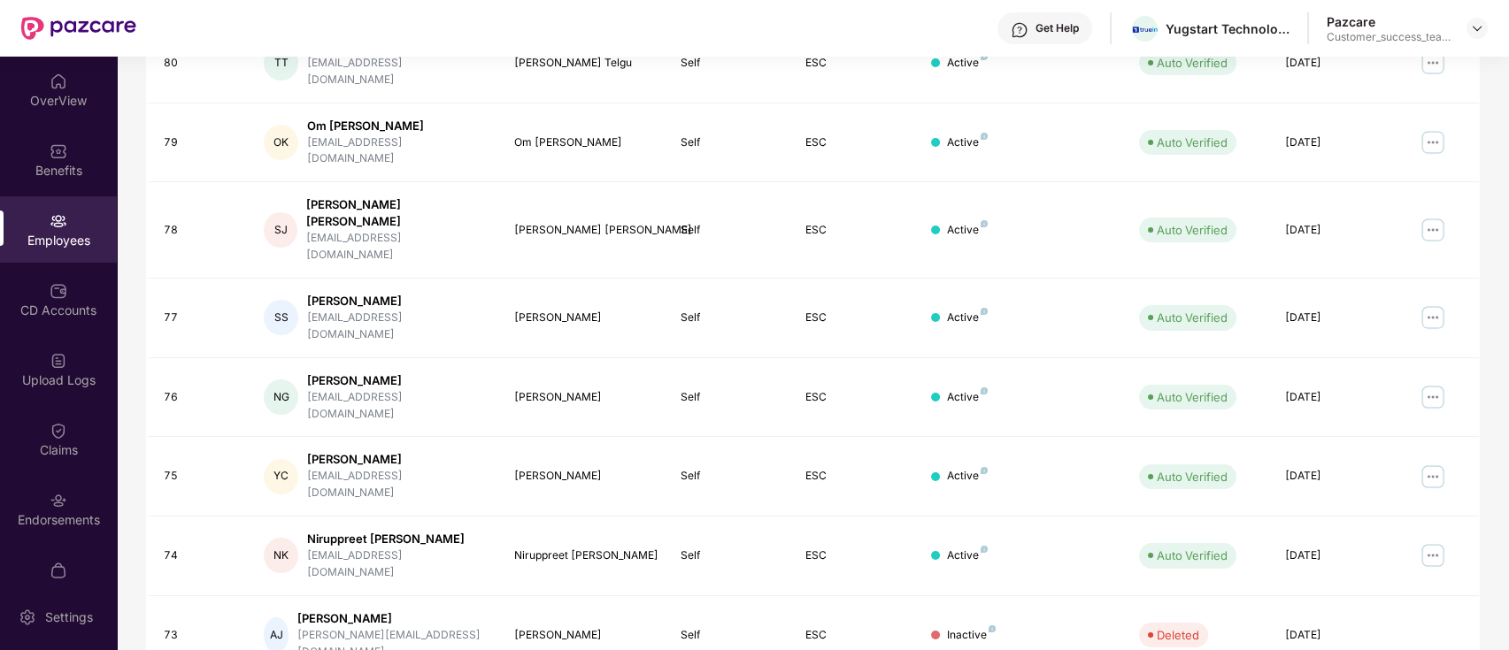
scroll to position [435, 0]
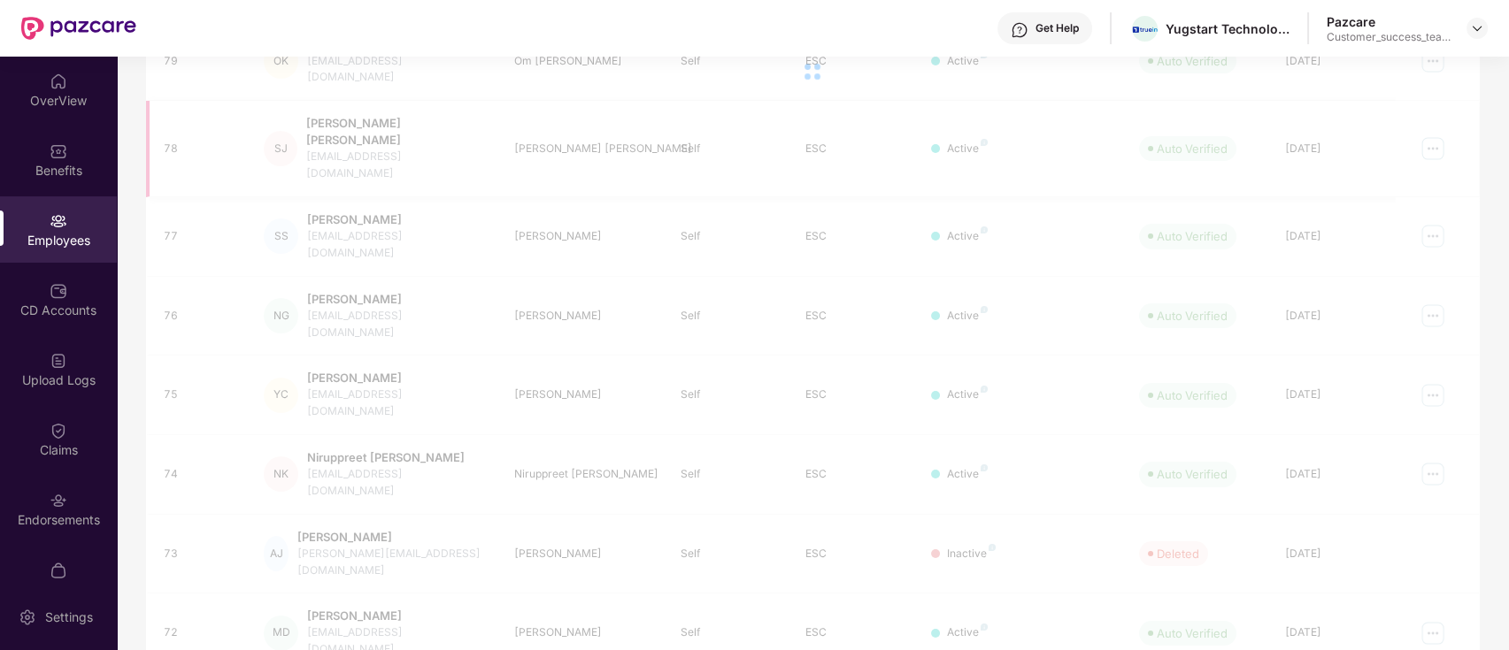
scroll to position [57, 0]
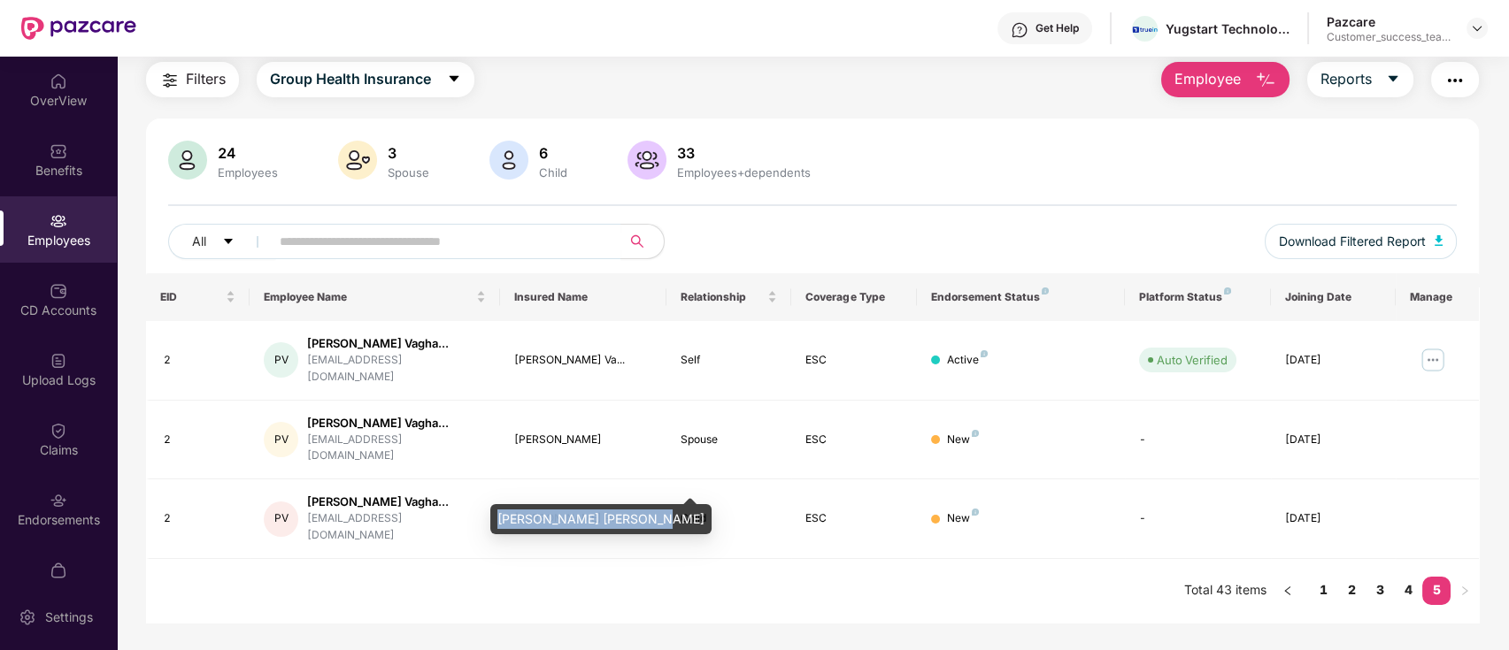
drag, startPoint x: 644, startPoint y: 513, endPoint x: 495, endPoint y: 530, distance: 150.5
click at [495, 530] on div "[PERSON_NAME] [PERSON_NAME]" at bounding box center [600, 519] width 221 height 30
copy div "[PERSON_NAME] [PERSON_NAME]"
